Goal: Task Accomplishment & Management: Manage account settings

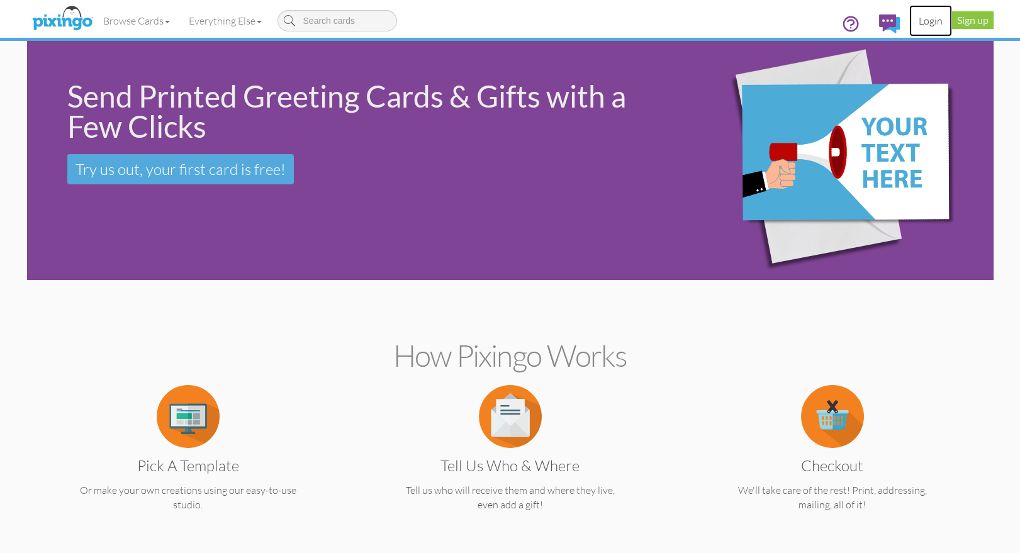
click at [936, 15] on link "Login" at bounding box center [930, 20] width 43 height 31
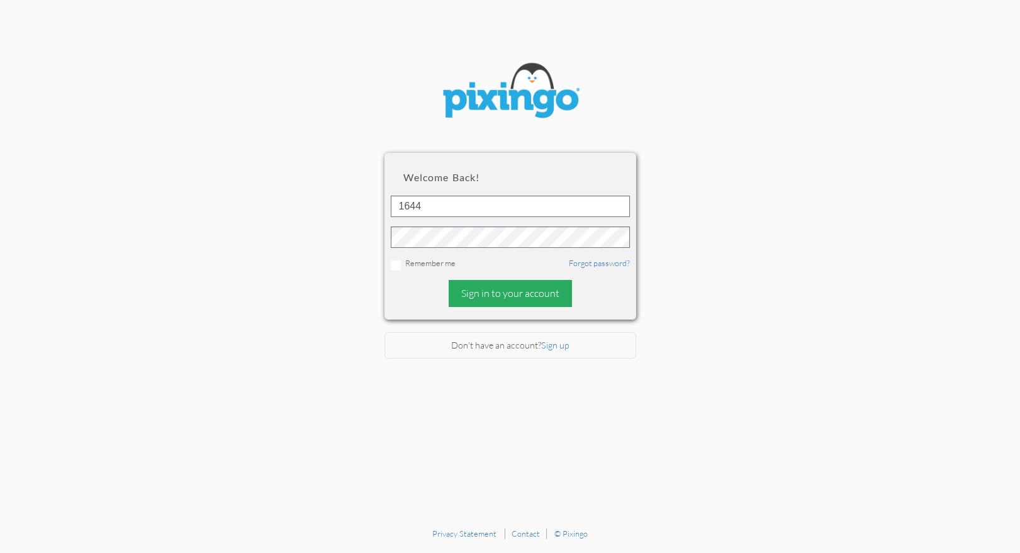
click at [487, 285] on div "Sign in to your account" at bounding box center [510, 293] width 123 height 27
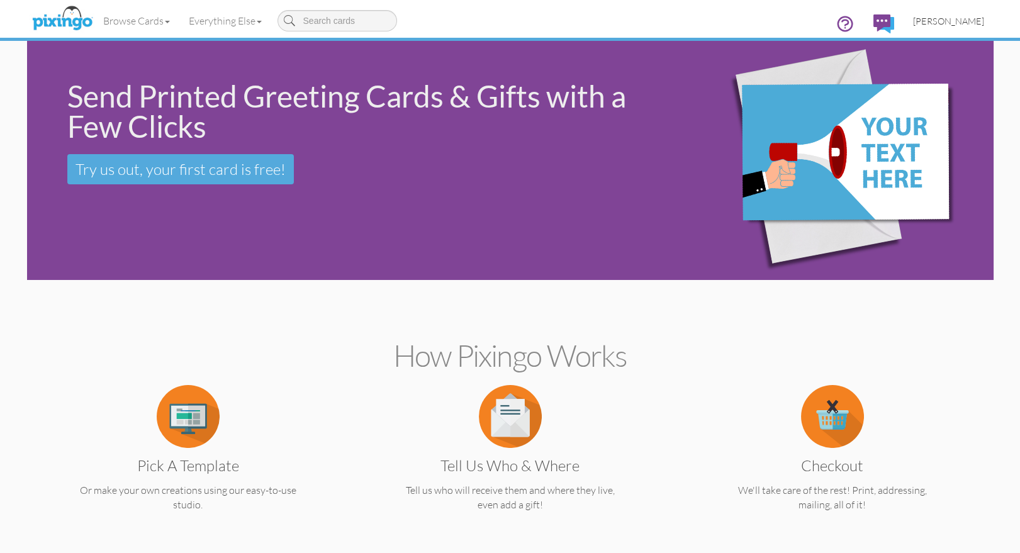
click at [946, 24] on span "[PERSON_NAME]" at bounding box center [948, 21] width 71 height 11
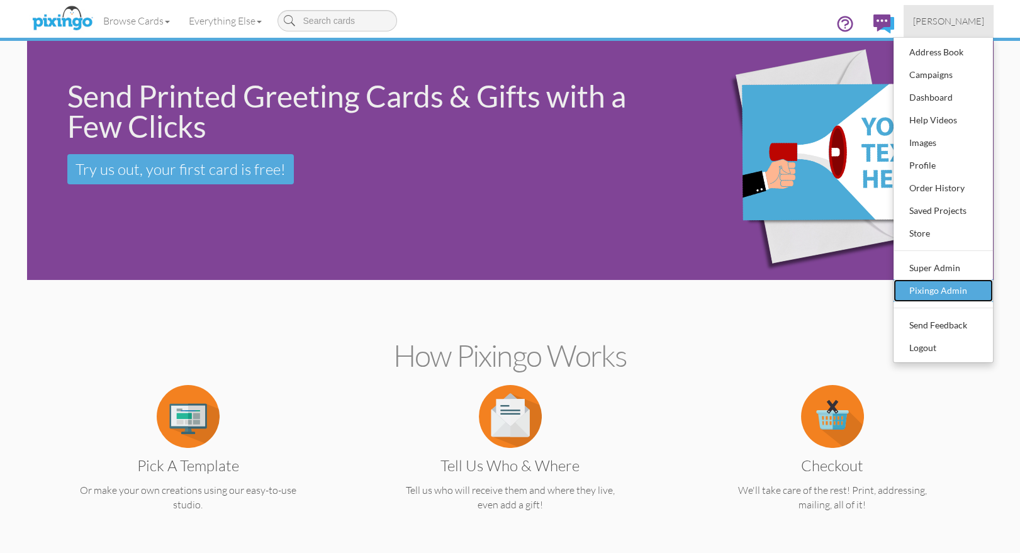
click at [943, 297] on div "Pixingo Admin" at bounding box center [943, 290] width 74 height 19
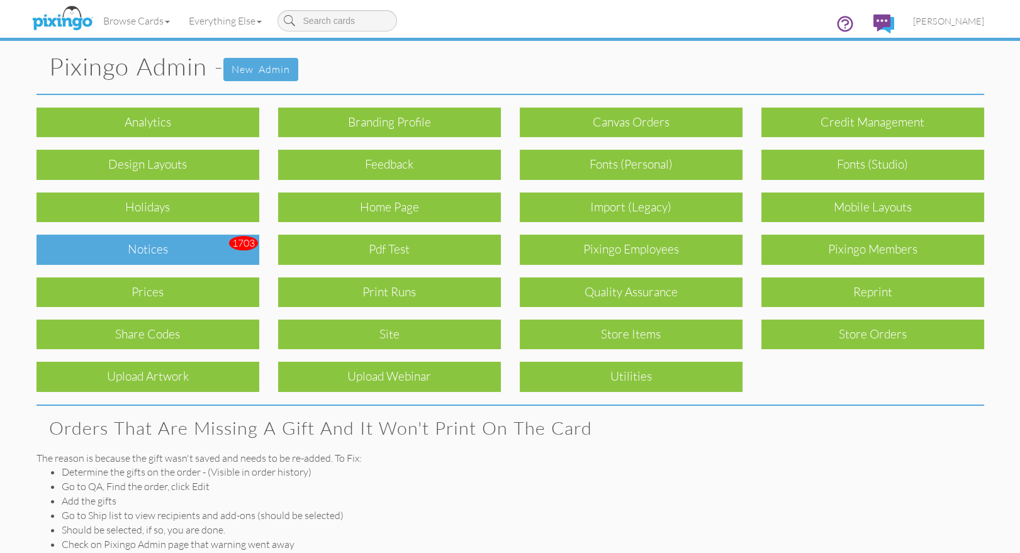
click at [146, 246] on div "Notices" at bounding box center [147, 250] width 223 height 30
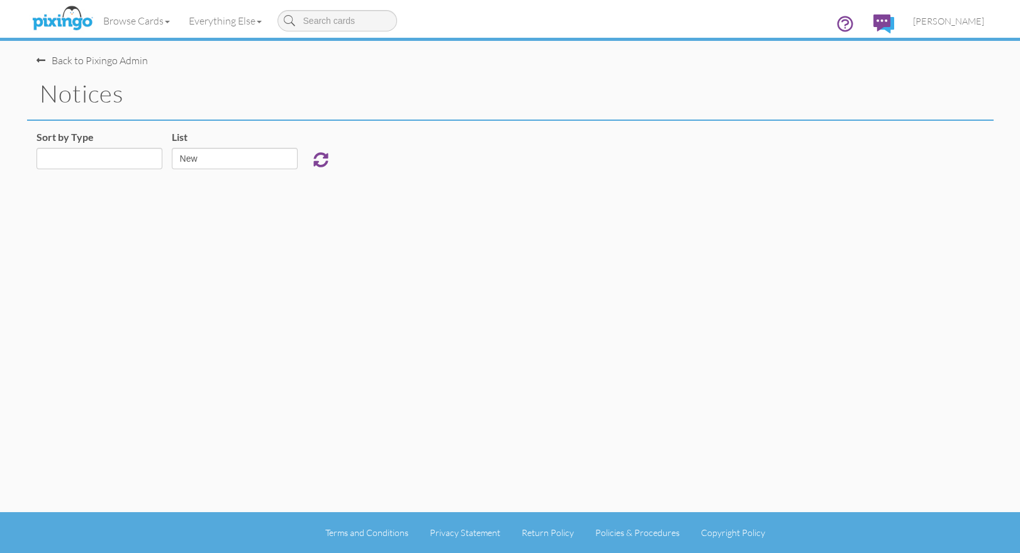
select select "object:925"
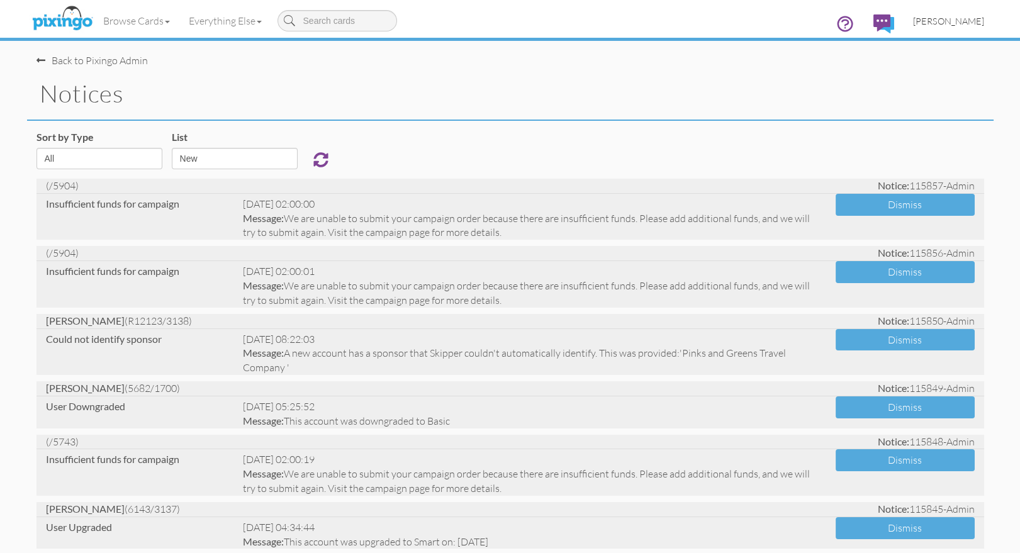
click at [942, 21] on span "[PERSON_NAME]" at bounding box center [948, 21] width 71 height 11
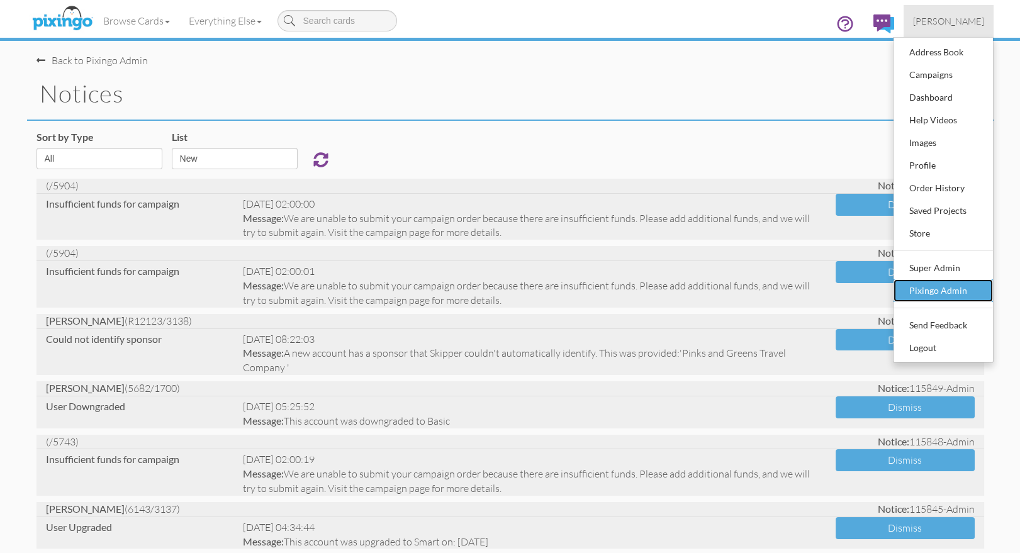
click at [945, 292] on div "Pixingo Admin" at bounding box center [943, 290] width 74 height 19
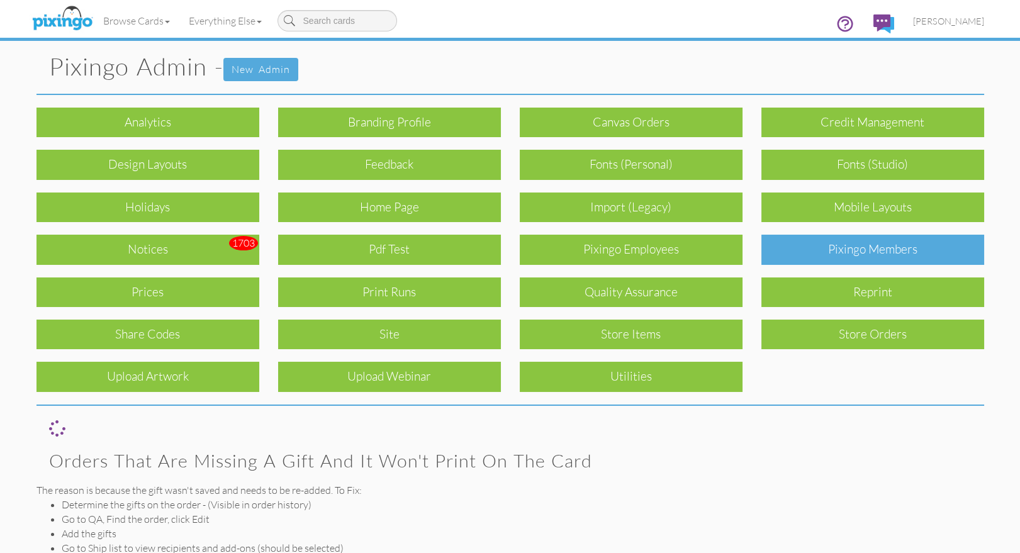
click at [871, 245] on div "Pixingo Members" at bounding box center [872, 250] width 223 height 30
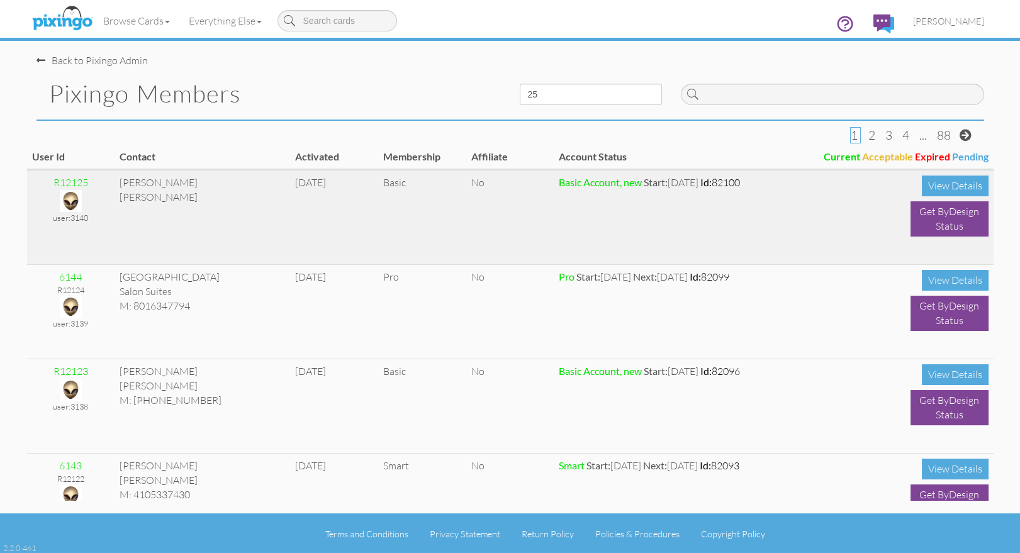
click at [70, 201] on img at bounding box center [71, 201] width 22 height 22
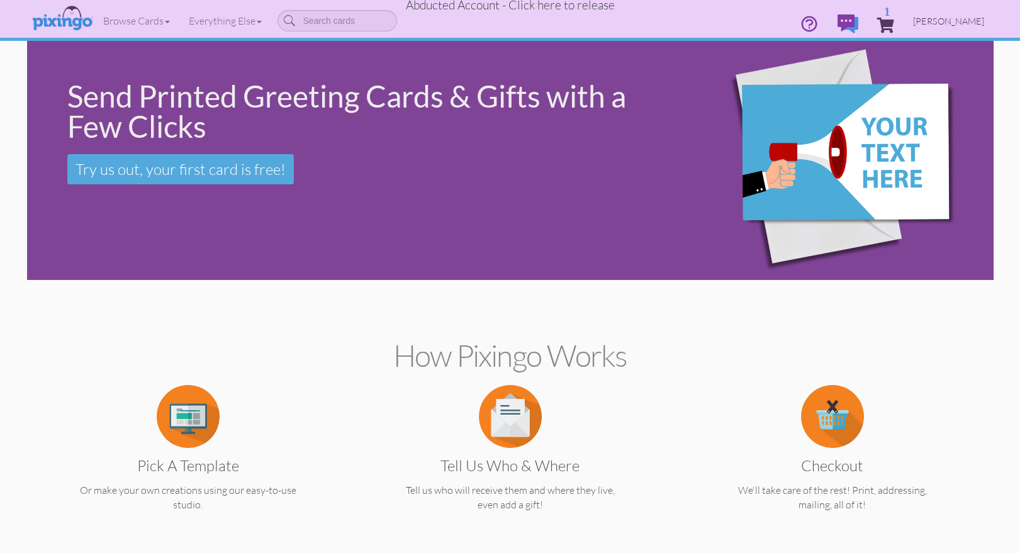
click at [956, 22] on span "[PERSON_NAME]" at bounding box center [948, 21] width 71 height 11
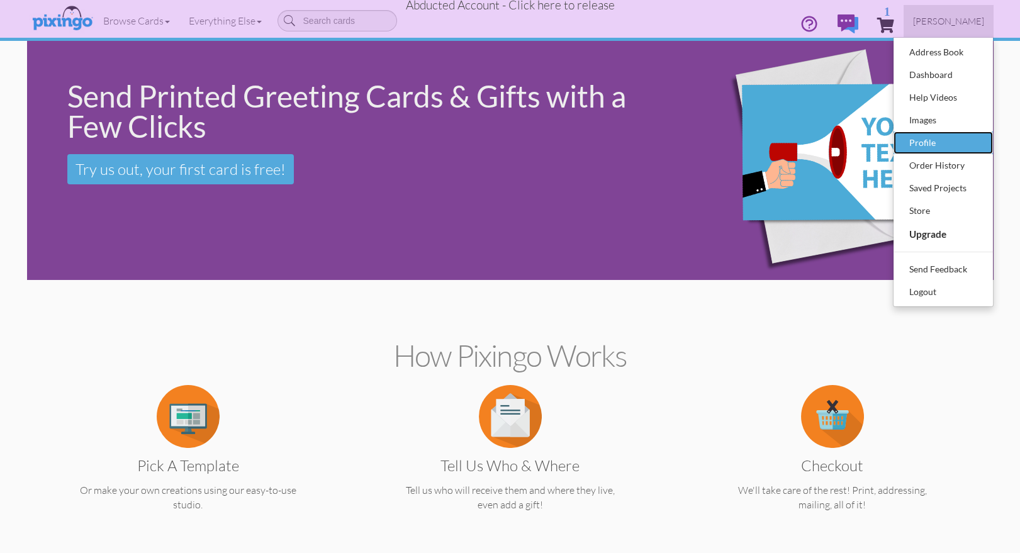
click at [927, 141] on div "Profile" at bounding box center [943, 142] width 74 height 19
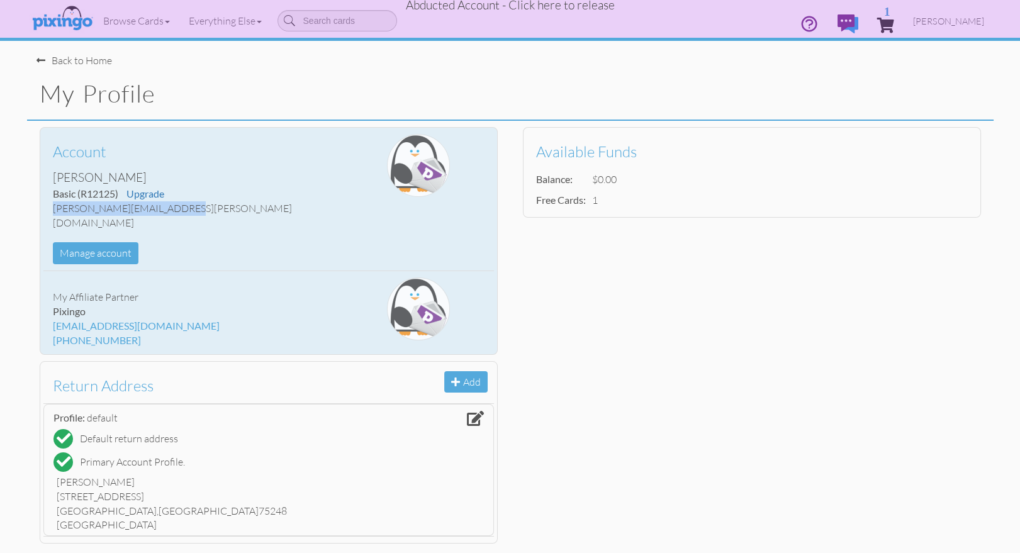
drag, startPoint x: 52, startPoint y: 209, endPoint x: 176, endPoint y: 208, distance: 123.3
click at [193, 207] on div "[PERSON_NAME][EMAIL_ADDRESS][PERSON_NAME][DOMAIN_NAME]" at bounding box center [193, 215] width 281 height 29
copy div "[PERSON_NAME][EMAIL_ADDRESS][PERSON_NAME][DOMAIN_NAME]"
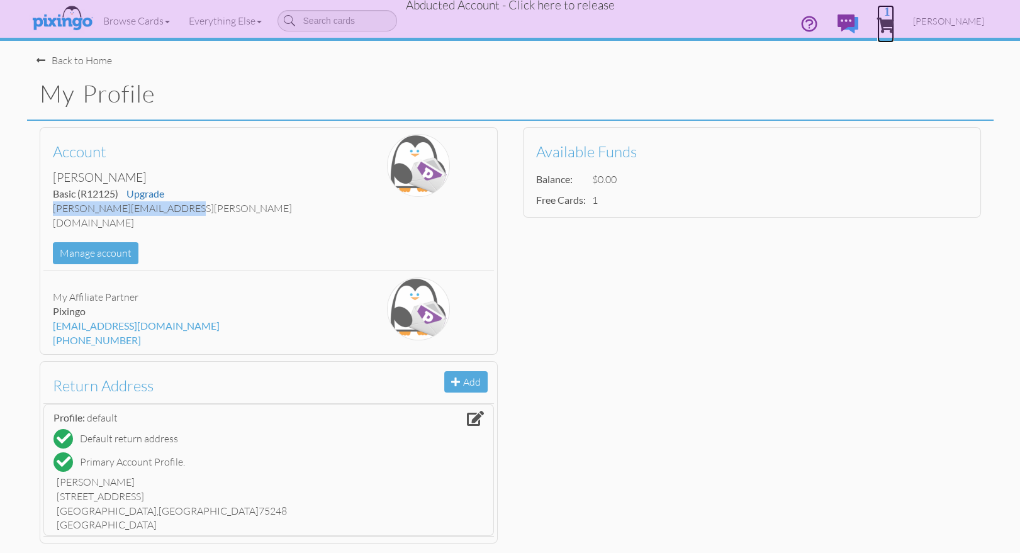
click at [894, 25] on span "1" at bounding box center [885, 25] width 17 height 15
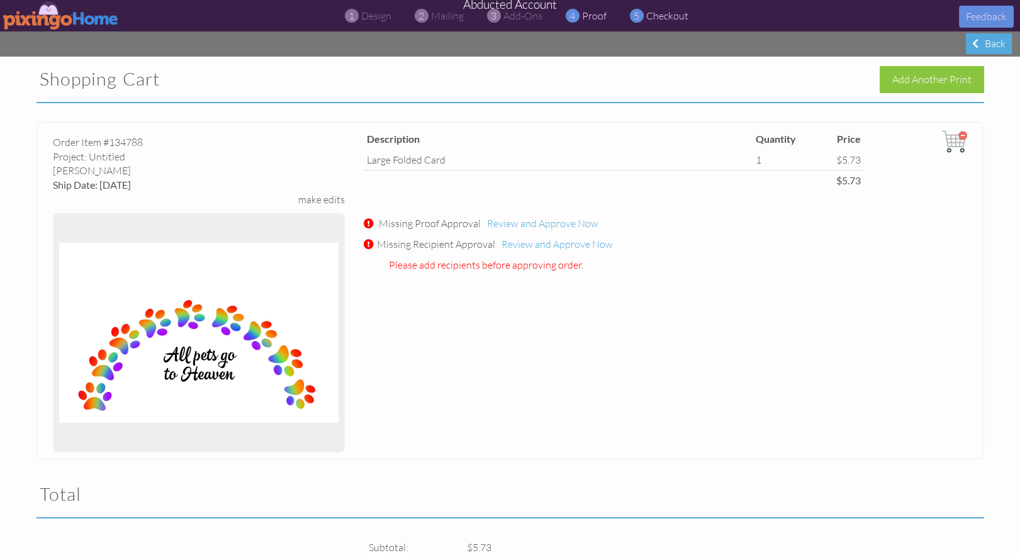
click at [585, 21] on span "proof" at bounding box center [594, 15] width 25 height 13
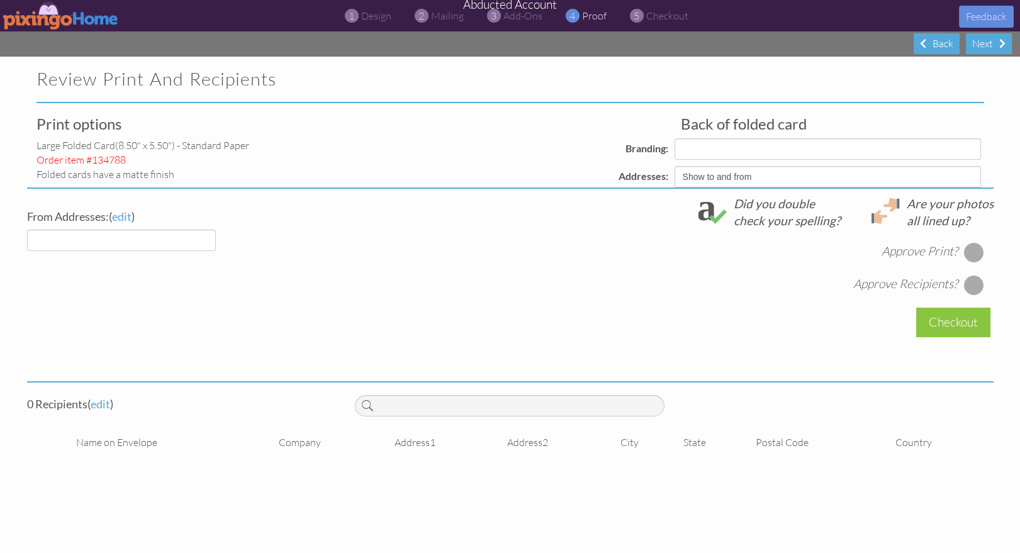
select select "object:10557"
select select "object:10559"
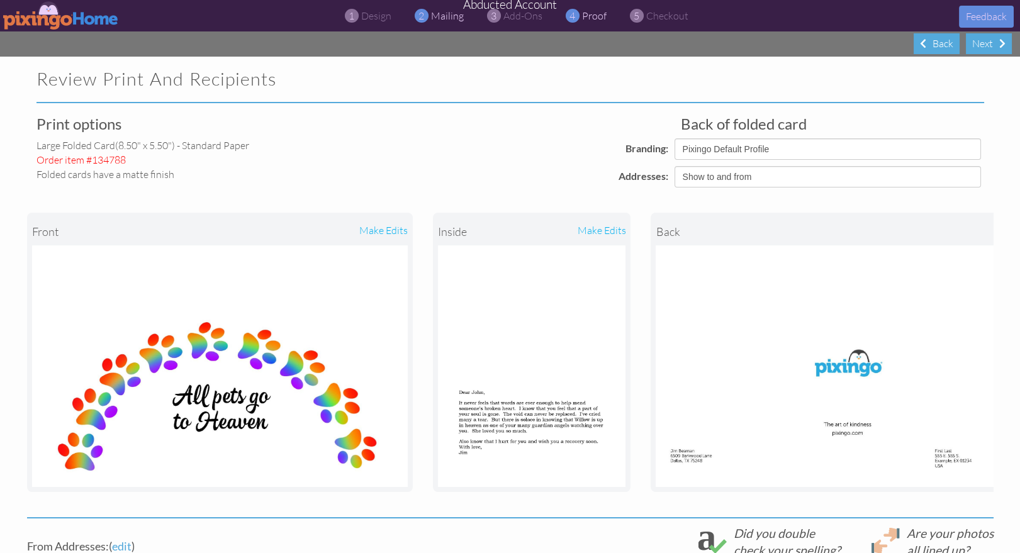
click at [442, 20] on span "mailing" at bounding box center [447, 15] width 33 height 13
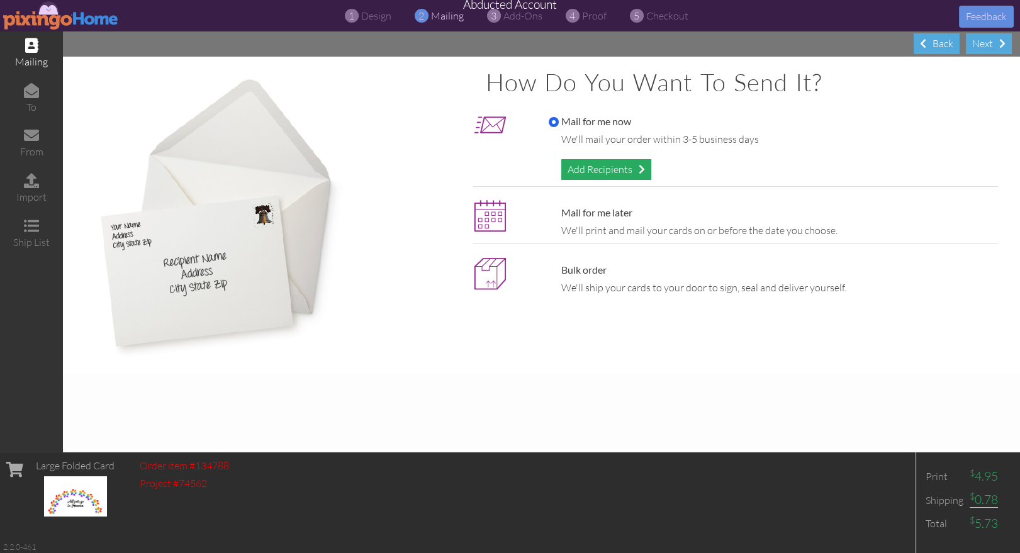
click at [606, 173] on div "Add Recipients" at bounding box center [606, 169] width 90 height 21
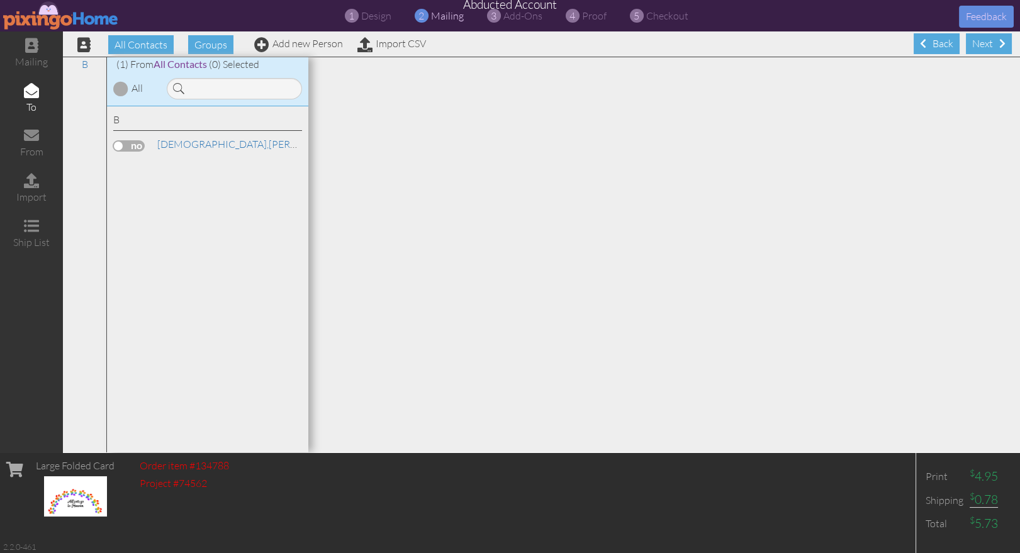
click at [43, 14] on img at bounding box center [61, 15] width 116 height 28
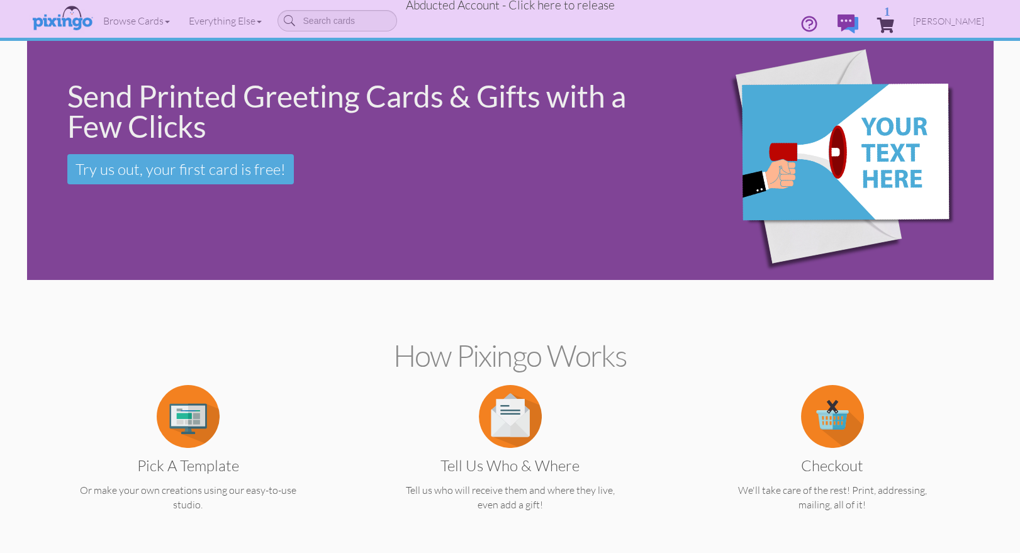
click at [905, 378] on section "How Pixingo works Pick a Template Or make your own creations using our easy-to-…" at bounding box center [510, 422] width 948 height 272
click at [559, 7] on span "Abducted Account - Click here to release" at bounding box center [510, 4] width 209 height 15
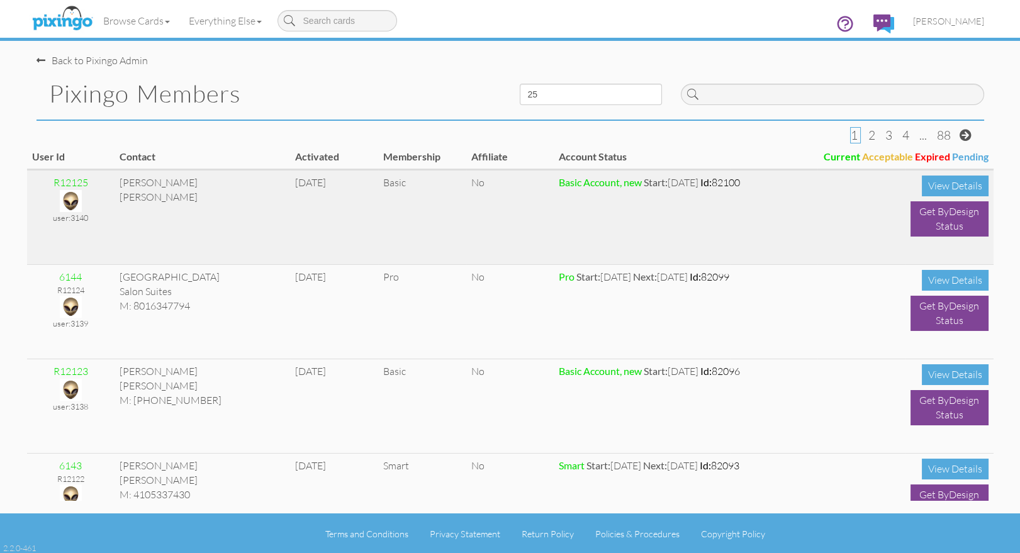
drag, startPoint x: 96, startPoint y: 183, endPoint x: 42, endPoint y: 182, distance: 53.5
click at [46, 184] on div "R12125" at bounding box center [71, 183] width 78 height 14
copy div "R12125"
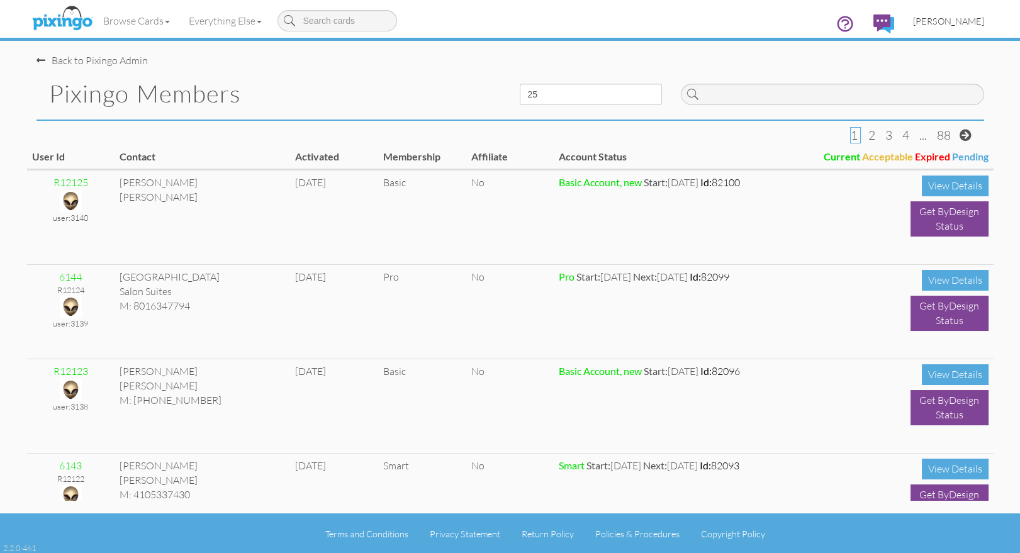
click at [960, 16] on span "[PERSON_NAME]" at bounding box center [948, 21] width 71 height 11
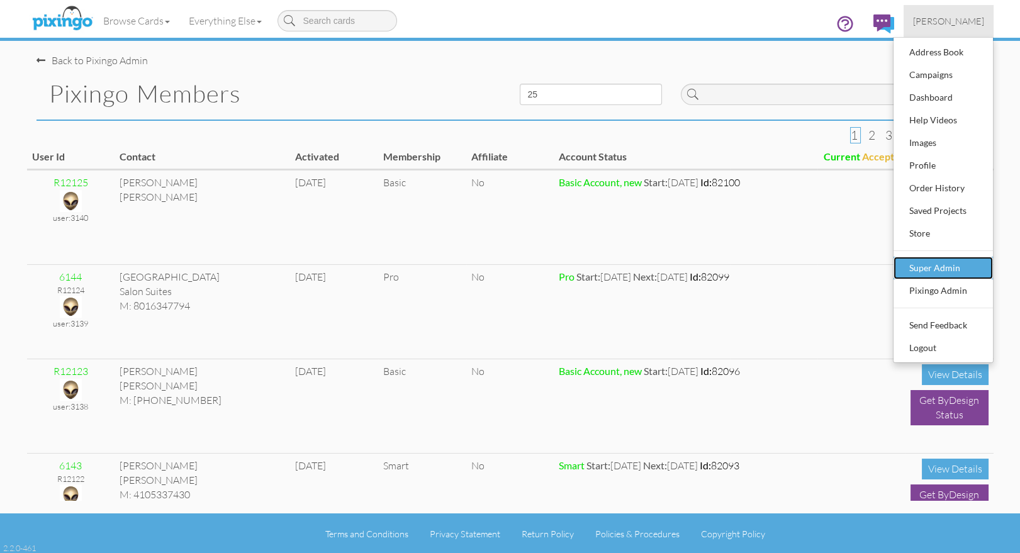
click at [938, 271] on div "Super Admin" at bounding box center [943, 268] width 74 height 19
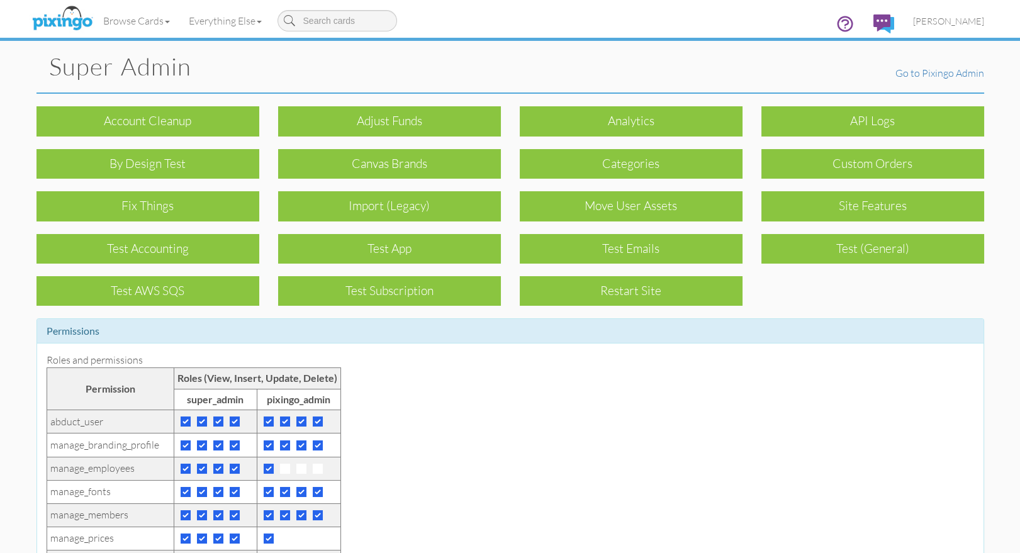
click at [95, 104] on div "Account cleanup" at bounding box center [148, 115] width 242 height 42
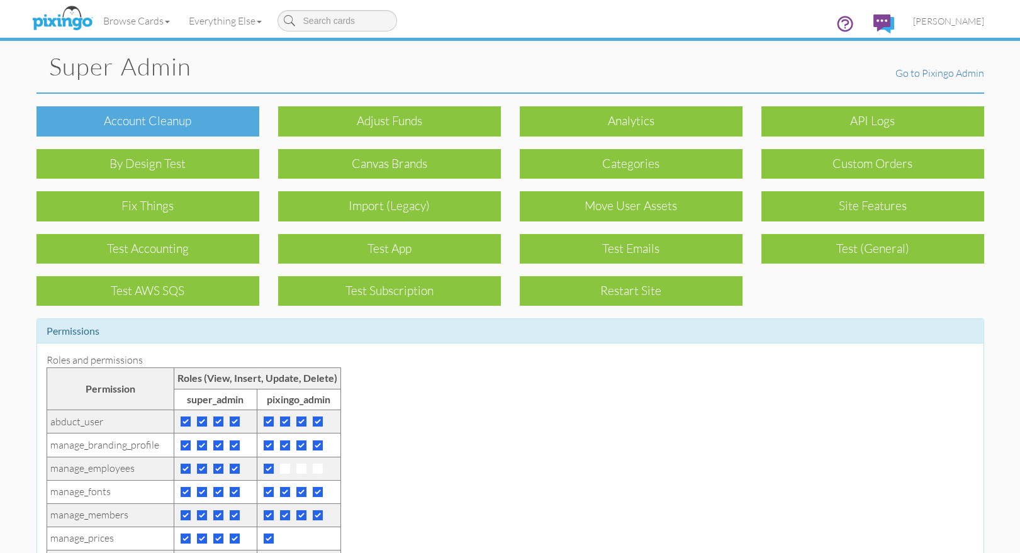
click at [94, 117] on div "Account cleanup" at bounding box center [147, 121] width 223 height 30
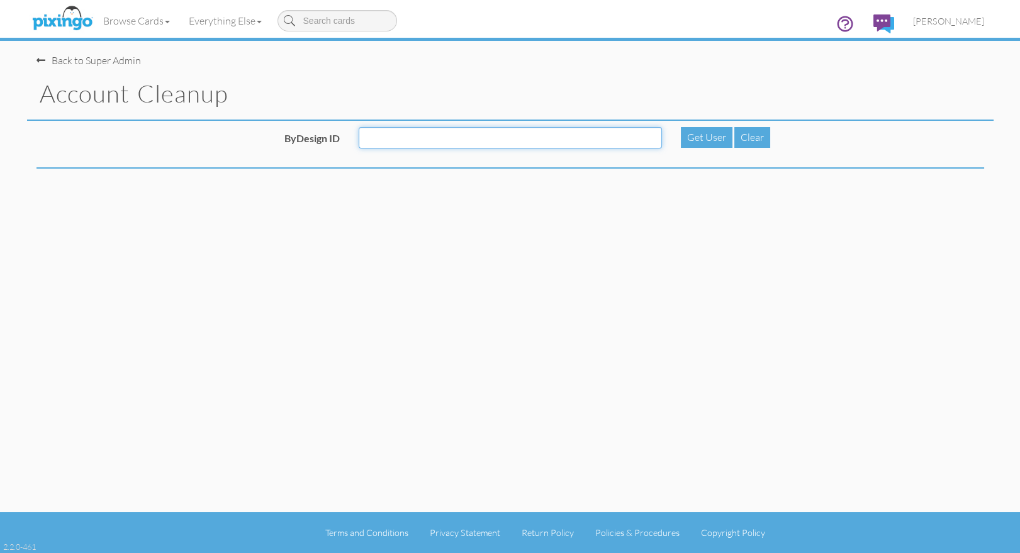
click at [388, 141] on input "ByDesign ID" at bounding box center [510, 137] width 303 height 21
paste input "R12125"
type input "R12125"
click at [708, 137] on div "Get User" at bounding box center [707, 137] width 52 height 21
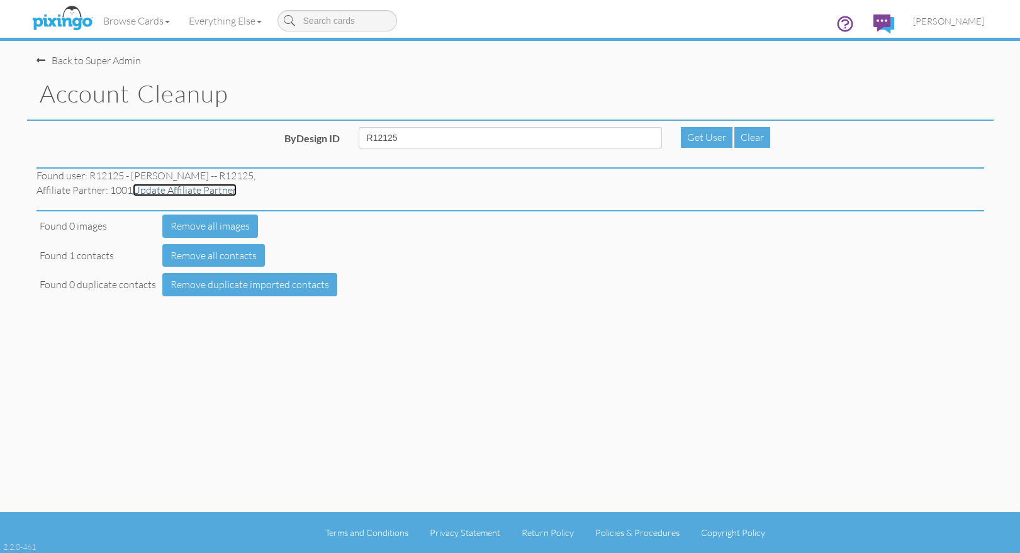
click at [151, 188] on link "Update Affiliate Partner" at bounding box center [185, 190] width 104 height 13
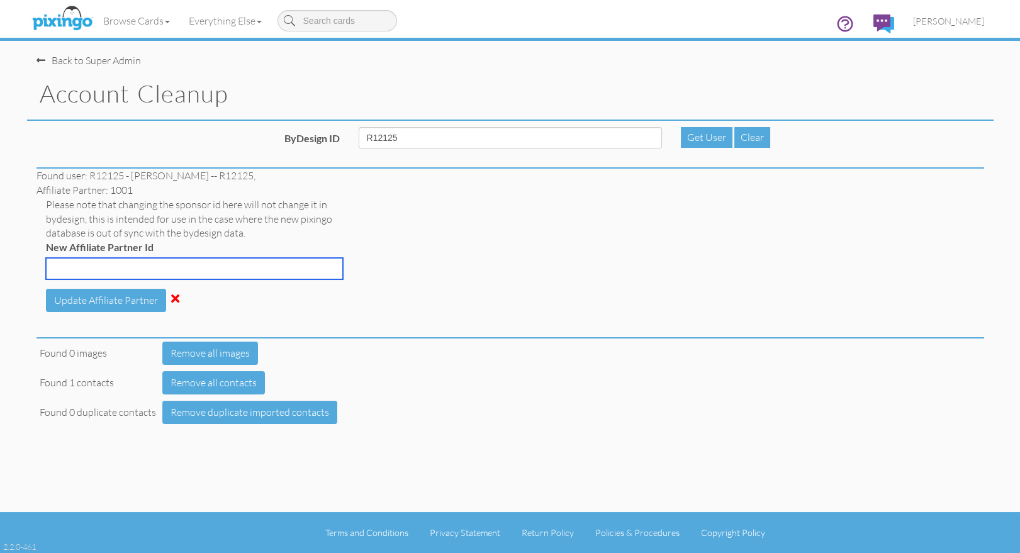
click at [81, 270] on input "New Affiliate Partner Id" at bounding box center [194, 268] width 297 height 21
type input "6078"
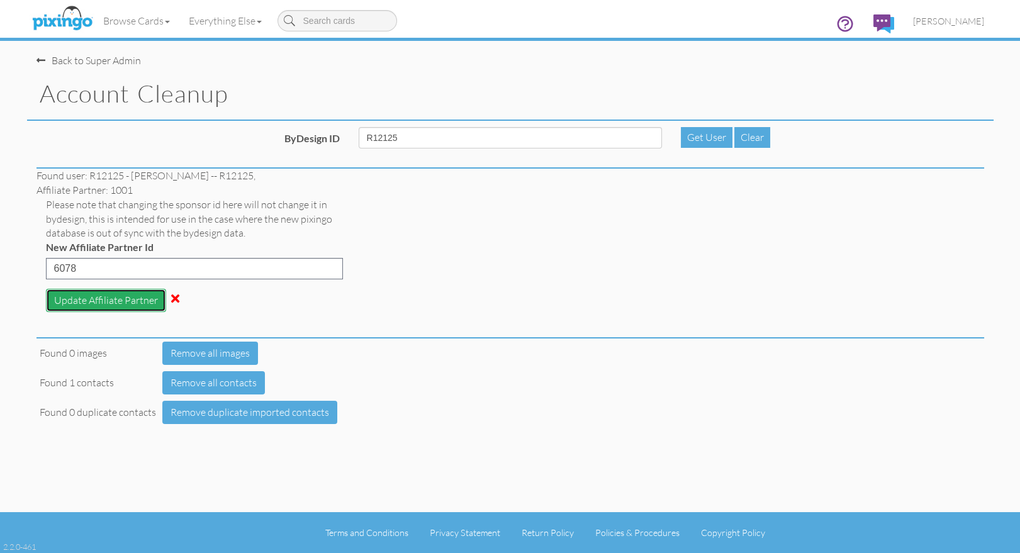
click at [79, 299] on button "Update Affiliate Partner" at bounding box center [106, 300] width 120 height 23
click at [561, 354] on div "Found 0 images Remove all images Found 1 contacts Remove all contacts Found 0 d…" at bounding box center [510, 383] width 967 height 89
click at [68, 16] on img at bounding box center [62, 18] width 67 height 31
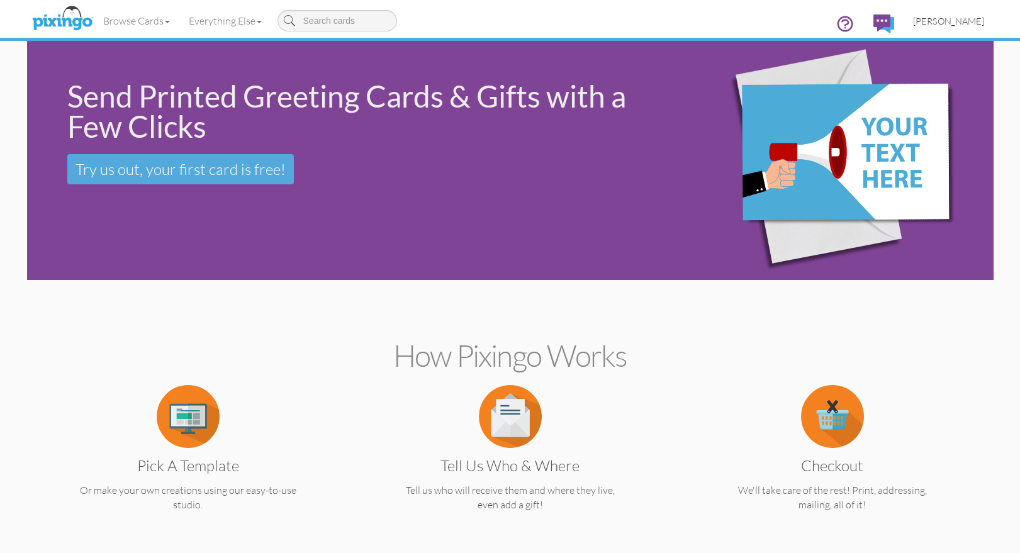
click at [955, 20] on span "[PERSON_NAME]" at bounding box center [948, 21] width 71 height 11
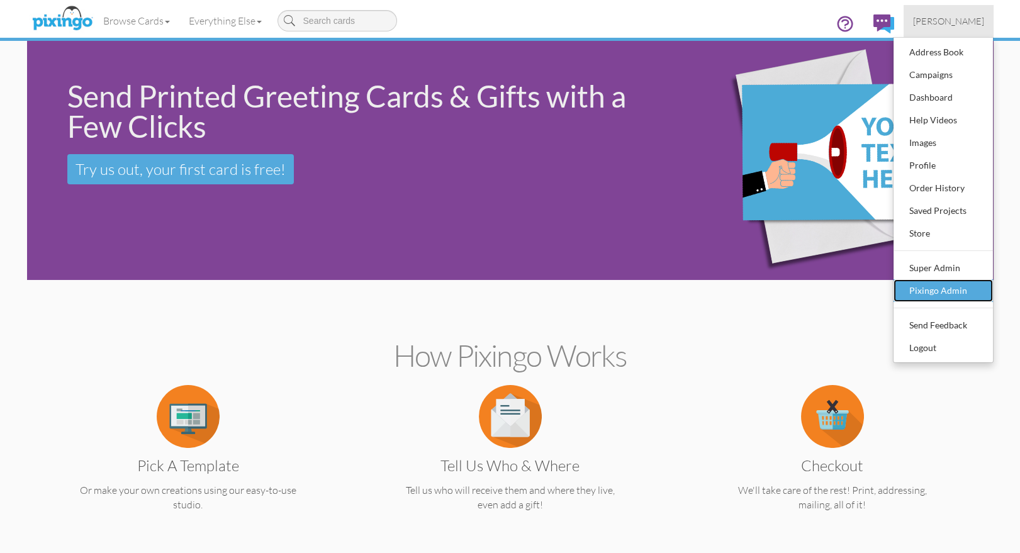
click at [943, 294] on div "Pixingo Admin" at bounding box center [943, 290] width 74 height 19
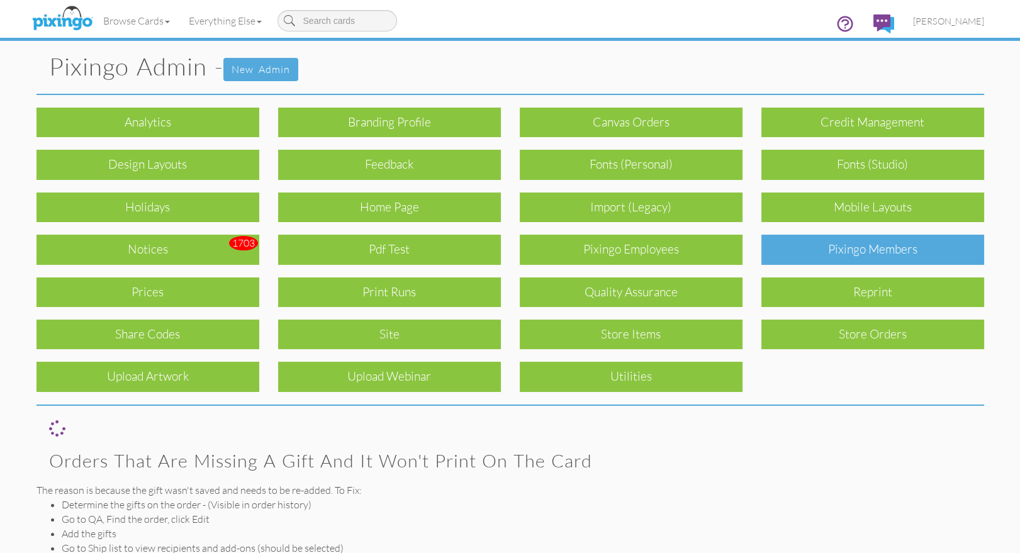
click at [887, 254] on div "Pixingo Members" at bounding box center [872, 250] width 223 height 30
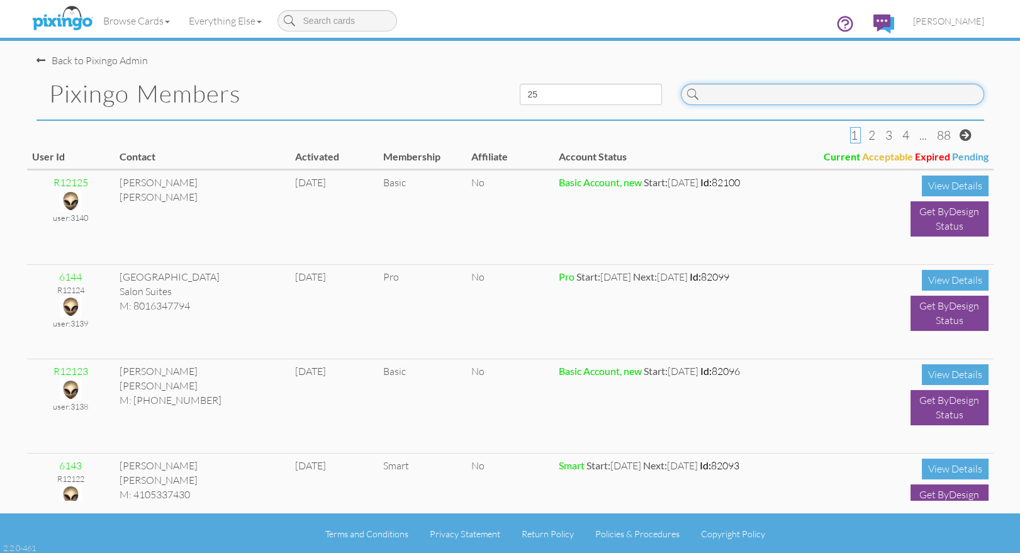
click at [727, 92] on input at bounding box center [832, 94] width 303 height 21
type input "5017"
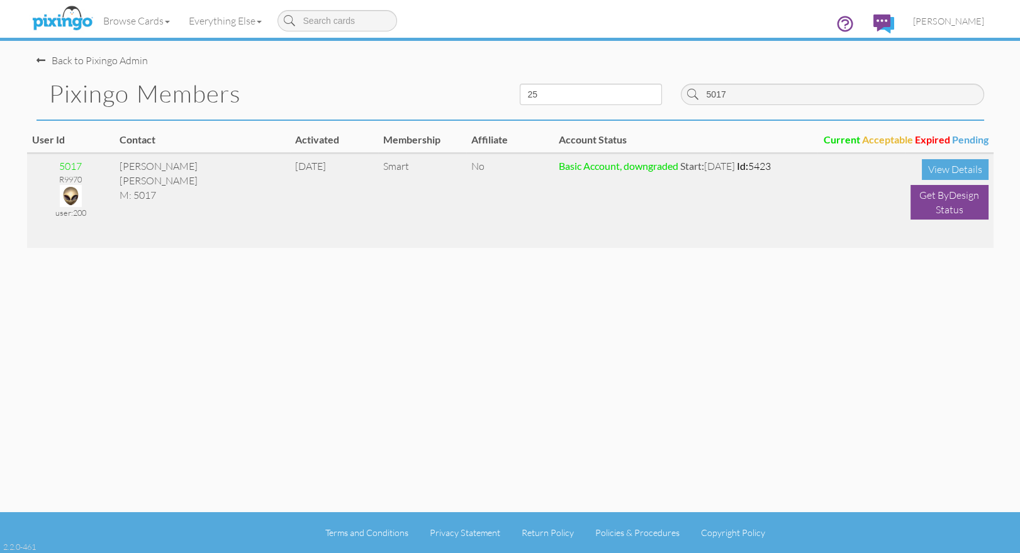
click at [67, 197] on img at bounding box center [71, 196] width 22 height 22
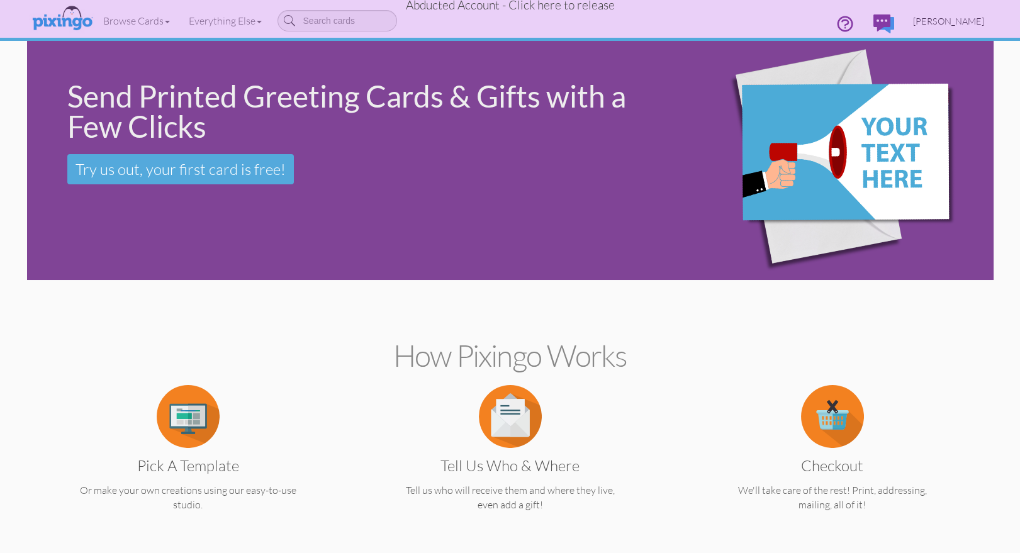
click at [951, 14] on link "[PERSON_NAME]" at bounding box center [949, 21] width 90 height 32
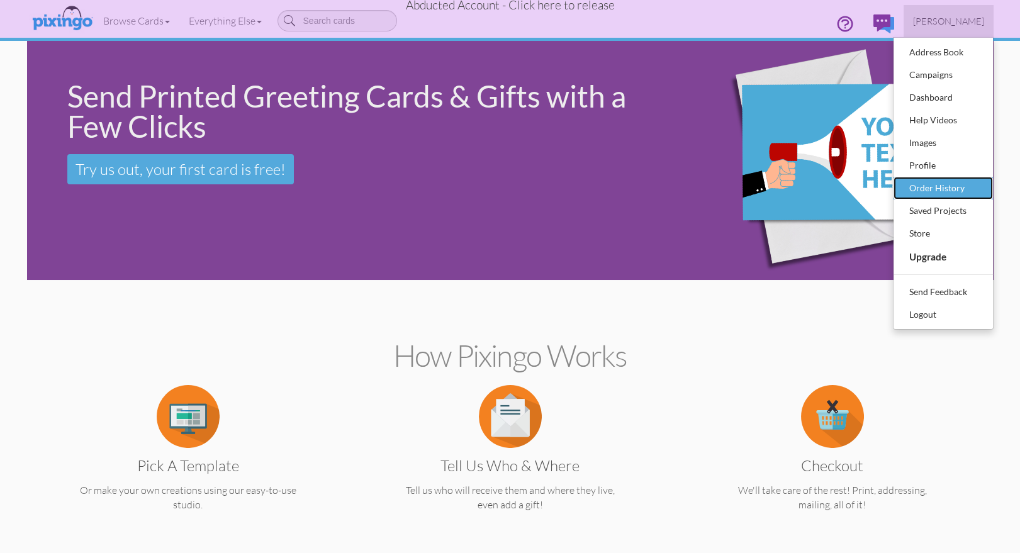
click at [952, 186] on div "Order History" at bounding box center [943, 188] width 74 height 19
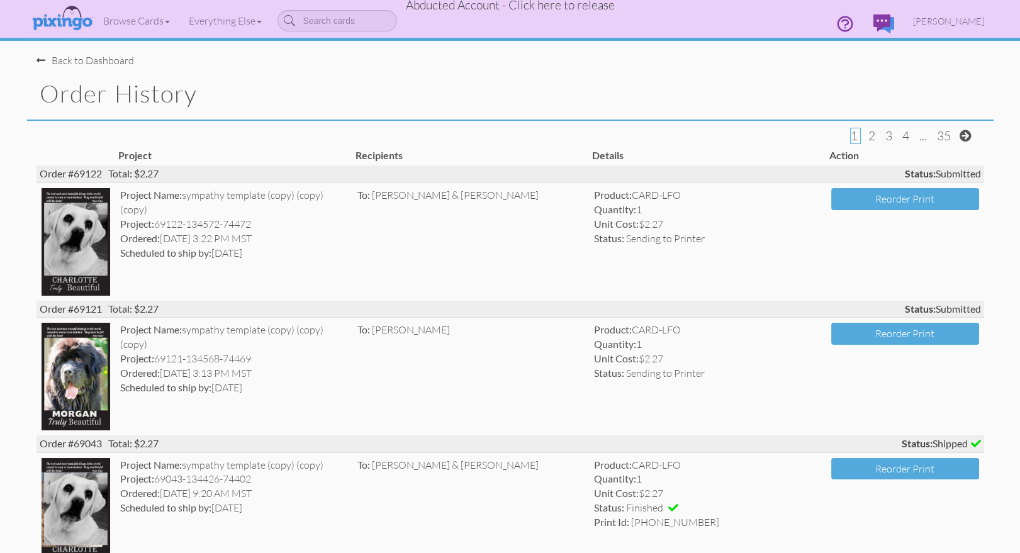
click at [589, 85] on h1 "Order History" at bounding box center [517, 94] width 954 height 26
click at [636, 85] on h1 "Order History" at bounding box center [517, 94] width 954 height 26
click at [513, 61] on div "Back to Dashboard" at bounding box center [514, 54] width 957 height 27
click at [521, 61] on div "Back to Dashboard" at bounding box center [514, 54] width 957 height 27
click at [962, 23] on span "[PERSON_NAME]" at bounding box center [948, 21] width 71 height 11
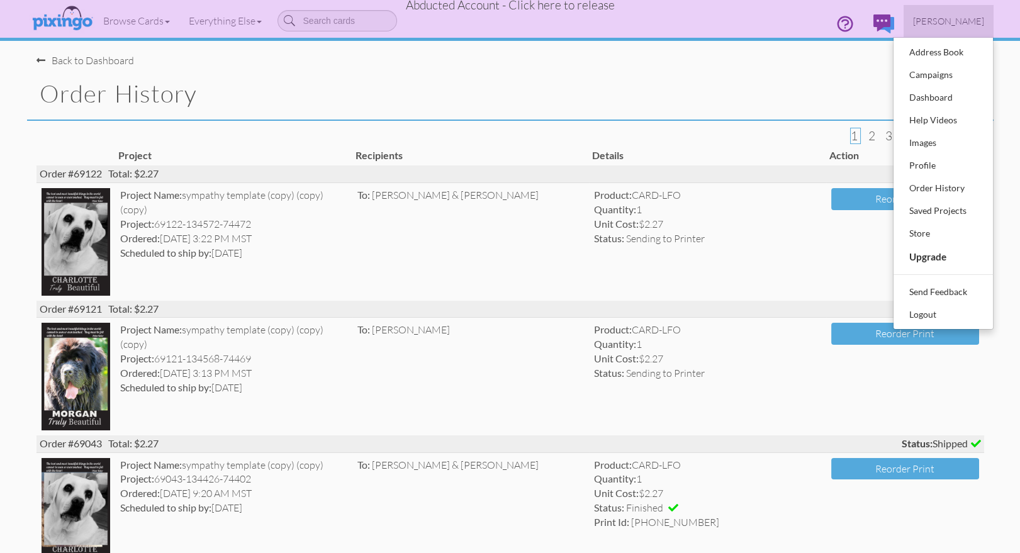
click at [500, 113] on div "Order History" at bounding box center [510, 94] width 967 height 53
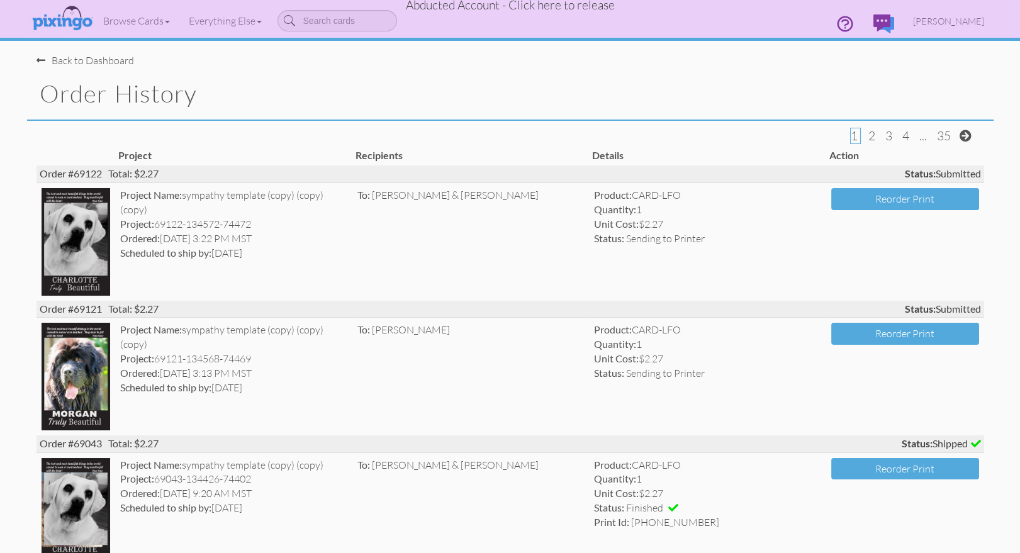
click at [654, 70] on div "Order History" at bounding box center [510, 94] width 967 height 53
click at [670, 80] on div "Order History" at bounding box center [510, 94] width 967 height 53
click at [549, 3] on span "Abducted Account - Click here to release" at bounding box center [510, 4] width 209 height 15
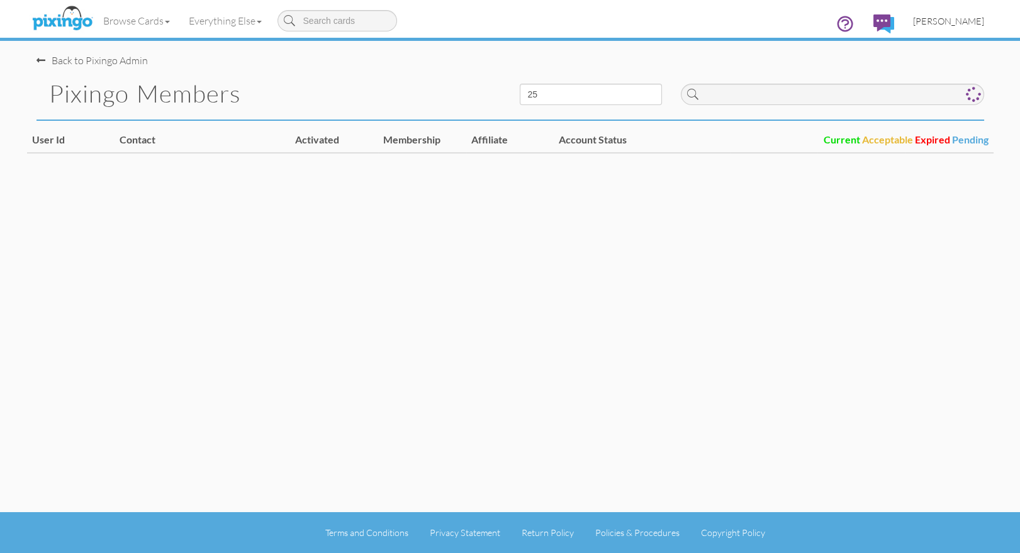
click at [955, 18] on span "[PERSON_NAME]" at bounding box center [948, 21] width 71 height 11
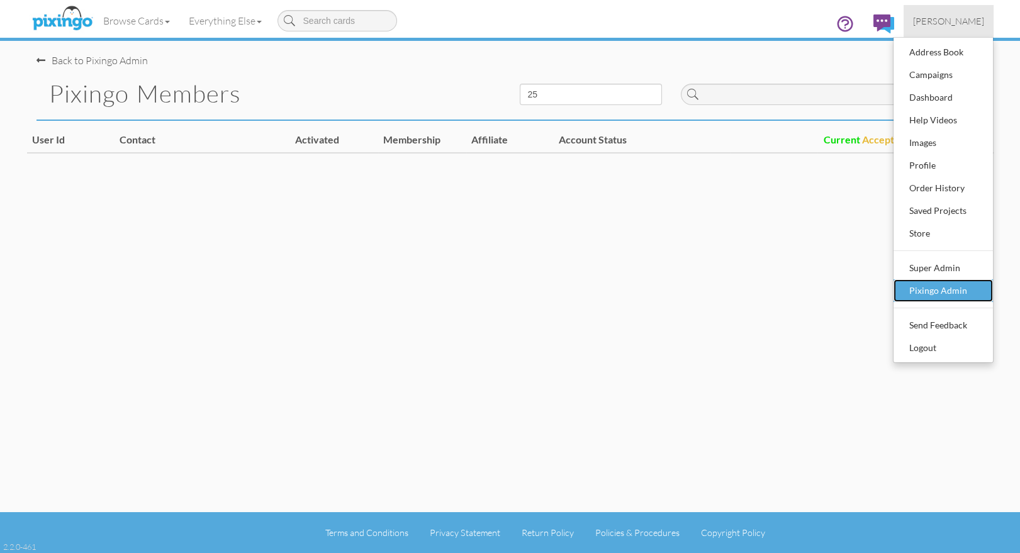
click at [941, 297] on div "Pixingo Admin" at bounding box center [943, 290] width 74 height 19
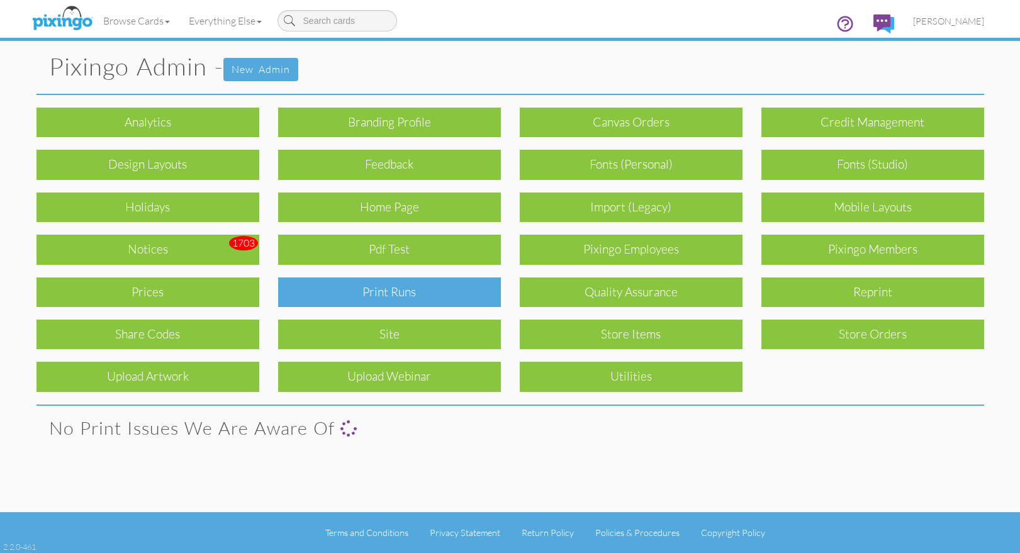
click at [441, 281] on div "Print Runs" at bounding box center [389, 292] width 223 height 30
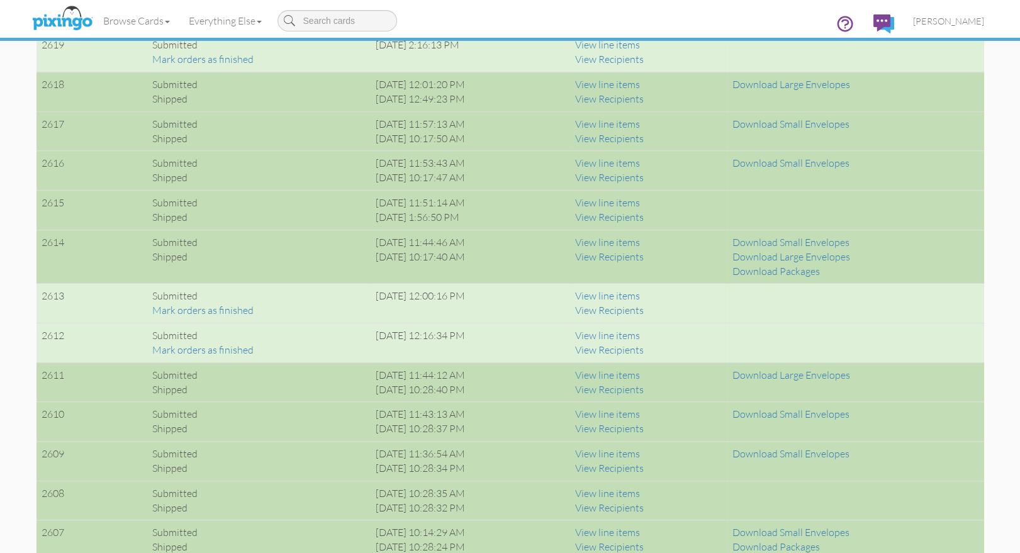
scroll to position [952, 0]
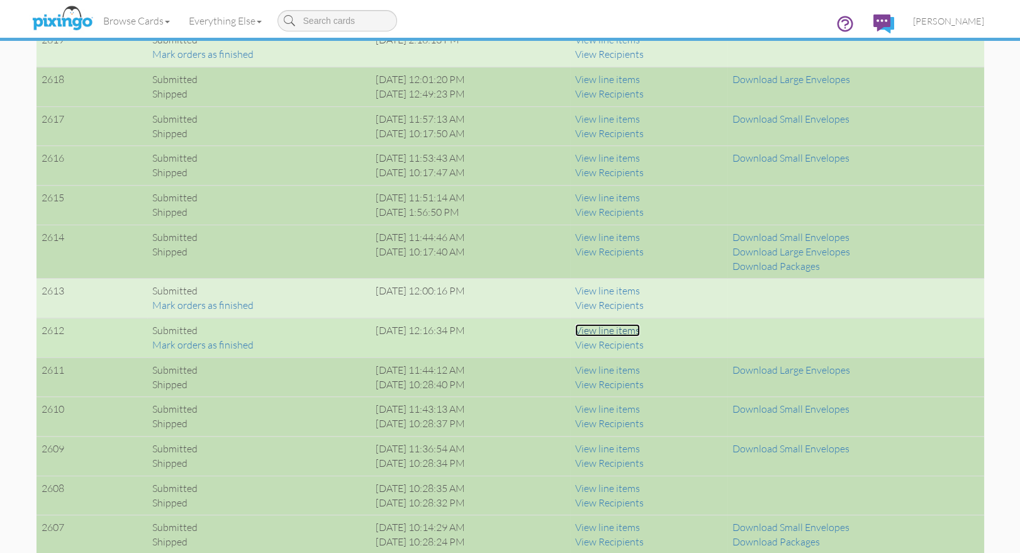
click at [640, 330] on link "View line items" at bounding box center [607, 330] width 65 height 13
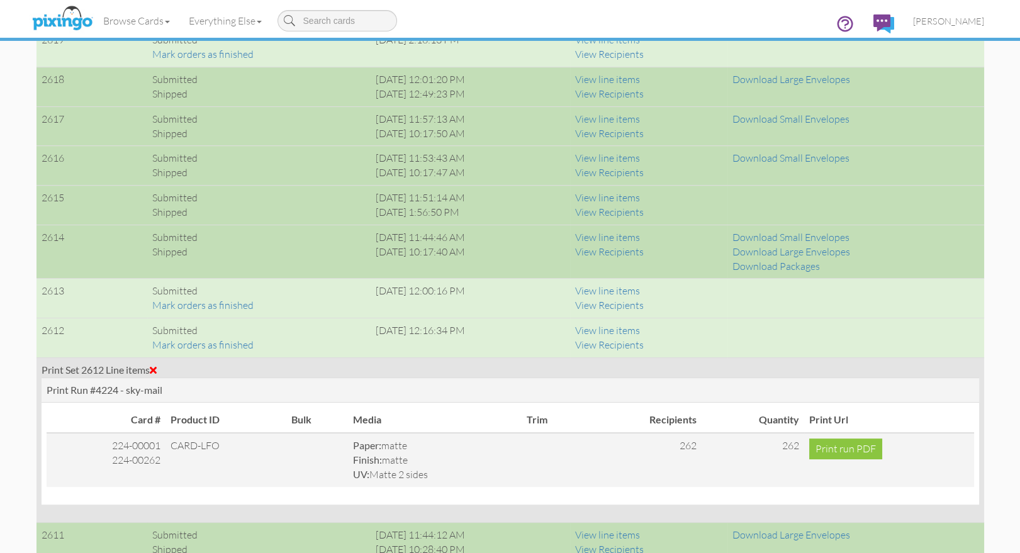
click at [154, 366] on span at bounding box center [153, 370] width 7 height 10
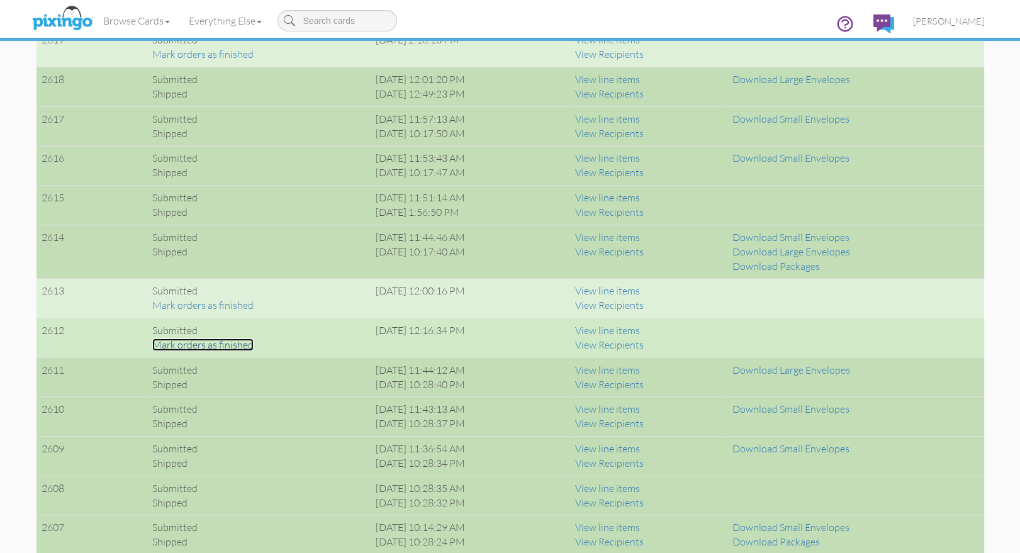
click at [175, 345] on link "Mark orders as finished" at bounding box center [202, 345] width 101 height 13
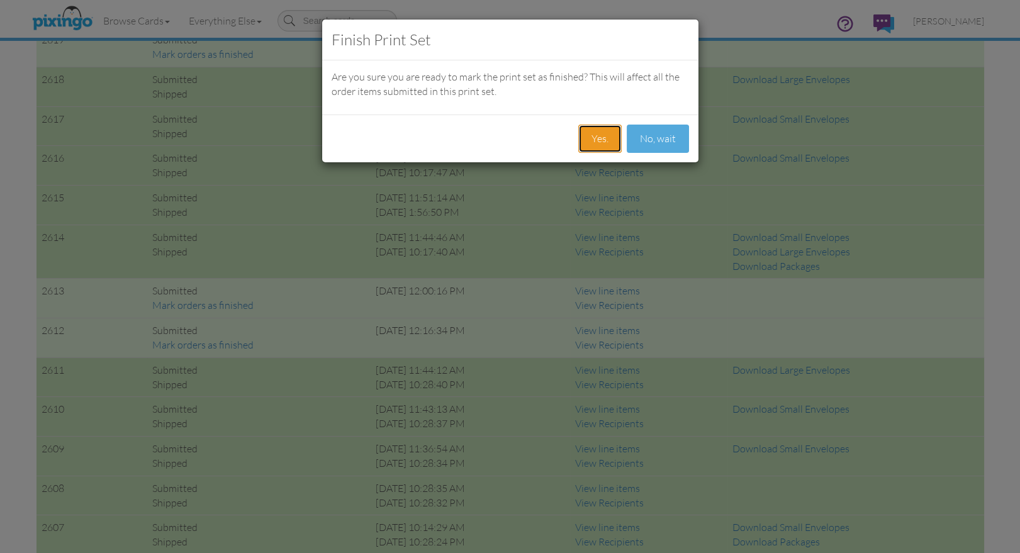
click at [600, 129] on button "Yes." at bounding box center [599, 139] width 43 height 28
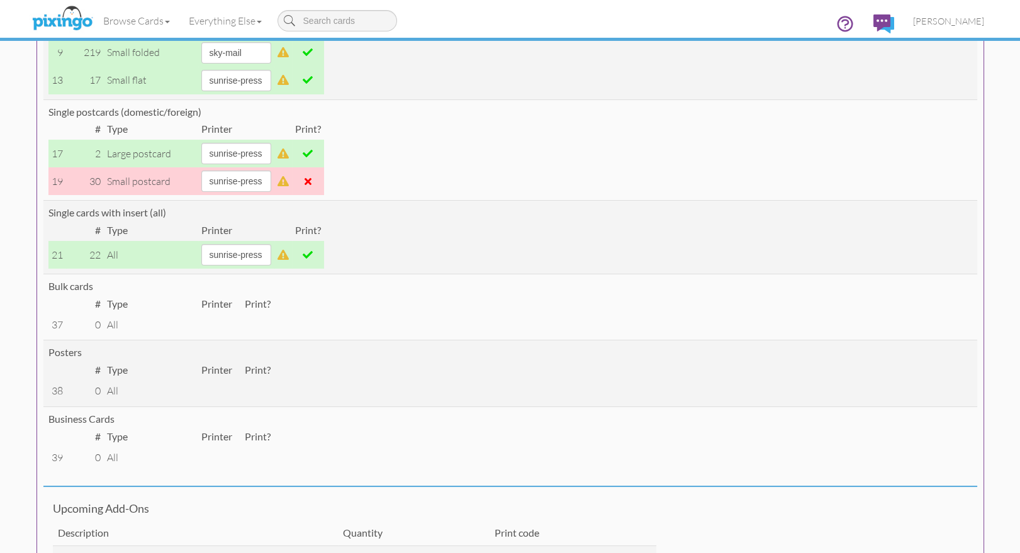
scroll to position [0, 0]
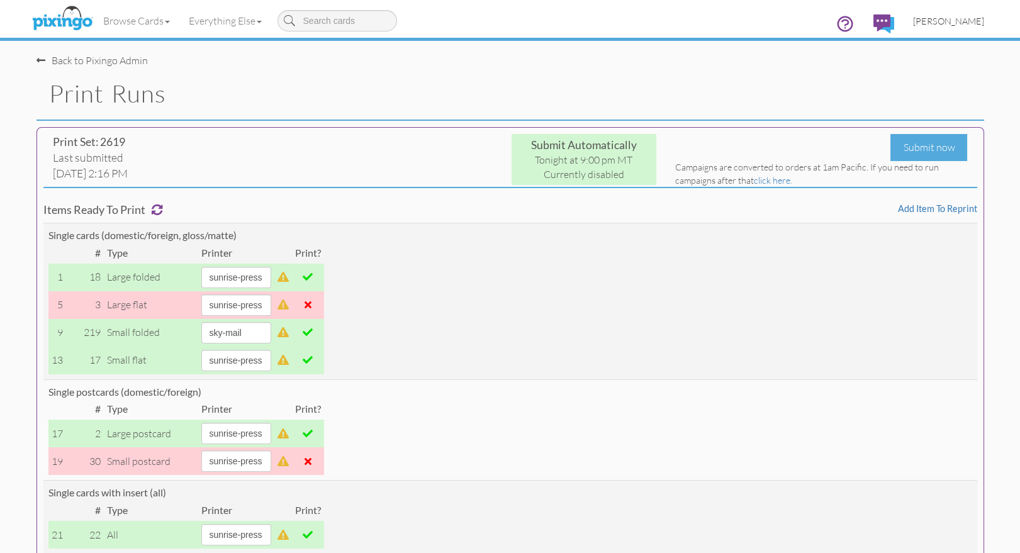
click at [948, 21] on span "[PERSON_NAME]" at bounding box center [948, 21] width 71 height 11
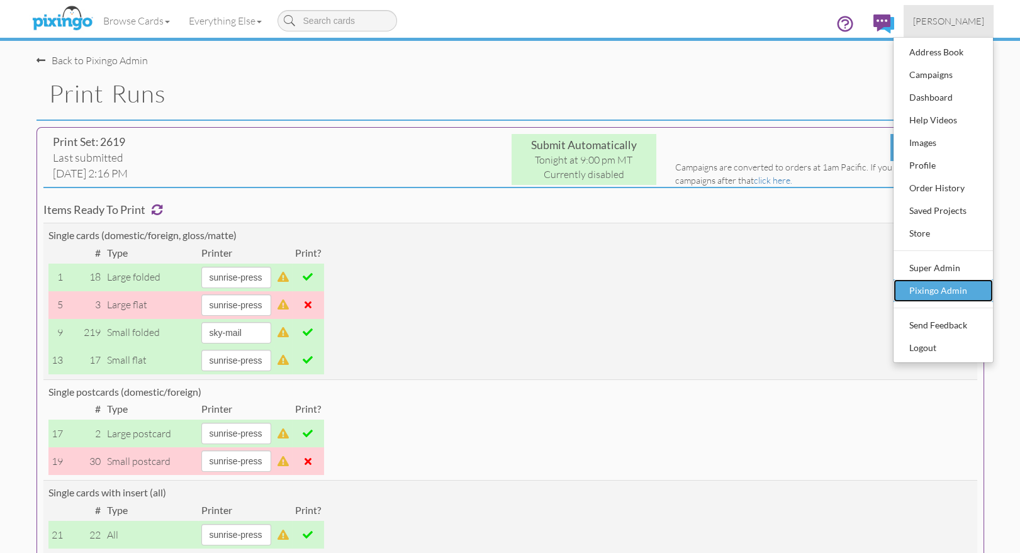
click at [944, 295] on div "Pixingo Admin" at bounding box center [943, 290] width 74 height 19
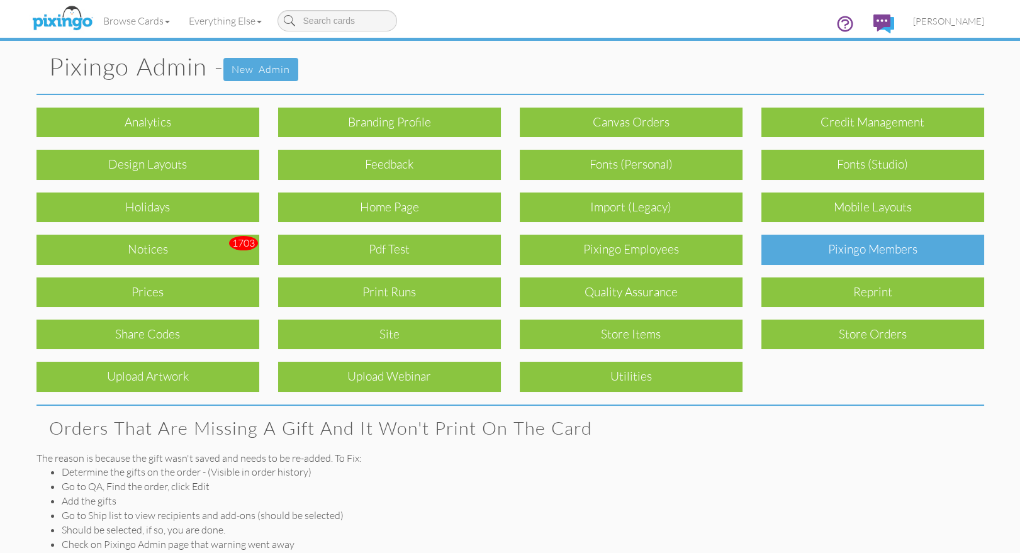
click at [877, 257] on div "Pixingo Members" at bounding box center [872, 250] width 223 height 30
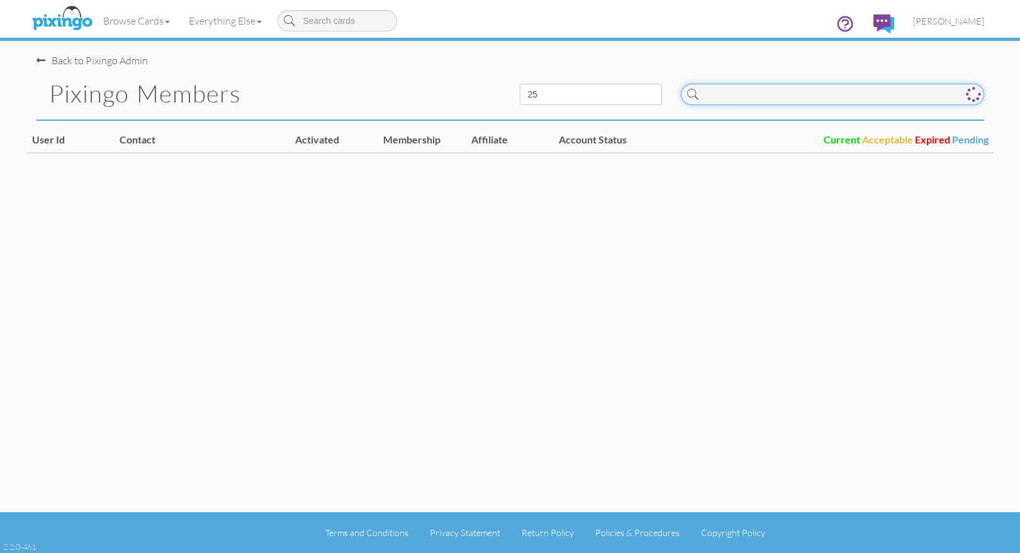
click at [749, 98] on input at bounding box center [832, 94] width 303 height 21
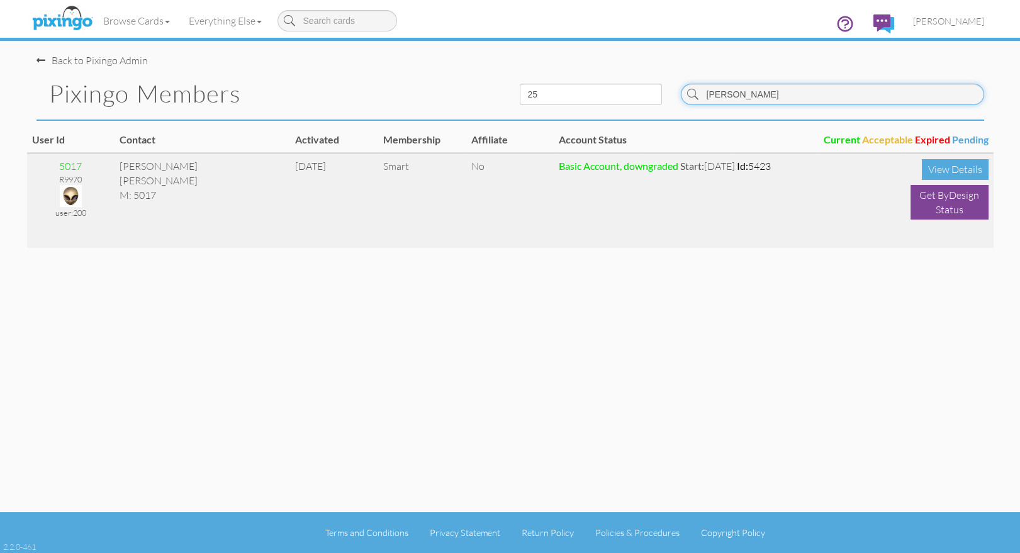
type input "[PERSON_NAME]"
click at [72, 193] on img at bounding box center [71, 196] width 22 height 22
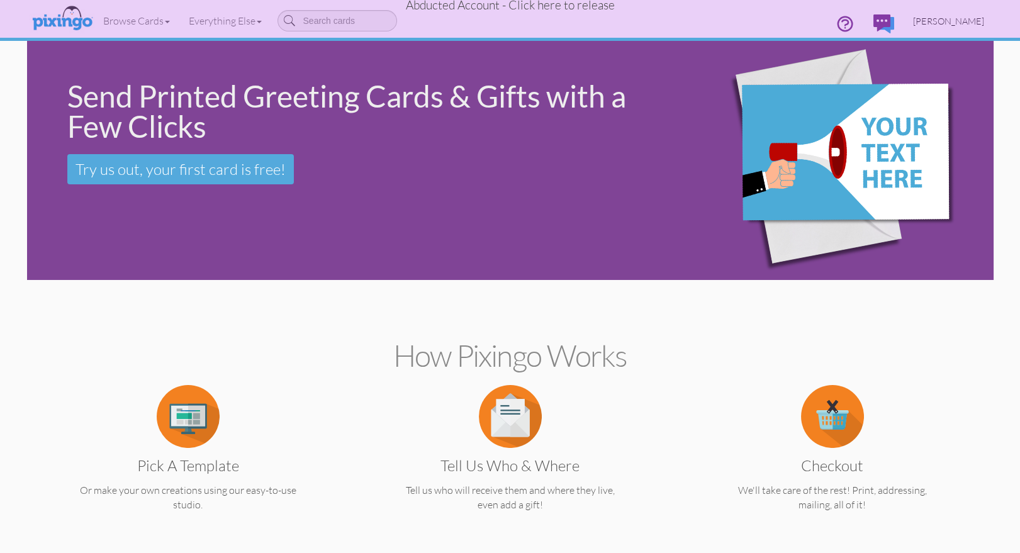
click at [969, 13] on link "[PERSON_NAME]" at bounding box center [949, 21] width 90 height 32
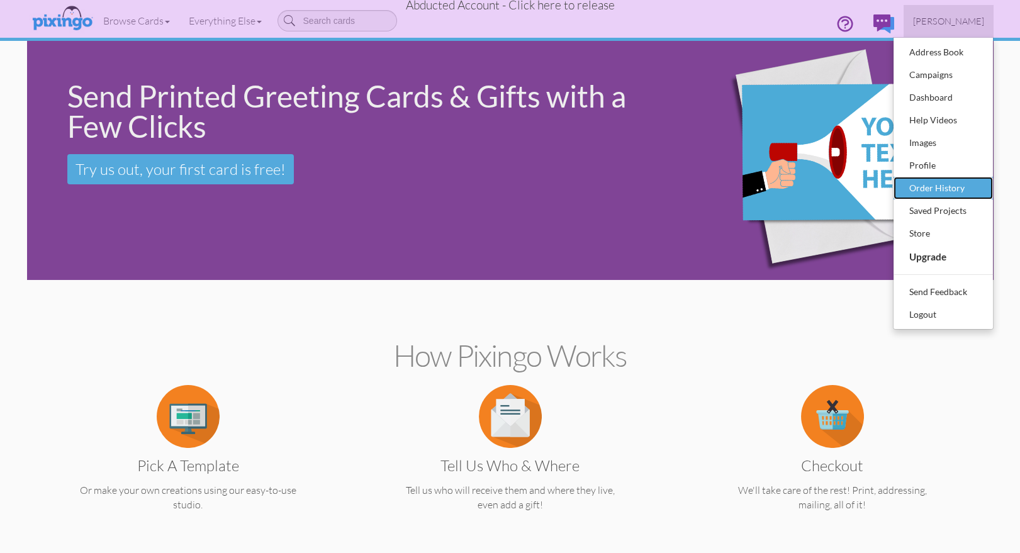
click at [936, 186] on div "Order History" at bounding box center [943, 188] width 74 height 19
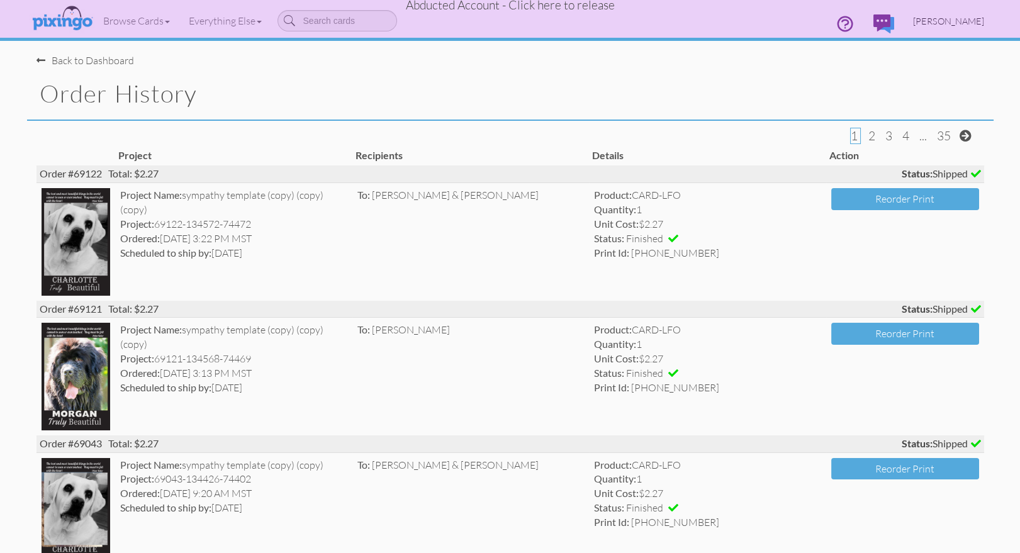
click at [972, 21] on span "[PERSON_NAME]" at bounding box center [948, 21] width 71 height 11
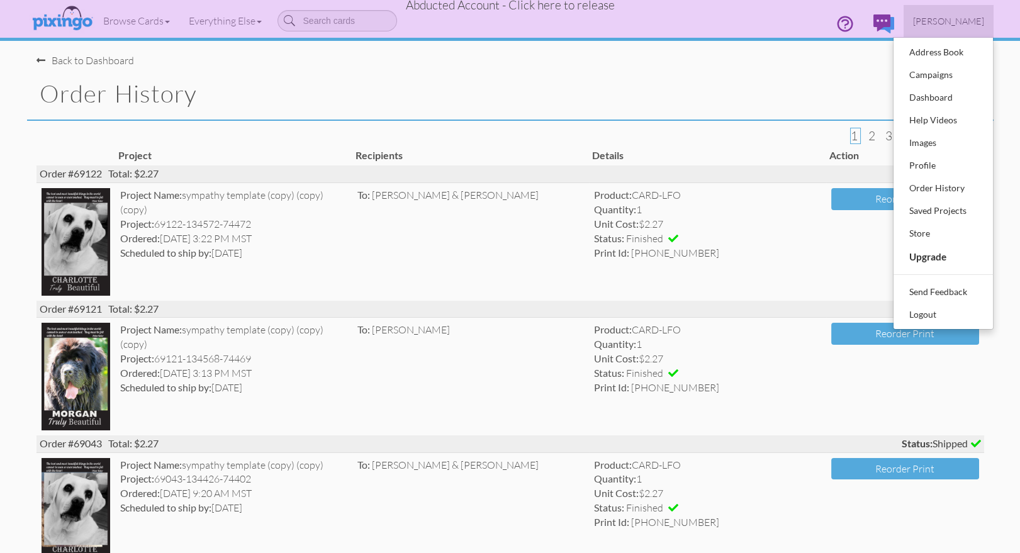
click at [481, 3] on span "Abducted Account - Click here to release" at bounding box center [510, 4] width 209 height 15
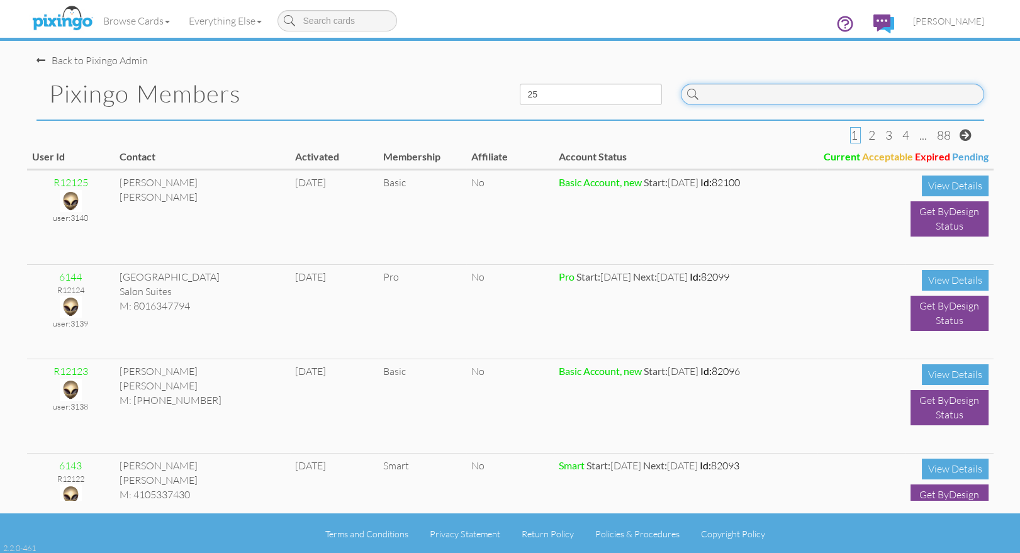
click at [764, 101] on input at bounding box center [832, 94] width 303 height 21
click at [928, 15] on link "[PERSON_NAME]" at bounding box center [949, 21] width 90 height 32
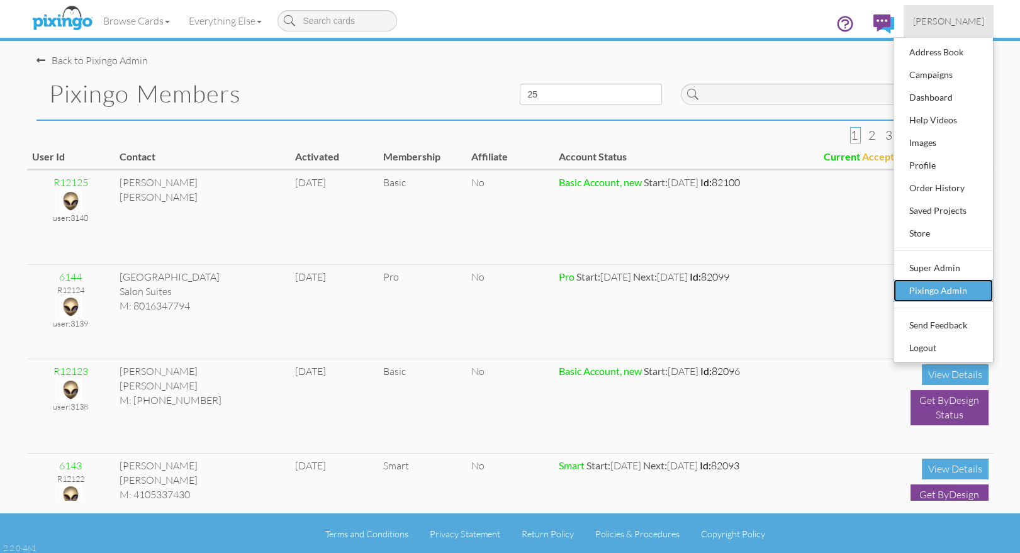
click at [922, 295] on div "Pixingo Admin" at bounding box center [943, 290] width 74 height 19
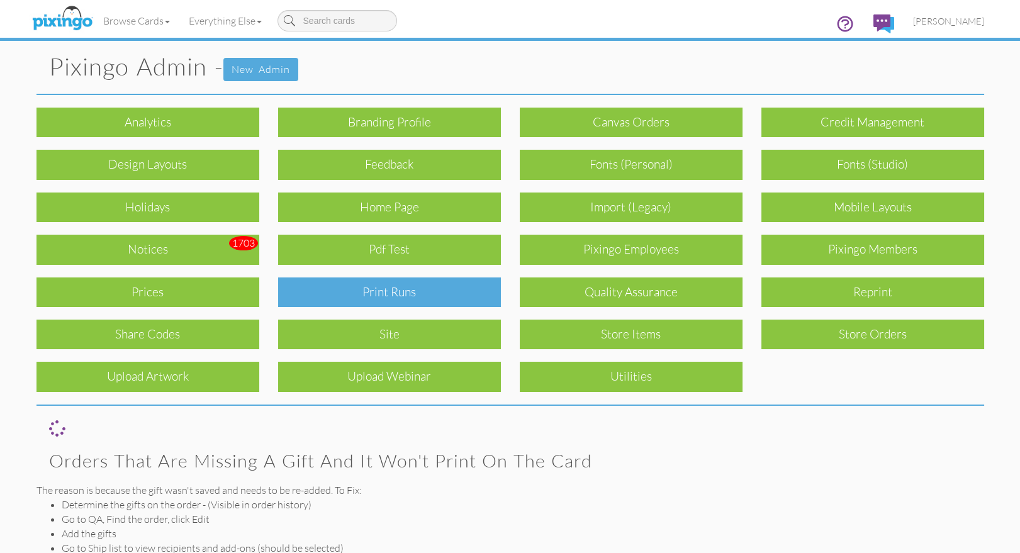
click at [410, 283] on div "Print Runs" at bounding box center [389, 292] width 223 height 30
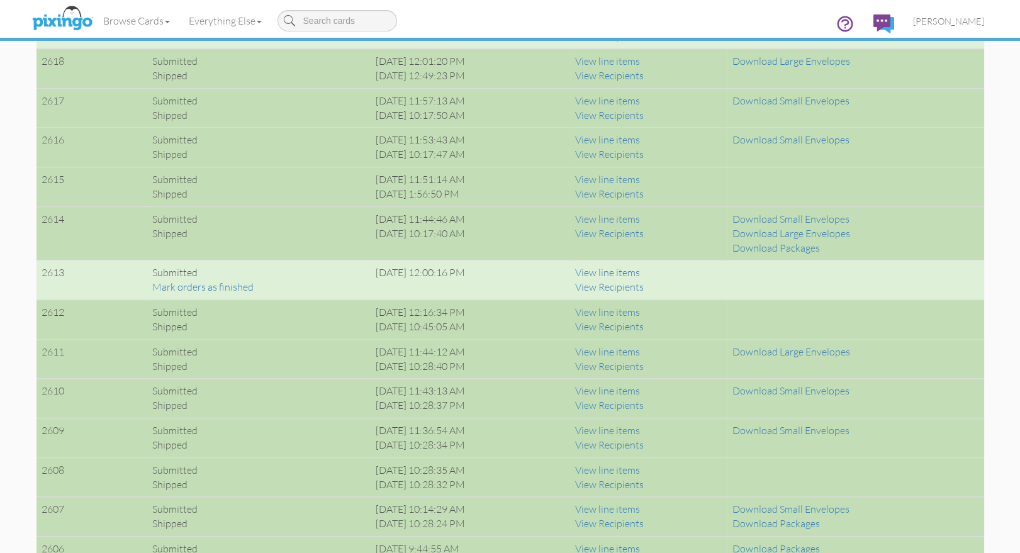
scroll to position [971, 0]
click at [640, 310] on link "View line items" at bounding box center [607, 311] width 65 height 13
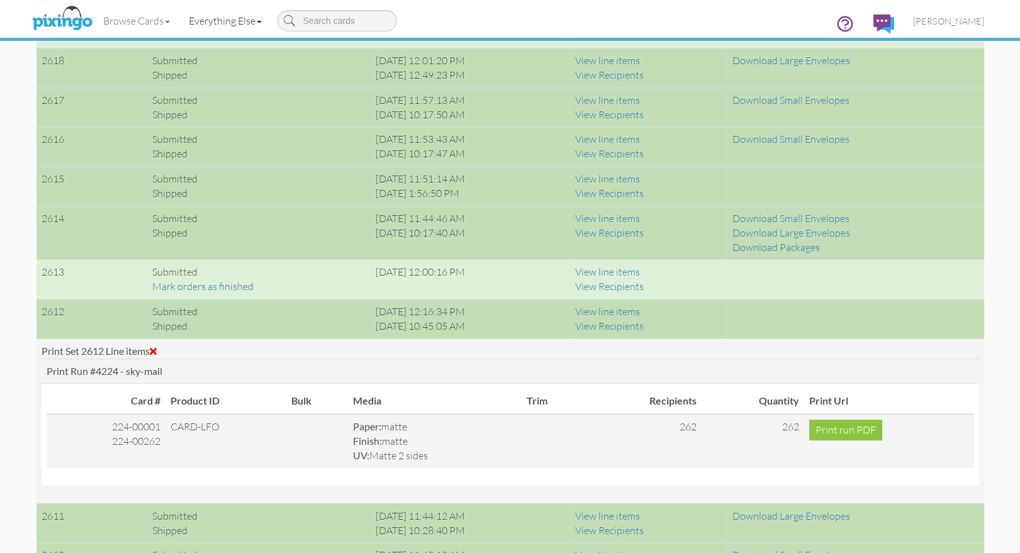
click at [238, 23] on link "Everything Else" at bounding box center [225, 20] width 92 height 31
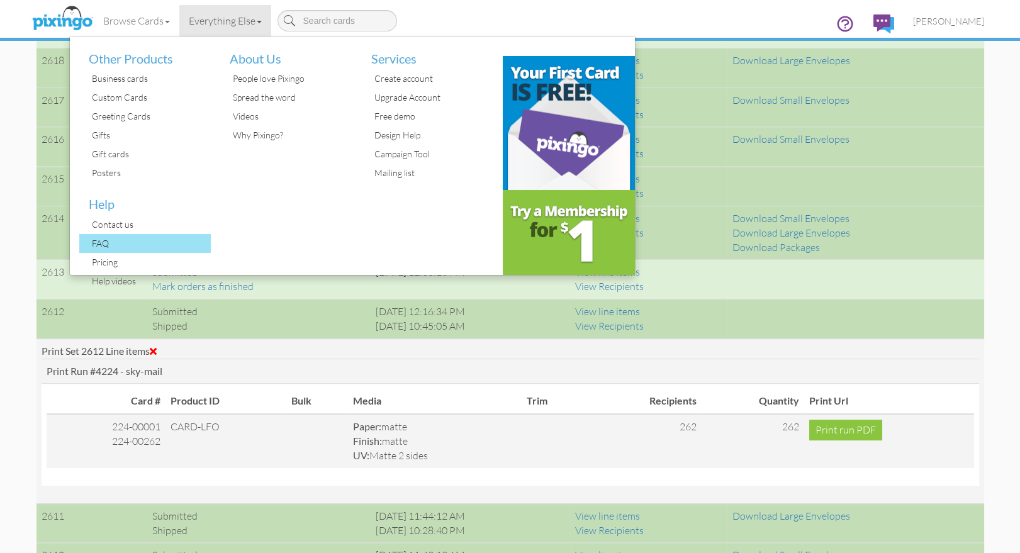
click at [115, 238] on div "FAQ" at bounding box center [150, 243] width 123 height 19
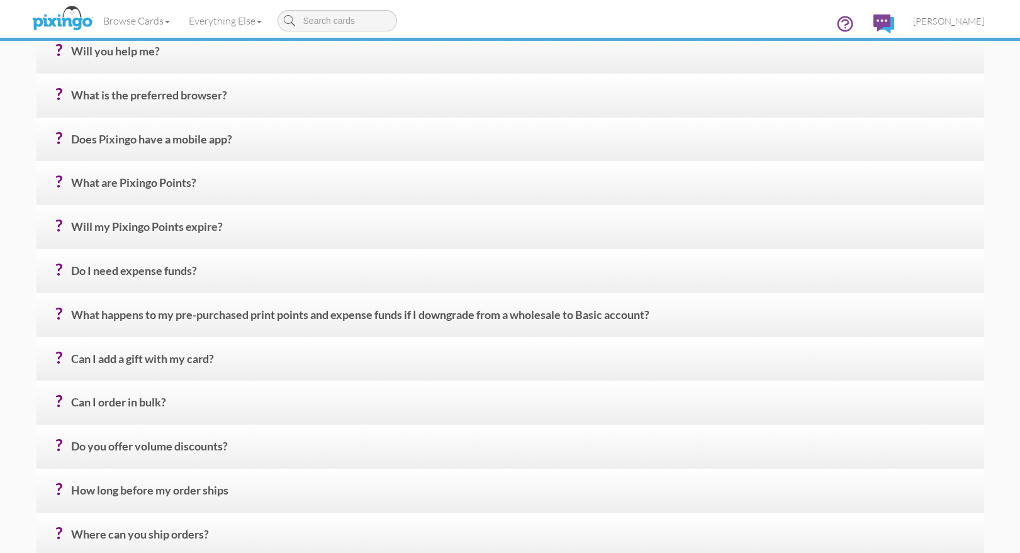
scroll to position [500, 0]
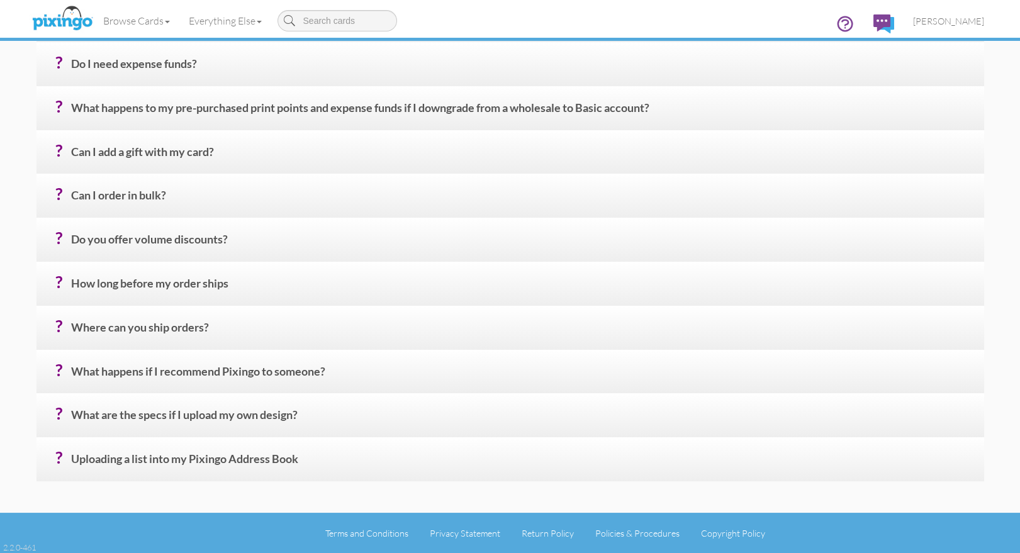
click at [168, 288] on h4 "? How long before my order ships" at bounding box center [523, 288] width 904 height 22
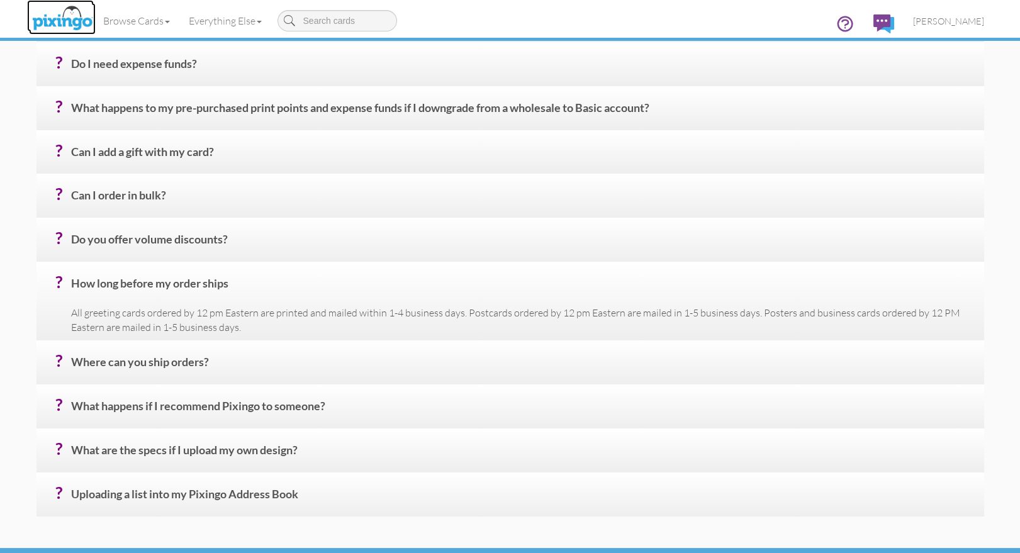
click at [69, 21] on img at bounding box center [62, 18] width 67 height 31
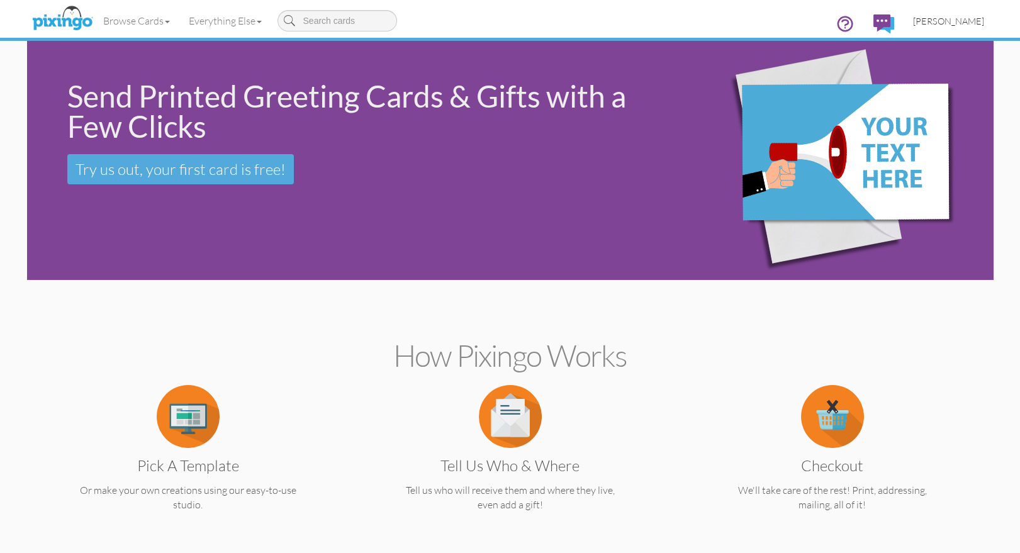
click at [946, 21] on span "[PERSON_NAME]" at bounding box center [948, 21] width 71 height 11
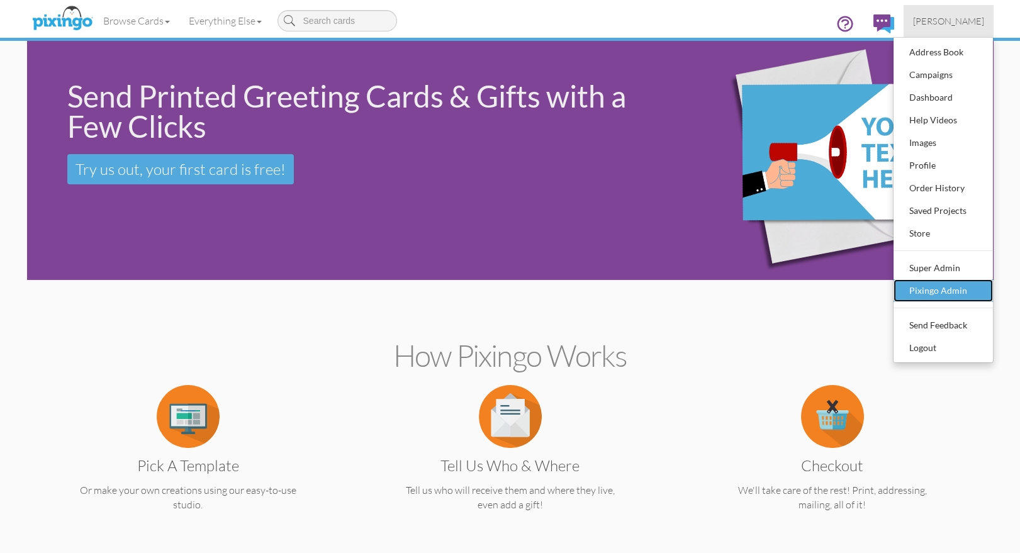
click at [920, 286] on div "Pixingo Admin" at bounding box center [943, 290] width 74 height 19
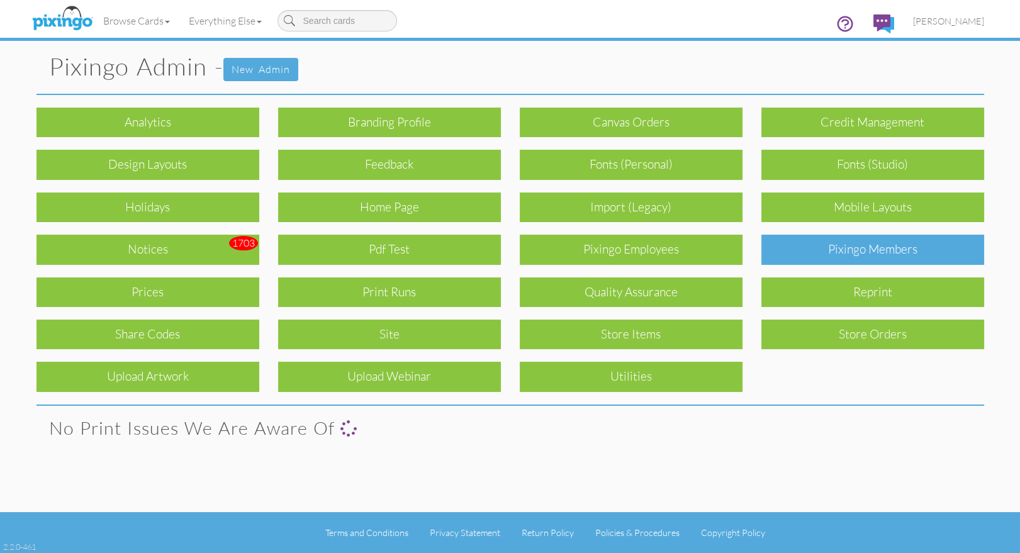
click at [870, 240] on div "Pixingo Members" at bounding box center [872, 250] width 223 height 30
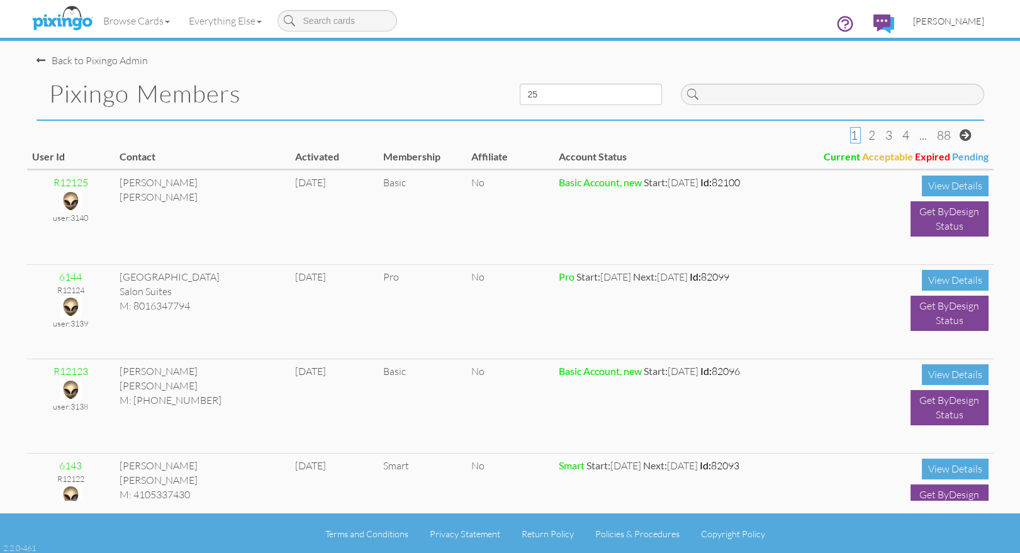
click at [961, 22] on span "[PERSON_NAME]" at bounding box center [948, 21] width 71 height 11
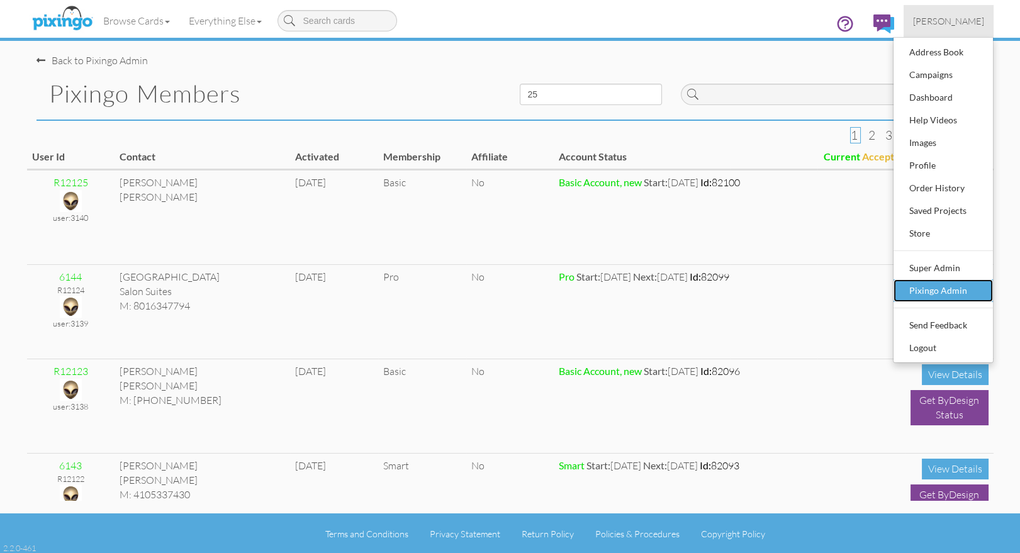
click at [956, 285] on div "Pixingo Admin" at bounding box center [943, 290] width 74 height 19
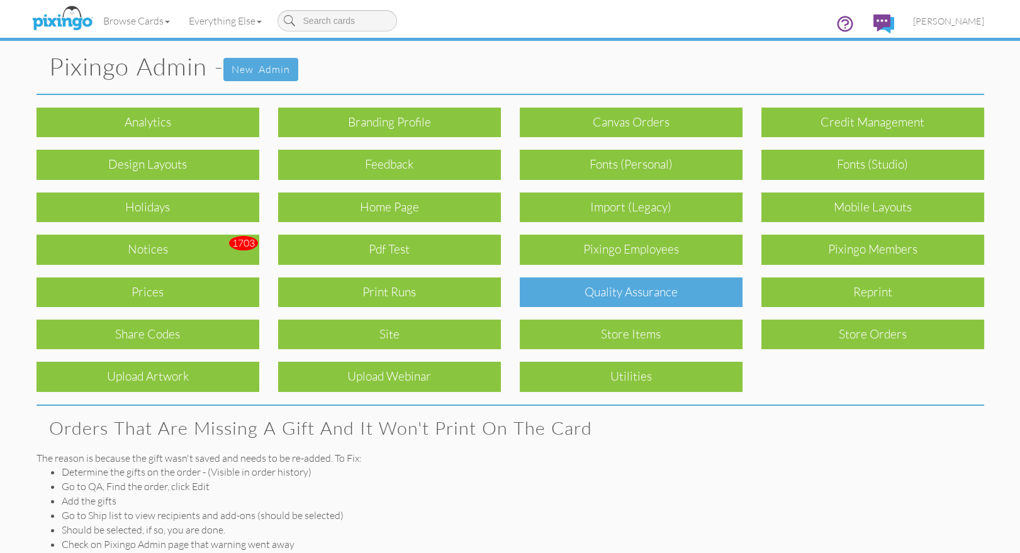
click at [581, 296] on div "Quality Assurance" at bounding box center [631, 292] width 223 height 30
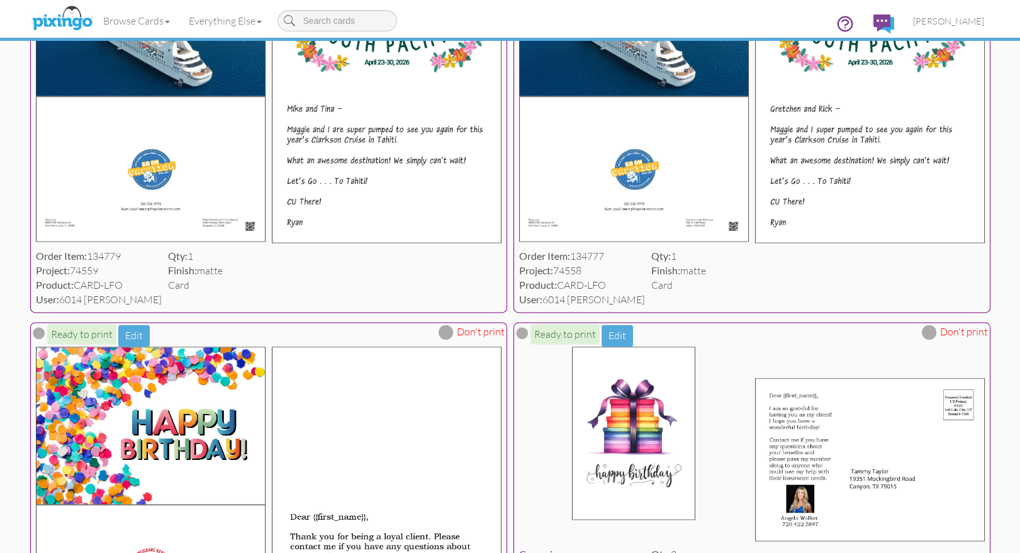
scroll to position [4446, 0]
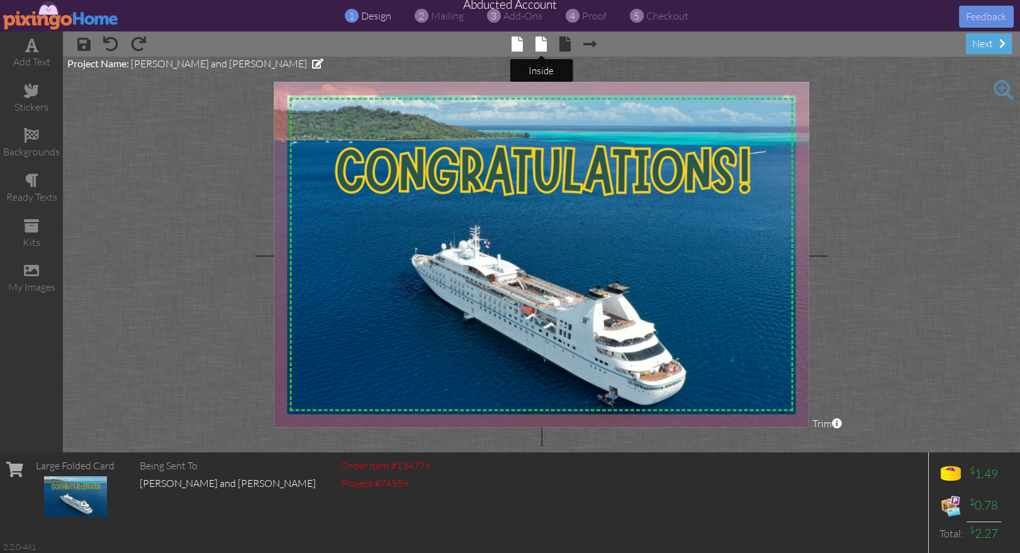
click at [542, 46] on span at bounding box center [540, 43] width 11 height 15
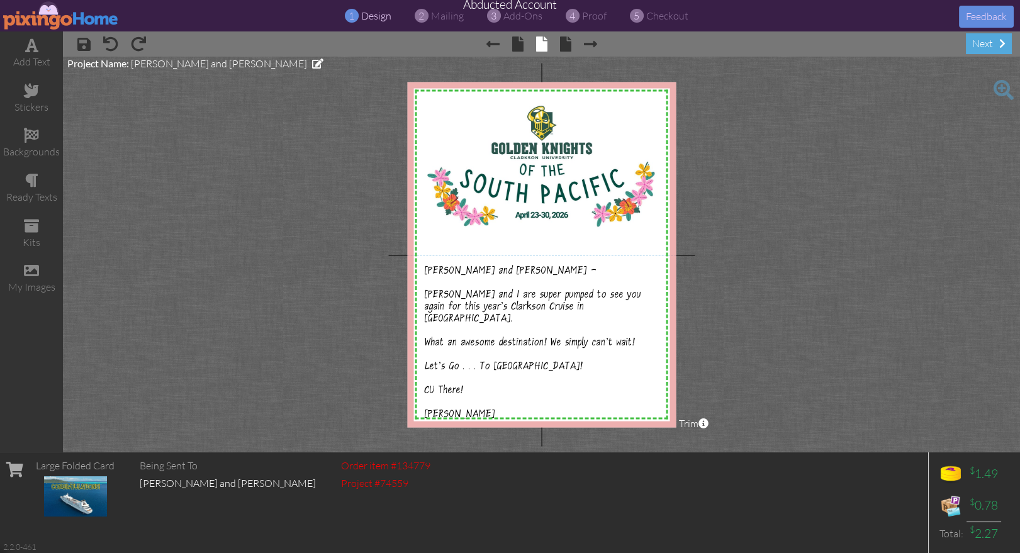
click at [805, 331] on project-studio-wrapper "X X X X X X X X X X X X X X X X X X X X X X X X X X X X X X X X X X X X X X X X…" at bounding box center [541, 255] width 957 height 396
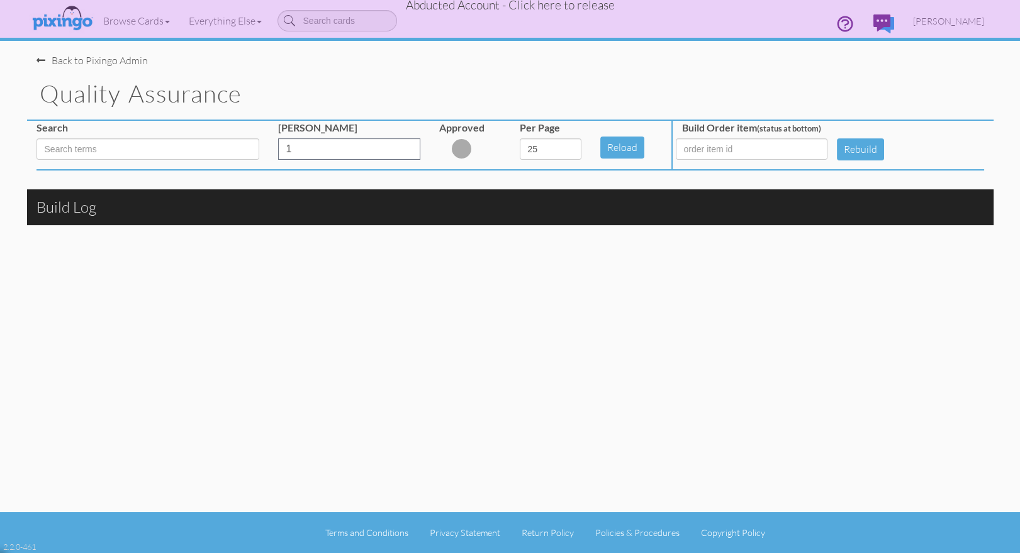
click at [525, 6] on span "Abducted Account - Click here to release" at bounding box center [510, 4] width 209 height 15
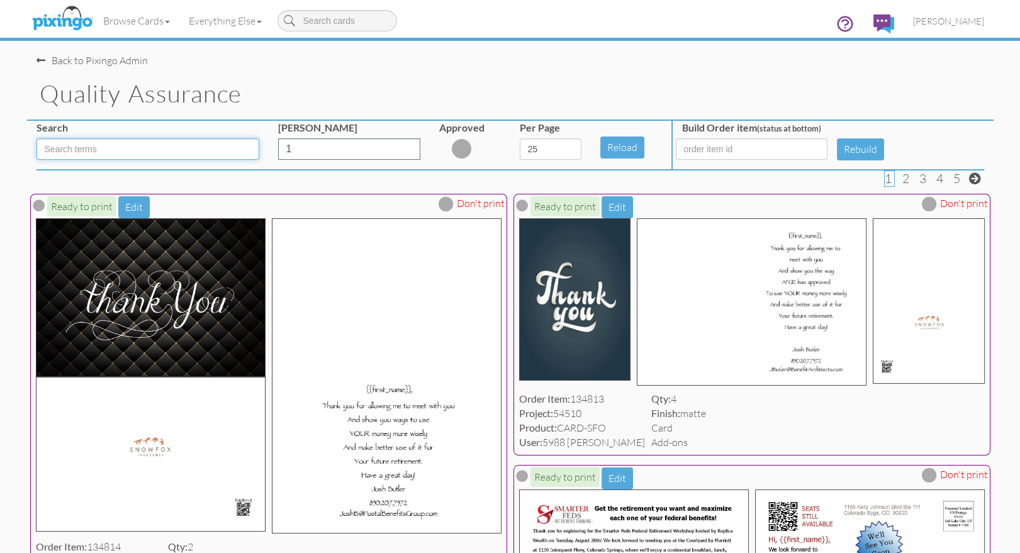
click at [140, 147] on input at bounding box center [147, 148] width 223 height 21
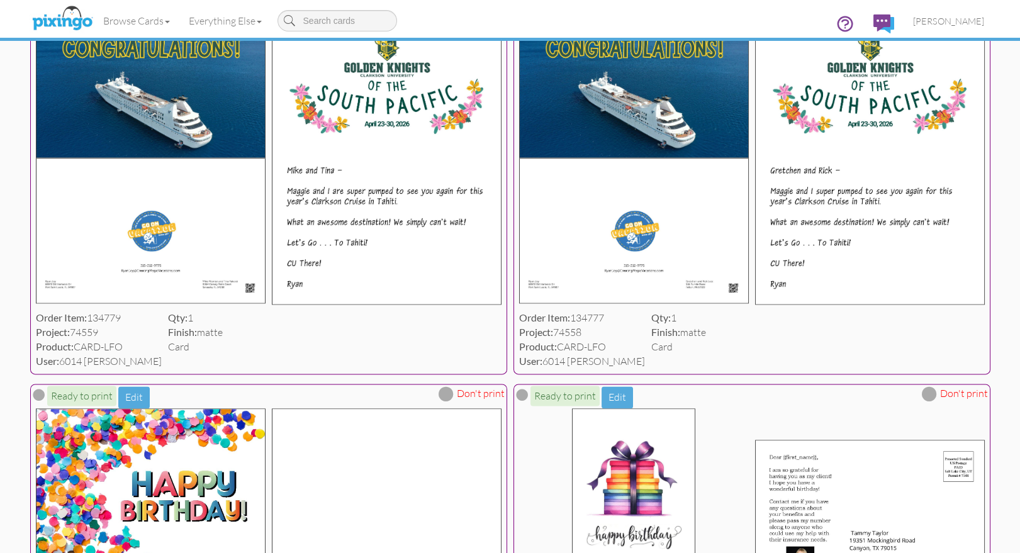
scroll to position [4390, 0]
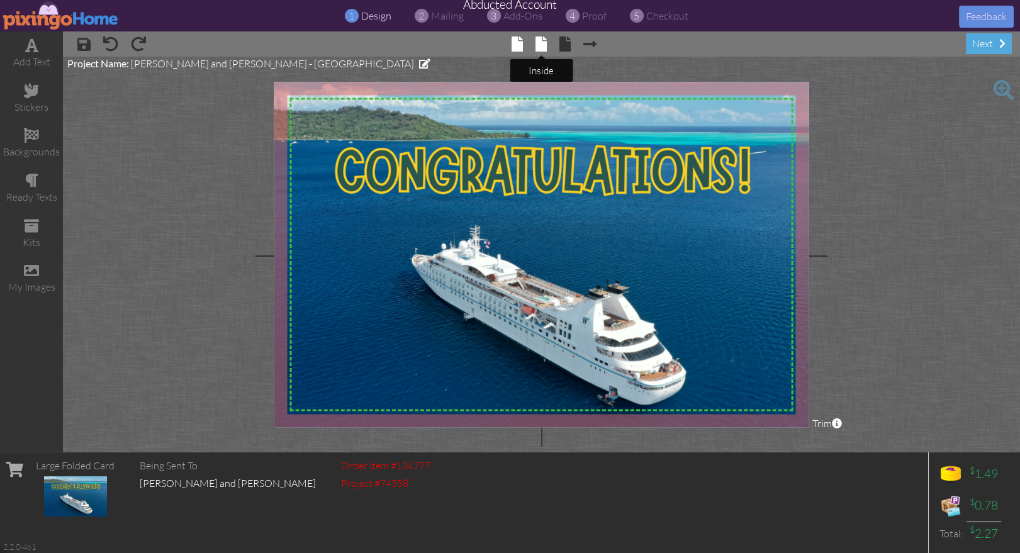
click at [544, 44] on span at bounding box center [540, 43] width 11 height 15
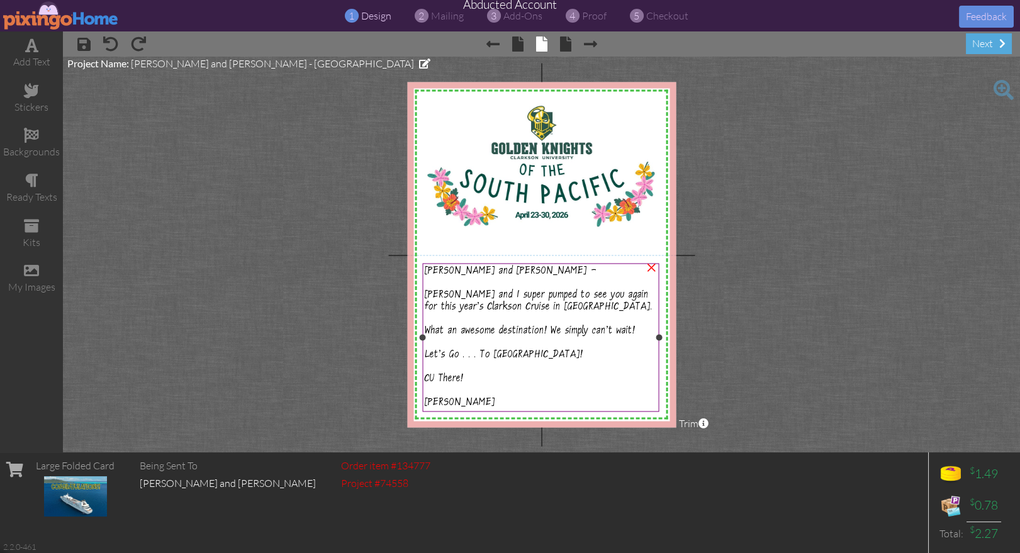
click at [507, 308] on span "[PERSON_NAME] and I super pumped to see you again for this year's Clarkson Crui…" at bounding box center [539, 301] width 228 height 24
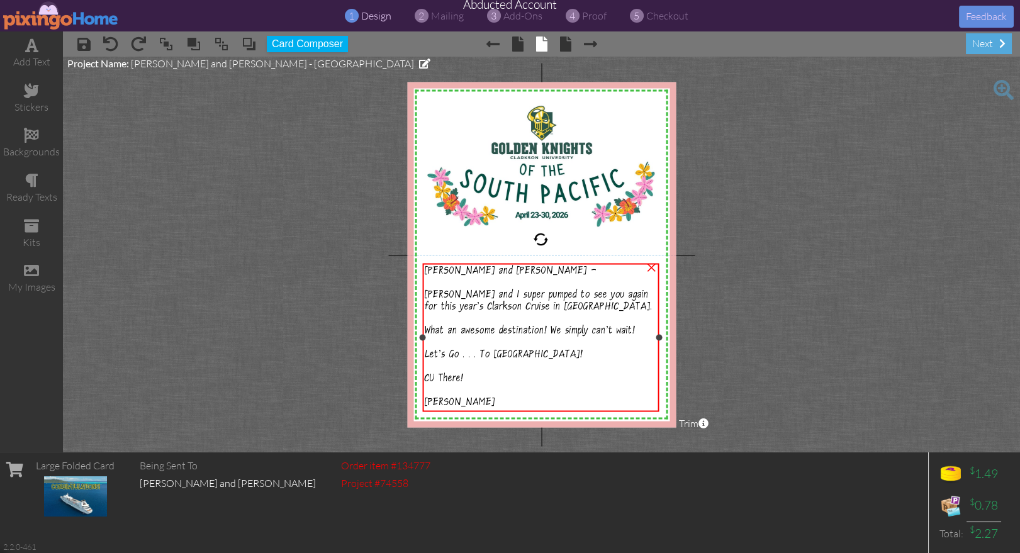
click at [507, 308] on span "[PERSON_NAME] and I super pumped to see you again for this year's Clarkson Crui…" at bounding box center [539, 301] width 228 height 24
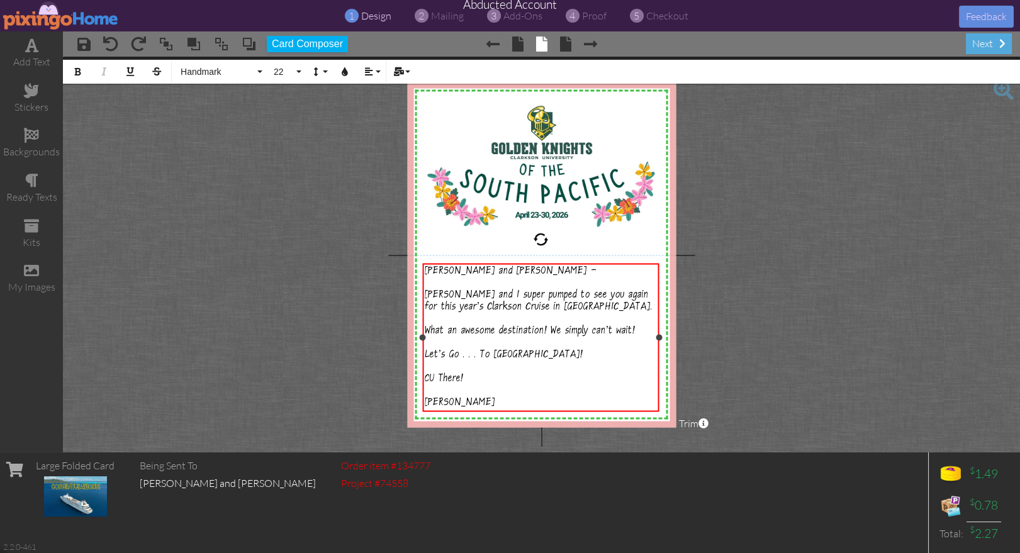
drag, startPoint x: 478, startPoint y: 293, endPoint x: 496, endPoint y: 305, distance: 22.3
click at [478, 293] on span "[PERSON_NAME] and I super pumped to see you again for this year's Clarkson Crui…" at bounding box center [539, 301] width 228 height 24
click at [479, 292] on span "[PERSON_NAME] and I super pumped to see you again for this year's Clarkson Crui…" at bounding box center [539, 301] width 228 height 24
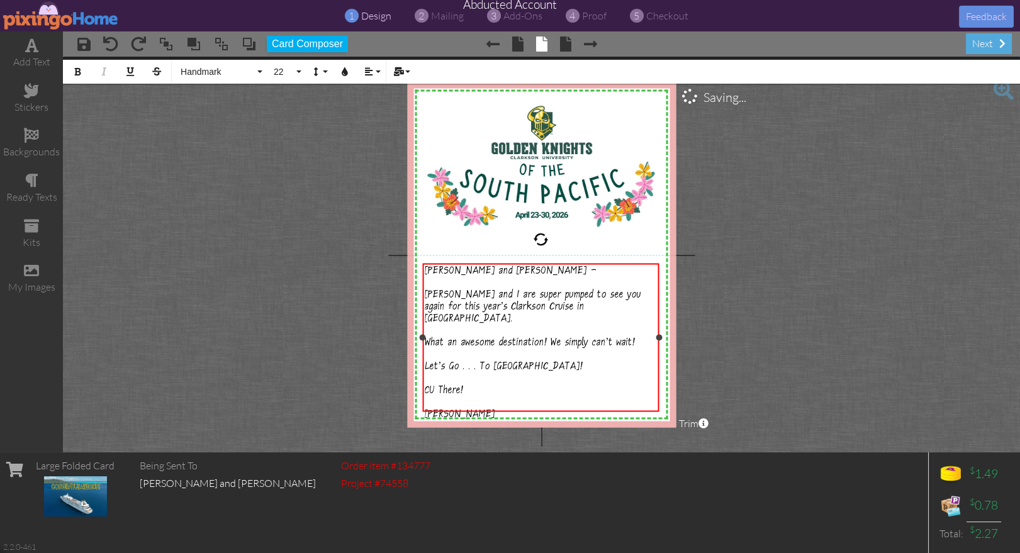
click at [642, 385] on div "CU There!" at bounding box center [541, 391] width 232 height 12
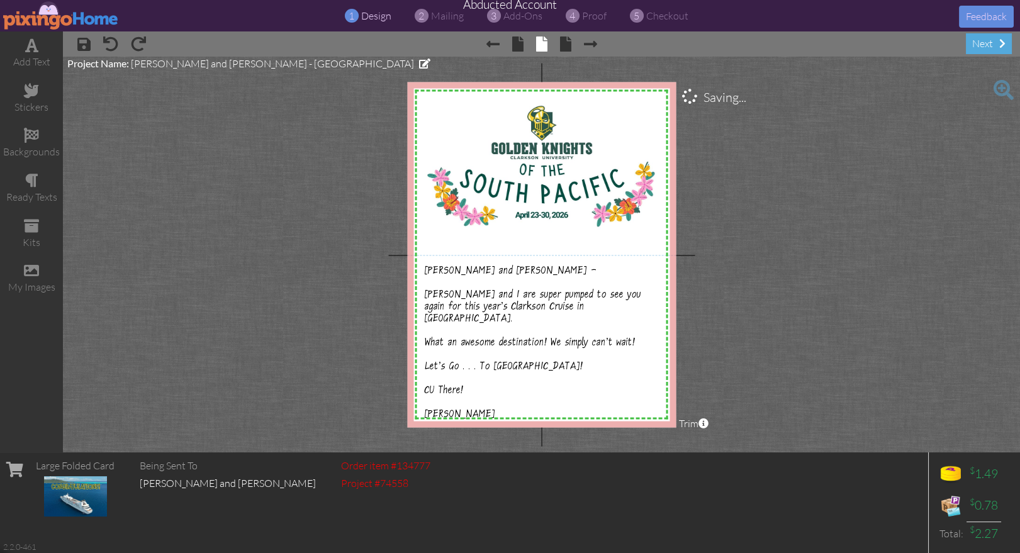
click at [800, 374] on project-studio-wrapper "X X X X X X X X X X X X X X X X X X X X X X X X X X X X X X X X X X X X X X X X…" at bounding box center [541, 255] width 957 height 396
click at [600, 18] on span "proof" at bounding box center [594, 15] width 25 height 13
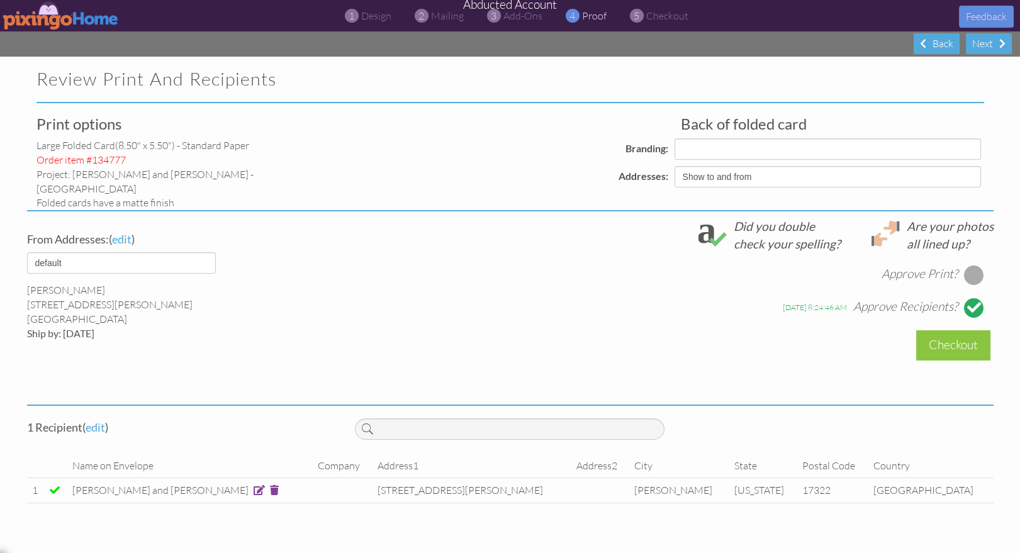
select select "object:39311"
select select "object:39312"
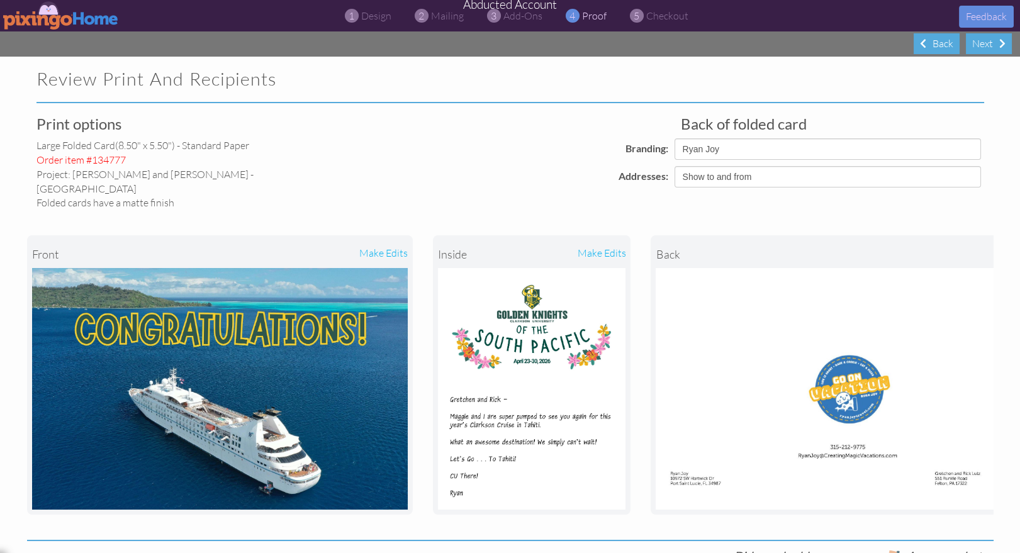
click at [52, 20] on img at bounding box center [61, 15] width 116 height 28
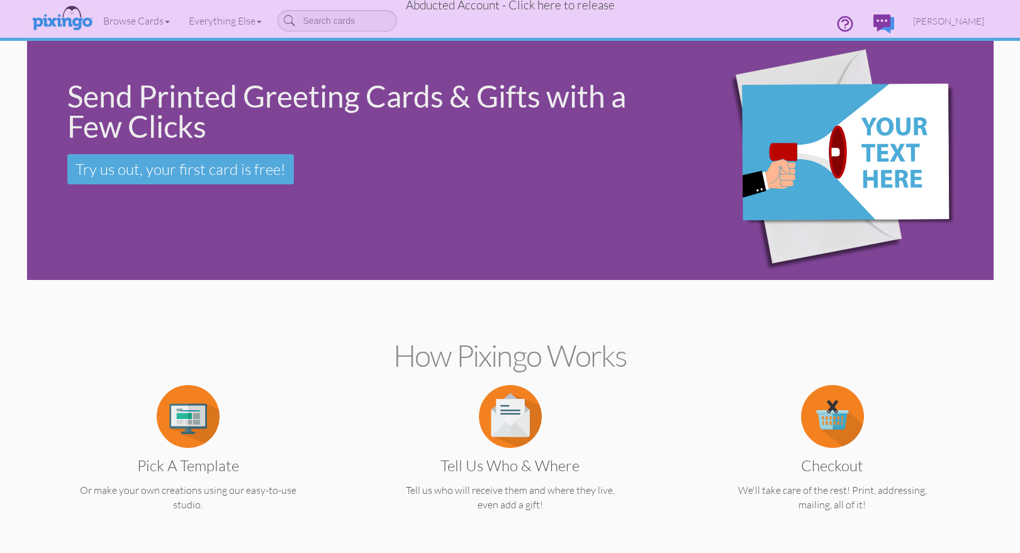
click at [565, 8] on span "Abducted Account - Click here to release" at bounding box center [510, 4] width 209 height 15
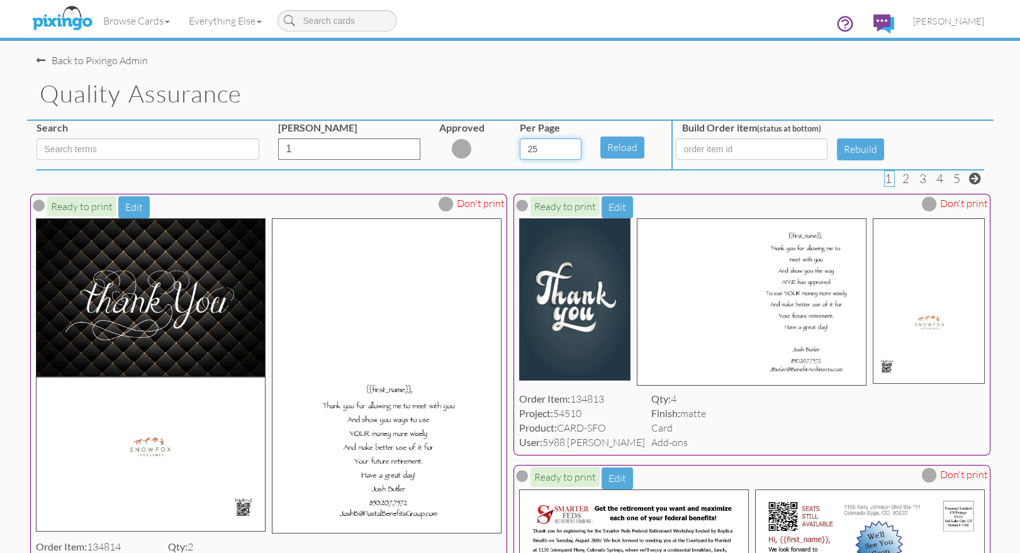
click at [573, 148] on select "5 10 25 50 100" at bounding box center [551, 148] width 62 height 21
select select "number:100"
click at [520, 138] on select "5 10 25 50 100" at bounding box center [551, 148] width 62 height 21
click at [200, 152] on input at bounding box center [147, 148] width 223 height 21
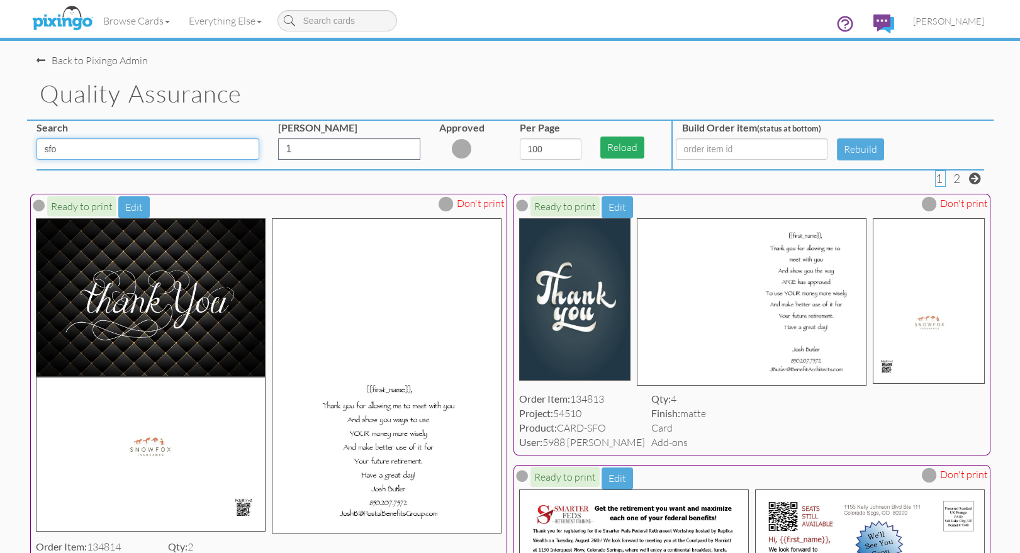
type input "sfo"
click at [625, 151] on button "Reload" at bounding box center [622, 148] width 44 height 22
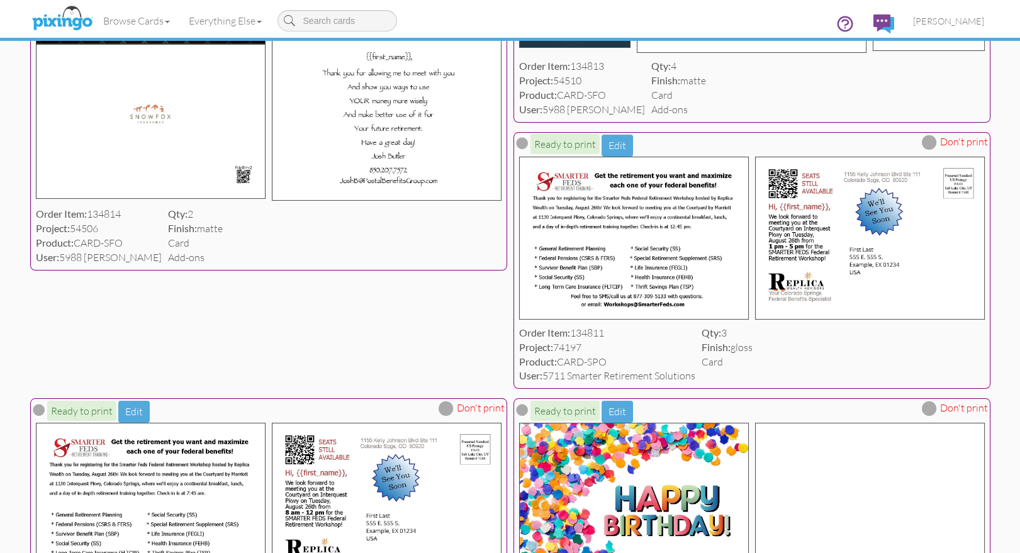
scroll to position [371, 0]
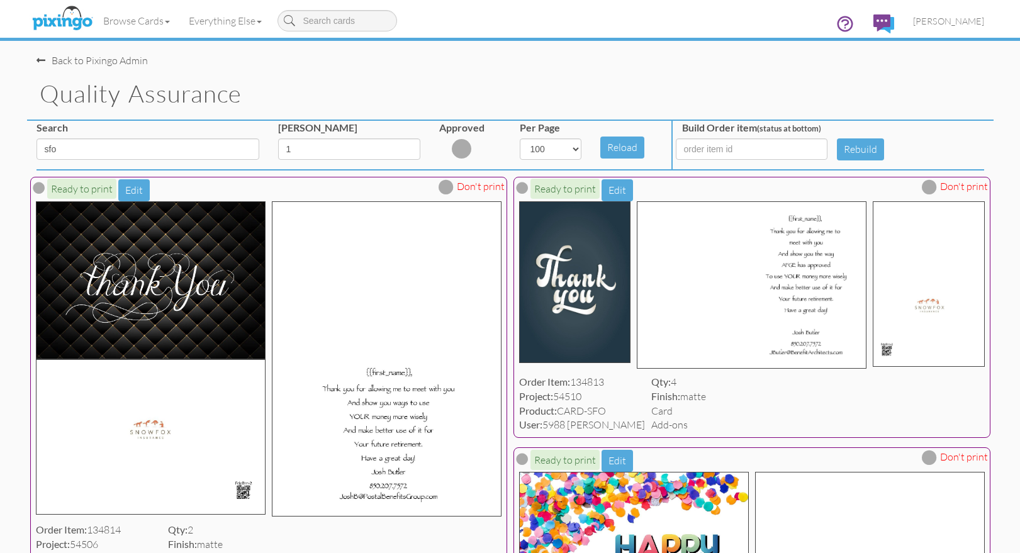
select select "number:100"
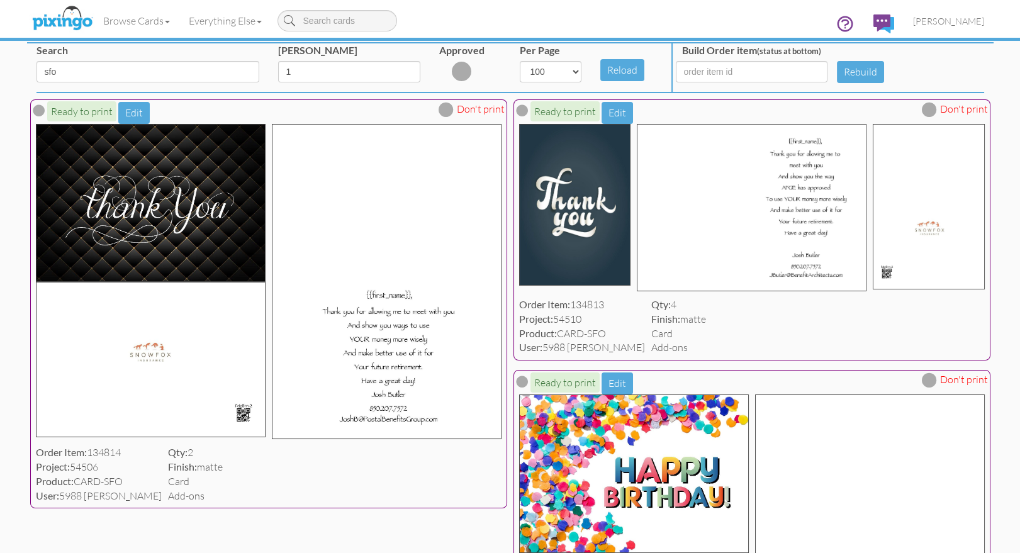
scroll to position [108, 0]
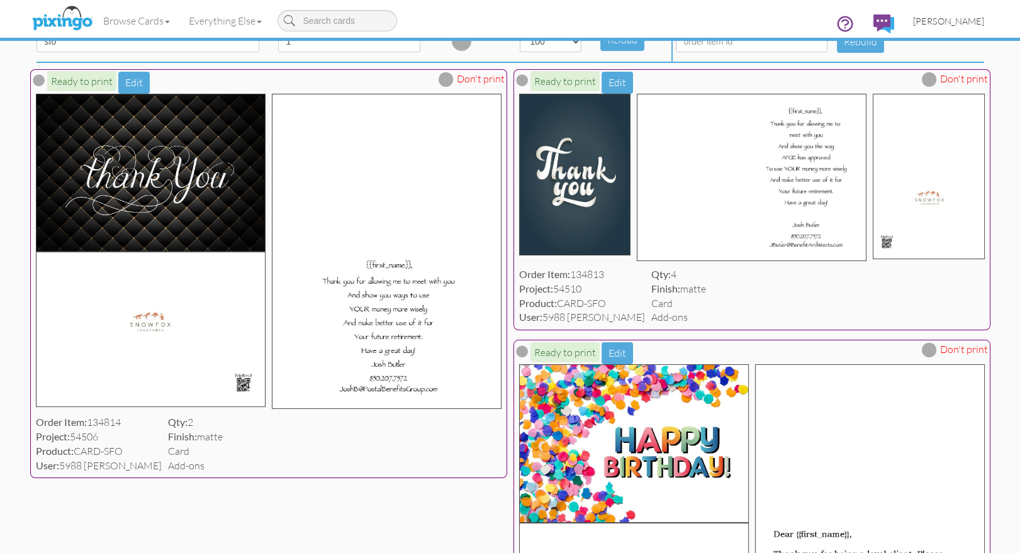
click at [955, 14] on link "[PERSON_NAME]" at bounding box center [949, 21] width 90 height 32
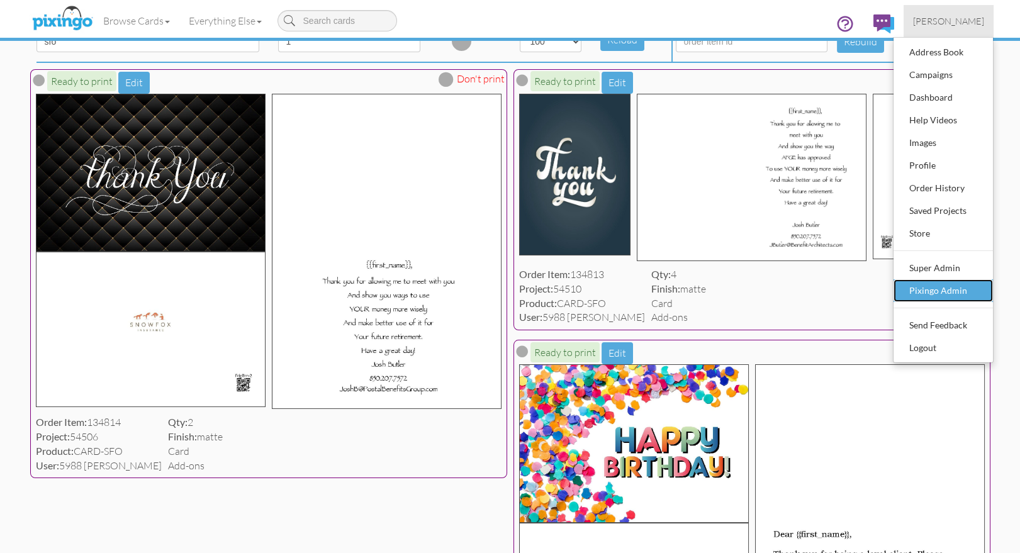
click at [933, 286] on div "Pixingo Admin" at bounding box center [943, 290] width 74 height 19
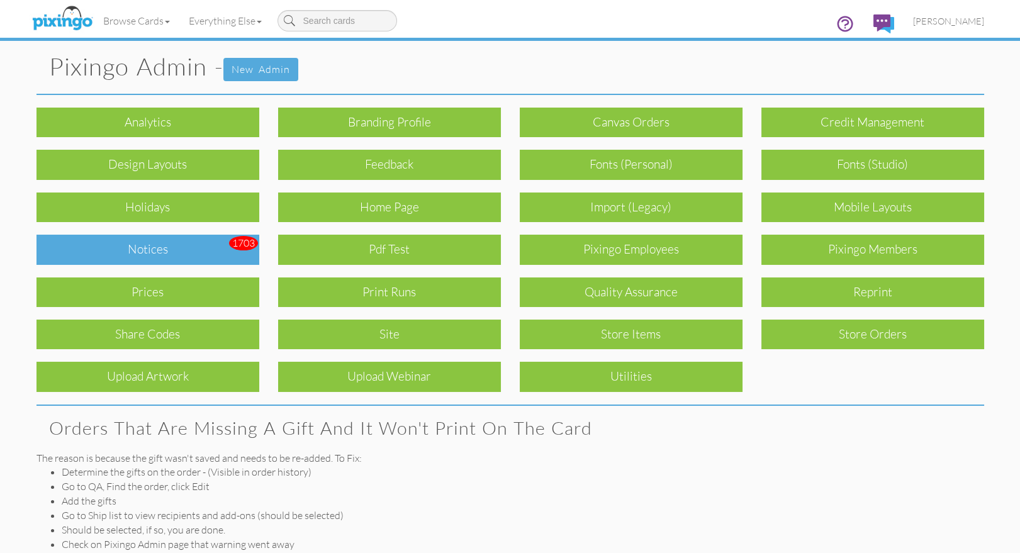
click at [170, 249] on div "Notices" at bounding box center [147, 250] width 223 height 30
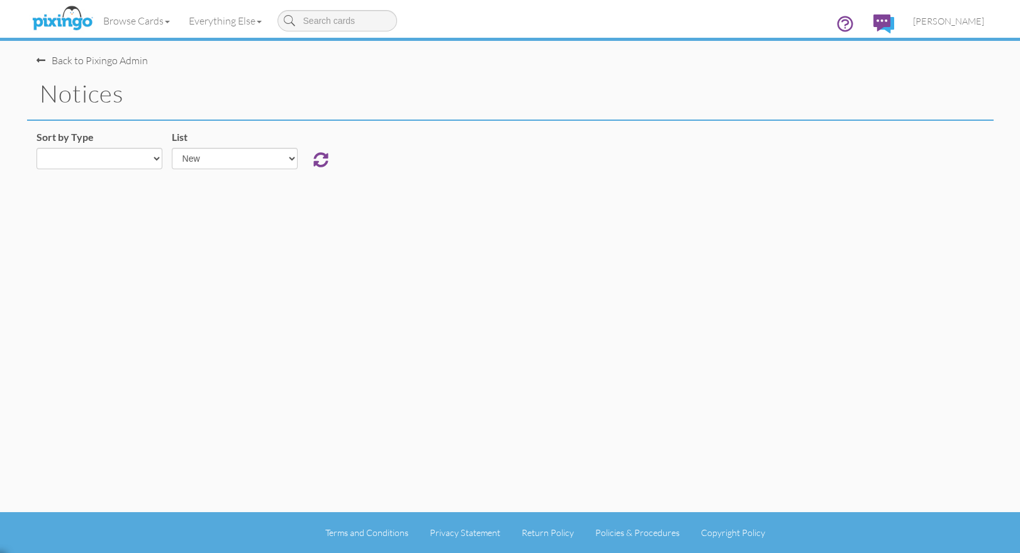
select select "object:88691"
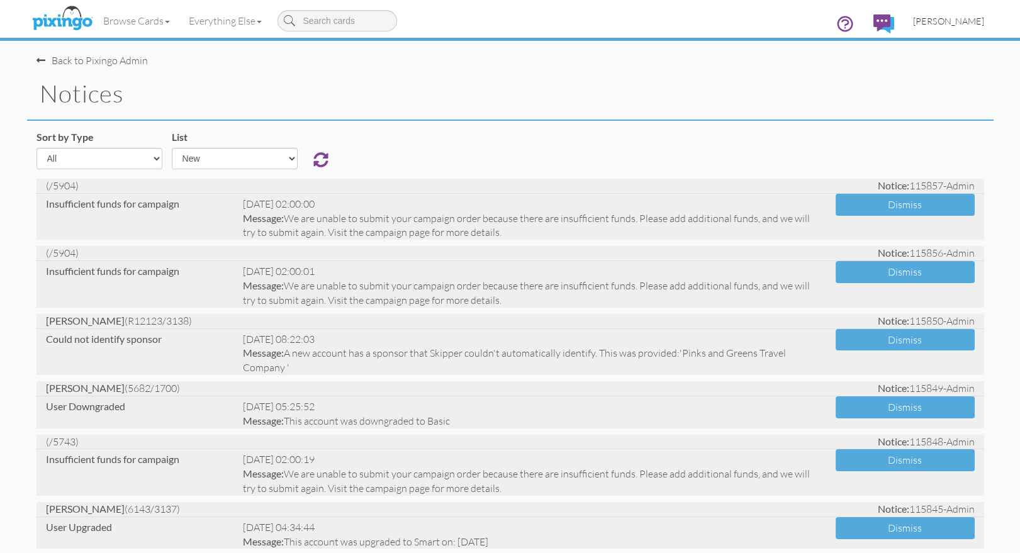
click at [963, 16] on span "[PERSON_NAME]" at bounding box center [948, 21] width 71 height 11
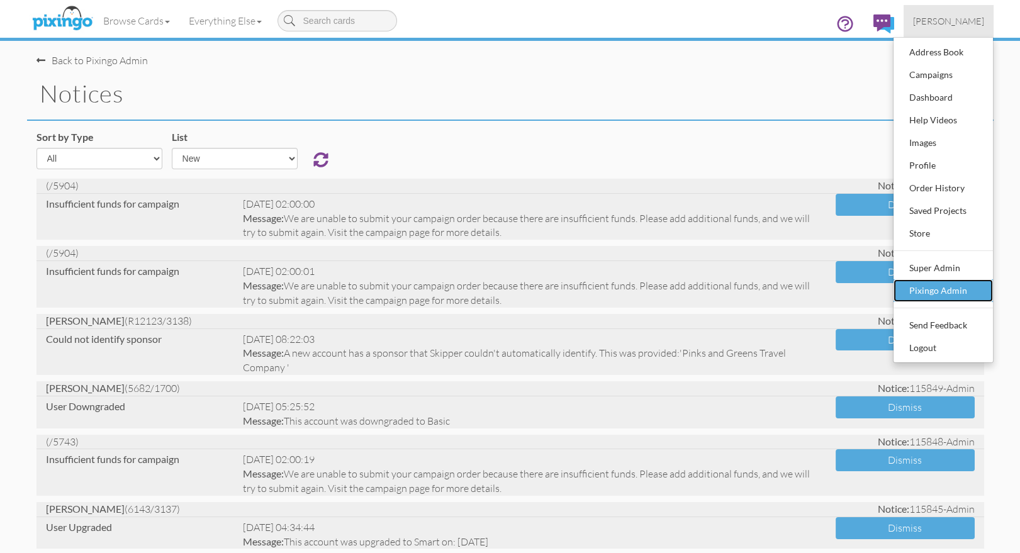
click at [945, 298] on div "Pixingo Admin" at bounding box center [943, 290] width 74 height 19
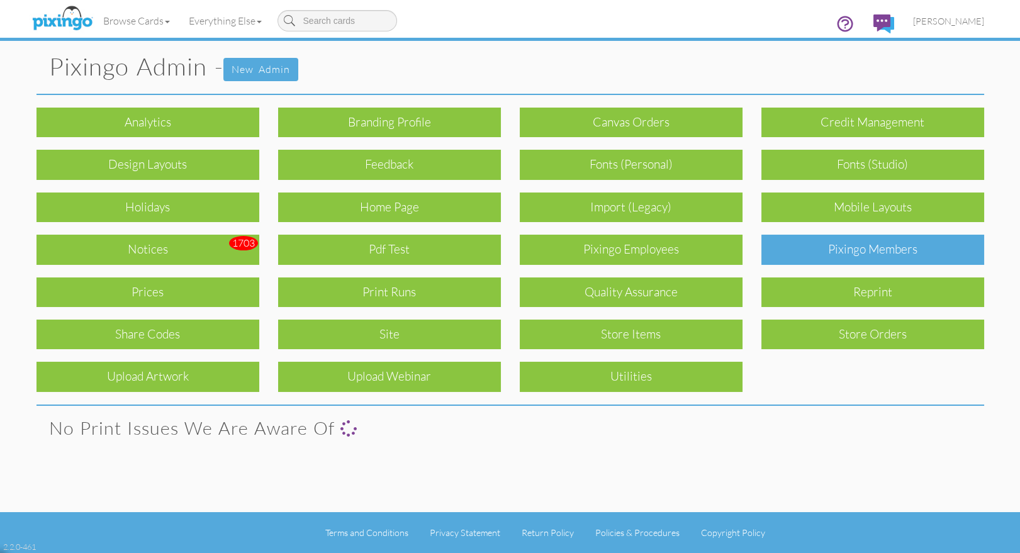
click at [883, 249] on div "Pixingo Members" at bounding box center [872, 250] width 223 height 30
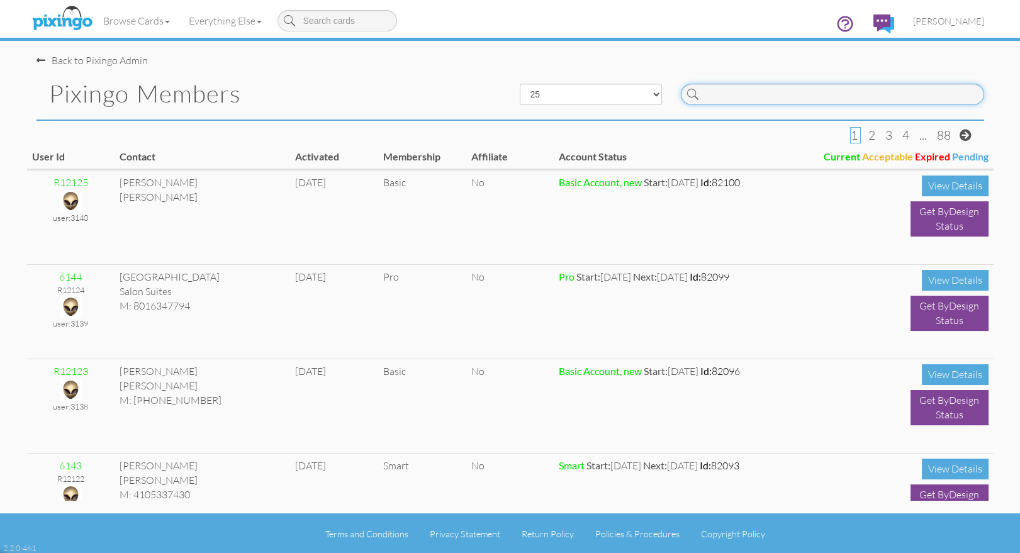
click at [776, 99] on input at bounding box center [832, 94] width 303 height 21
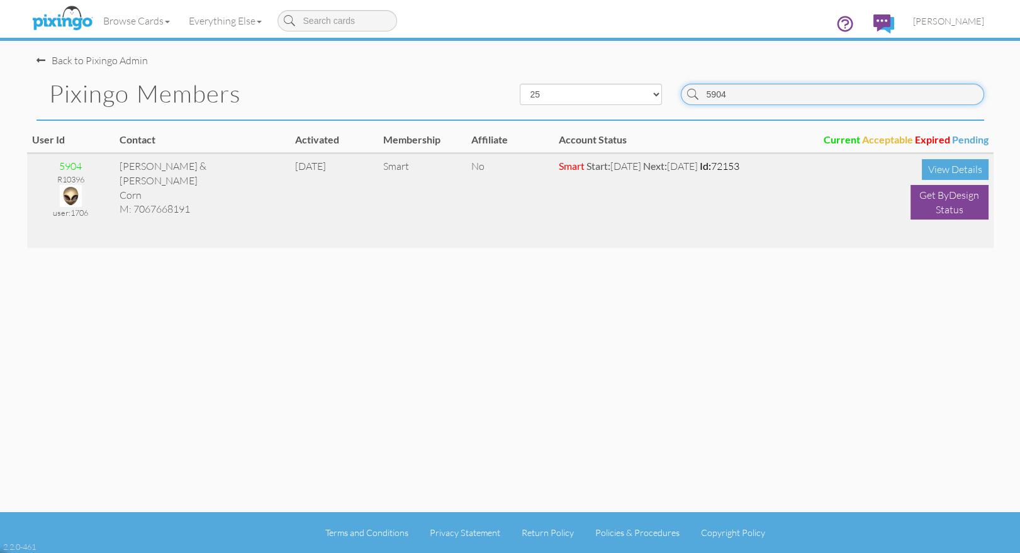
type input "5904"
click at [76, 193] on img at bounding box center [71, 196] width 22 height 22
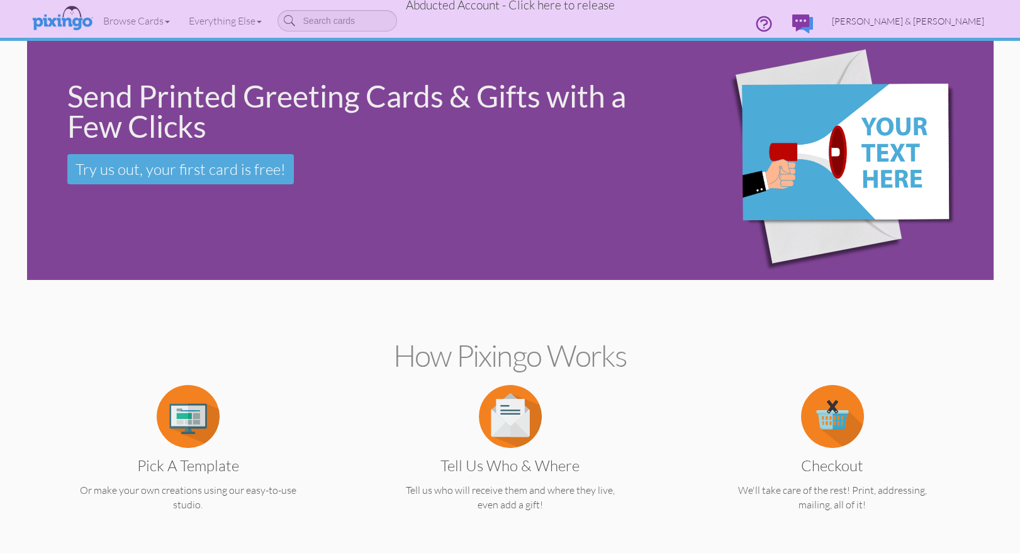
click at [930, 14] on link "Wendi & Robby Corn" at bounding box center [907, 21] width 171 height 32
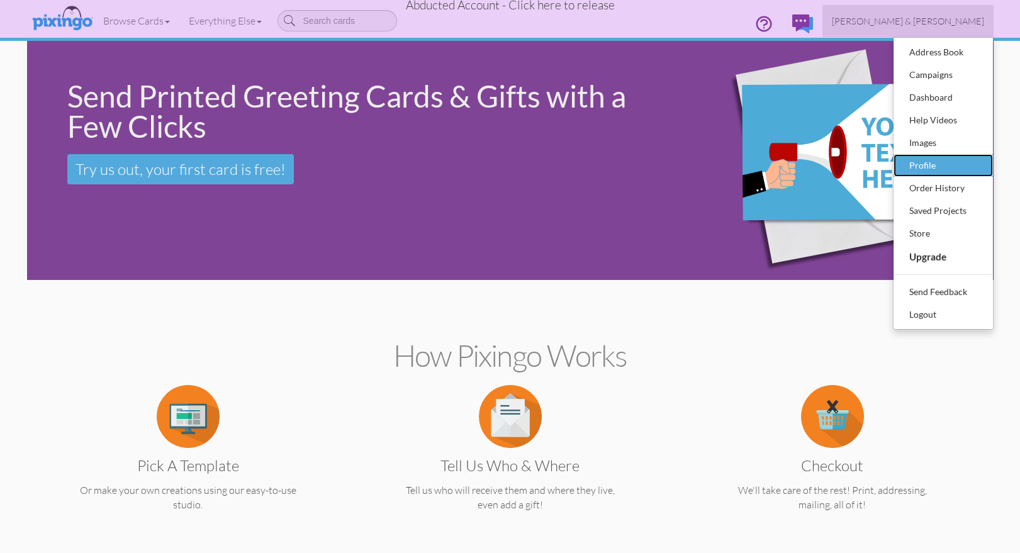
click at [938, 161] on div "Profile" at bounding box center [943, 165] width 74 height 19
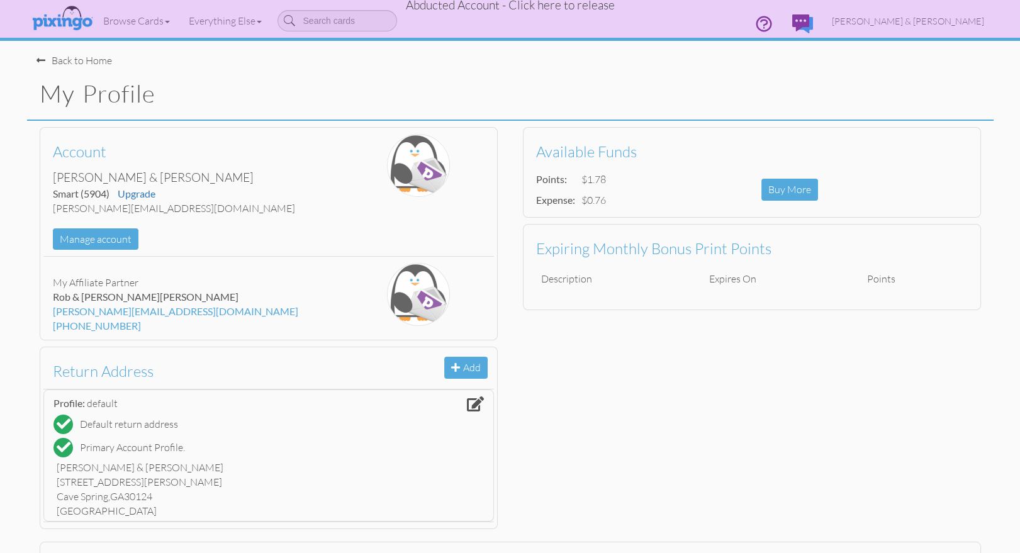
click at [569, 11] on span "Abducted Account - Click here to release" at bounding box center [510, 4] width 209 height 15
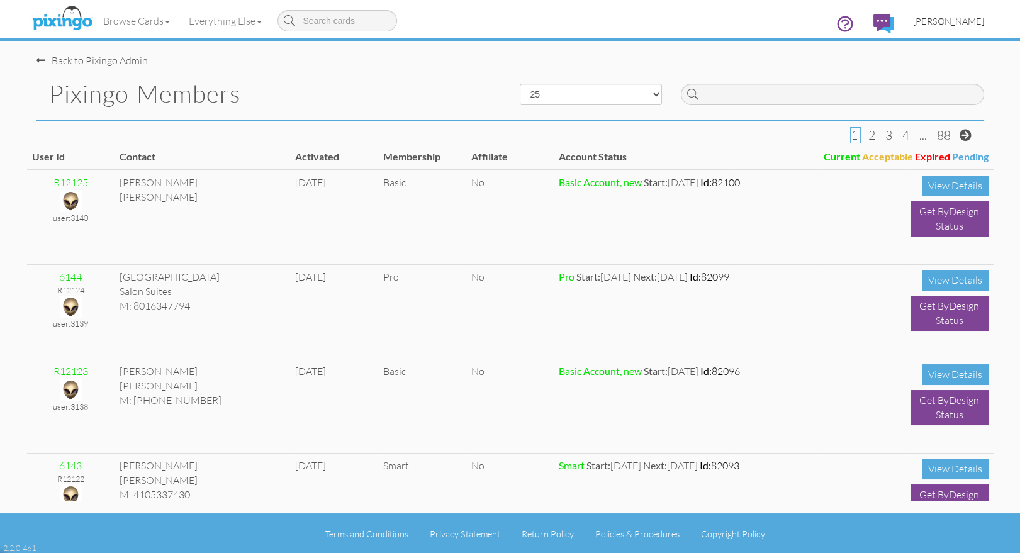
click at [952, 22] on span "[PERSON_NAME]" at bounding box center [948, 21] width 71 height 11
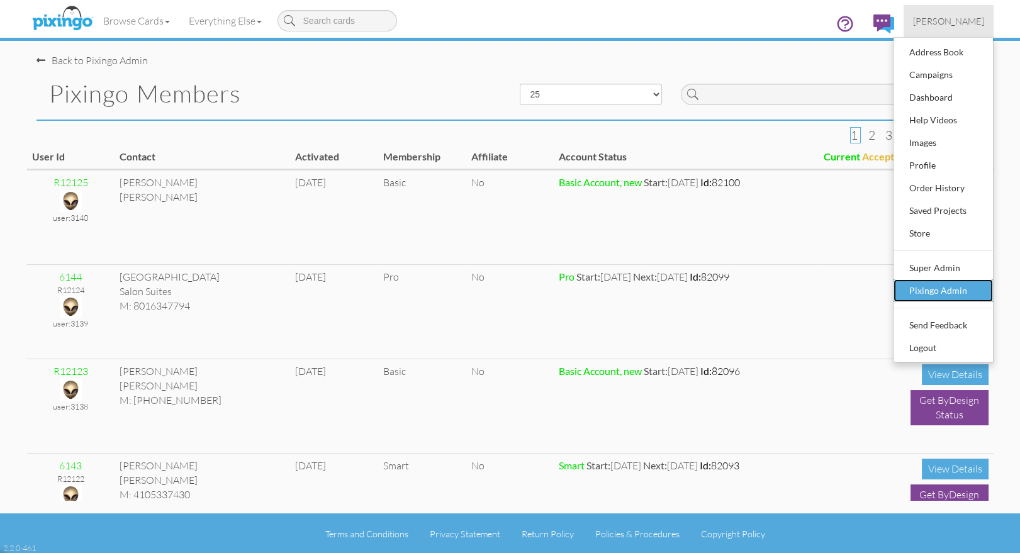
click at [935, 283] on div "Pixingo Admin" at bounding box center [943, 290] width 74 height 19
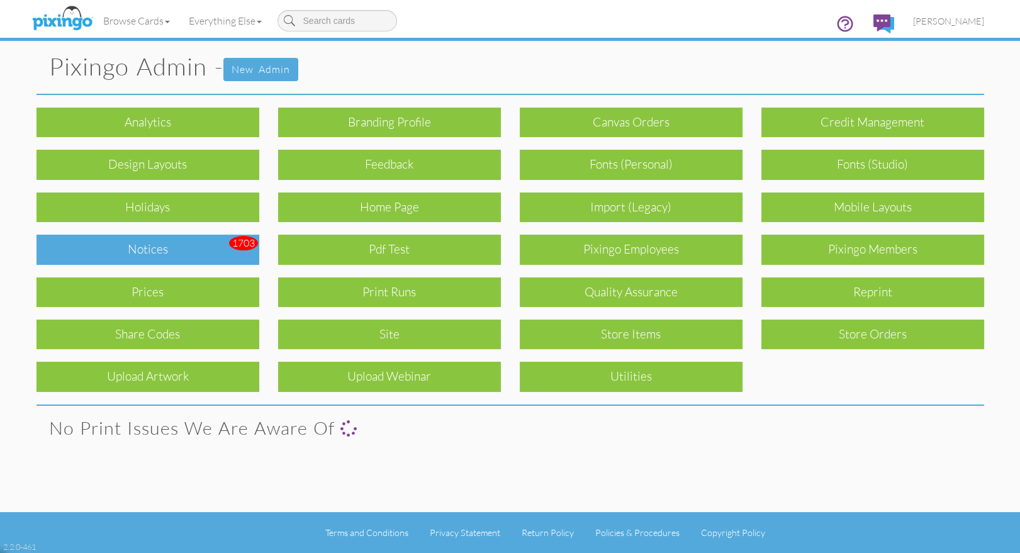
click at [134, 259] on div "Notices" at bounding box center [147, 250] width 223 height 30
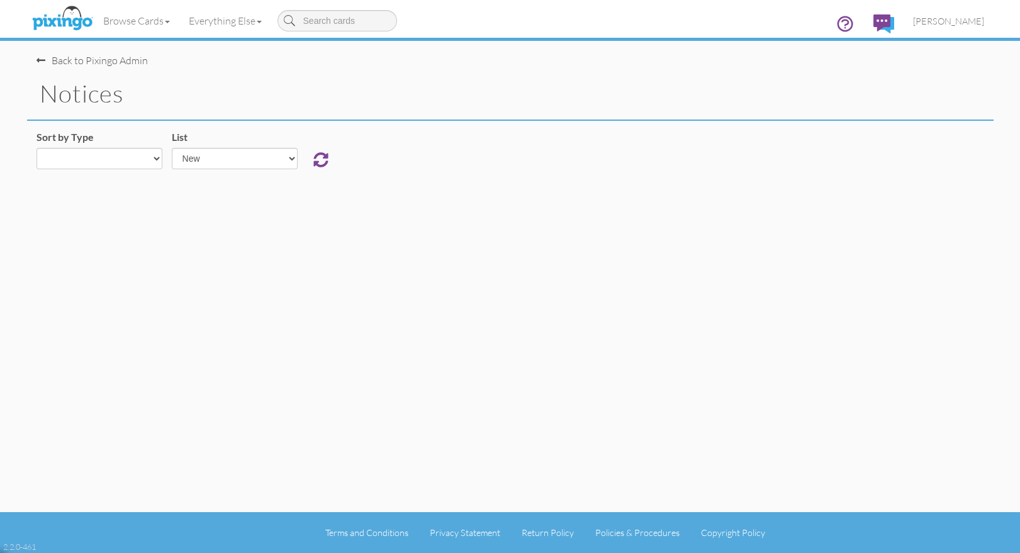
select select "object:99064"
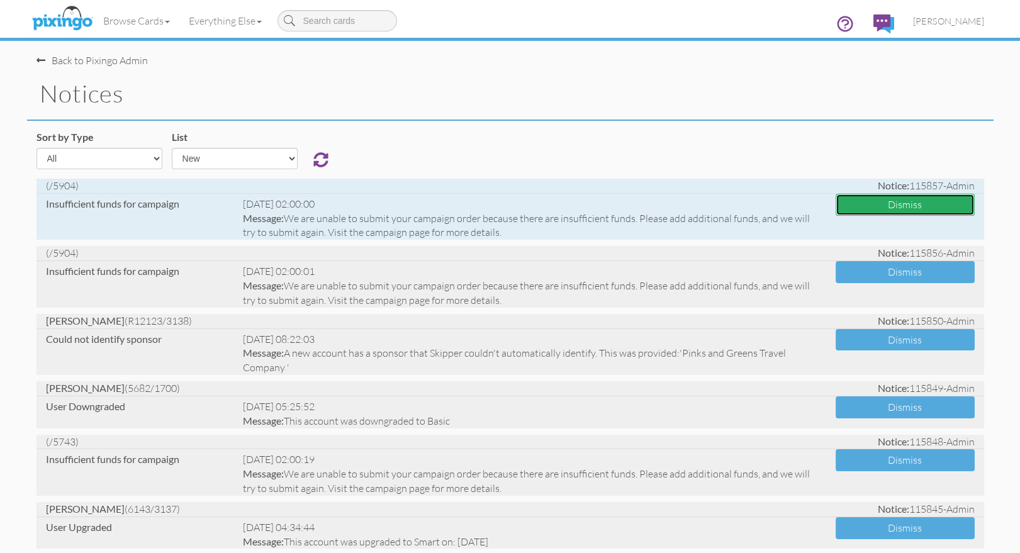
click at [890, 201] on button "Dismiss" at bounding box center [905, 205] width 139 height 22
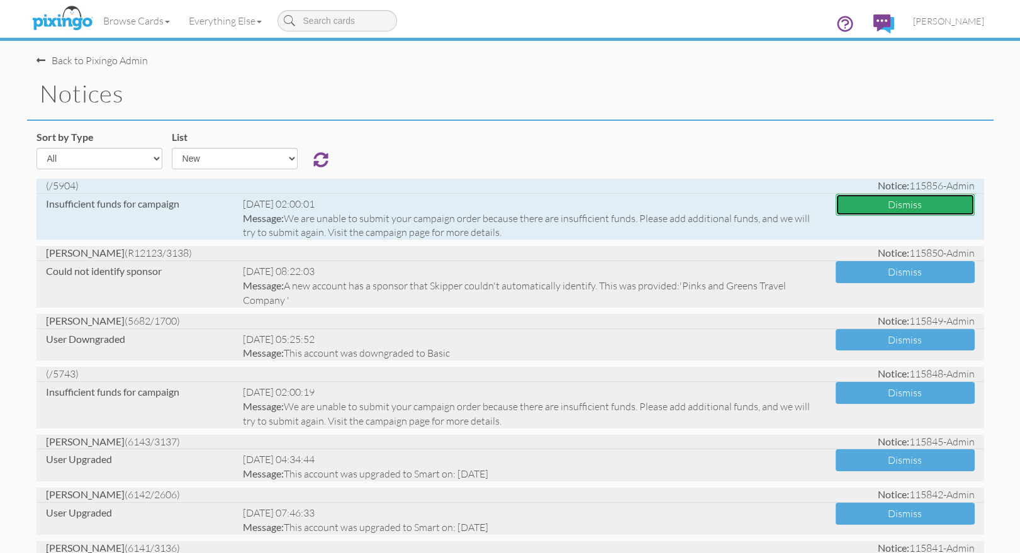
click at [884, 201] on button "Dismiss" at bounding box center [905, 205] width 139 height 22
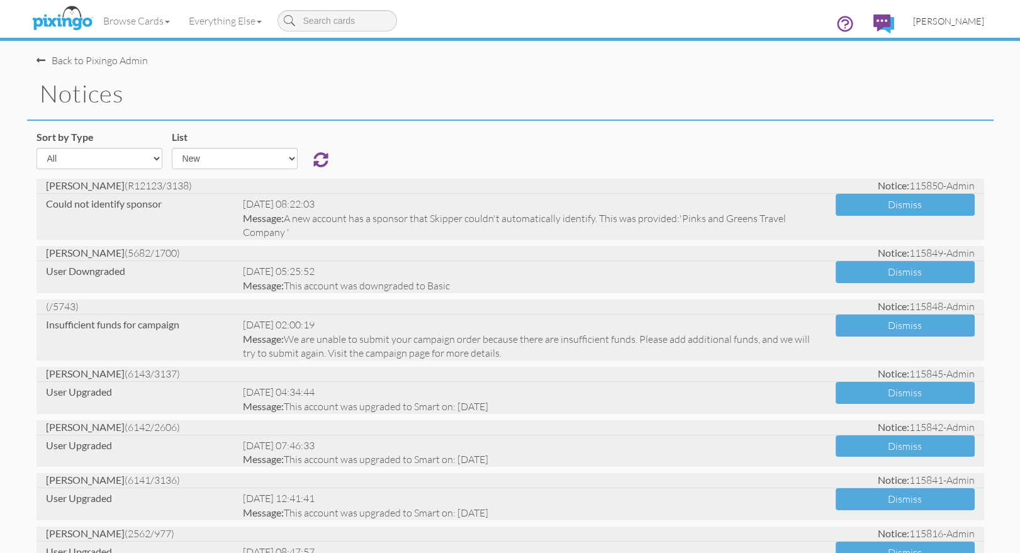
click at [935, 23] on span "[PERSON_NAME]" at bounding box center [948, 21] width 71 height 11
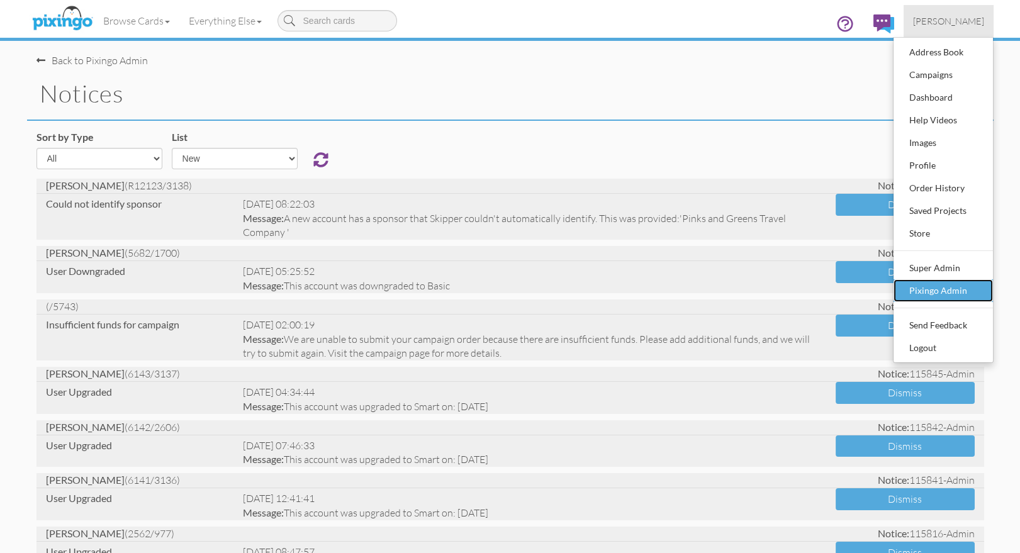
click at [931, 286] on div "Pixingo Admin" at bounding box center [943, 290] width 74 height 19
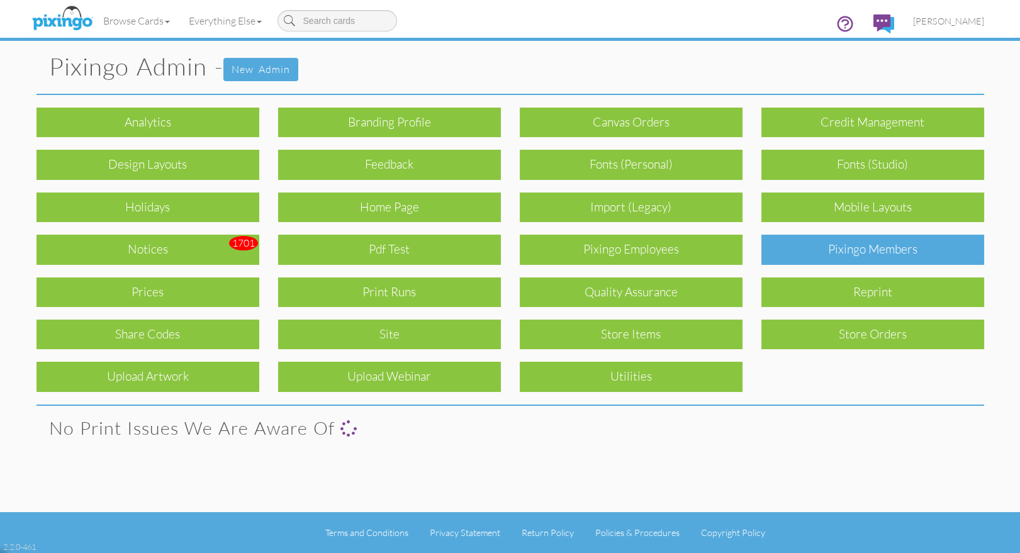
click at [873, 245] on div "Pixingo Members" at bounding box center [872, 250] width 223 height 30
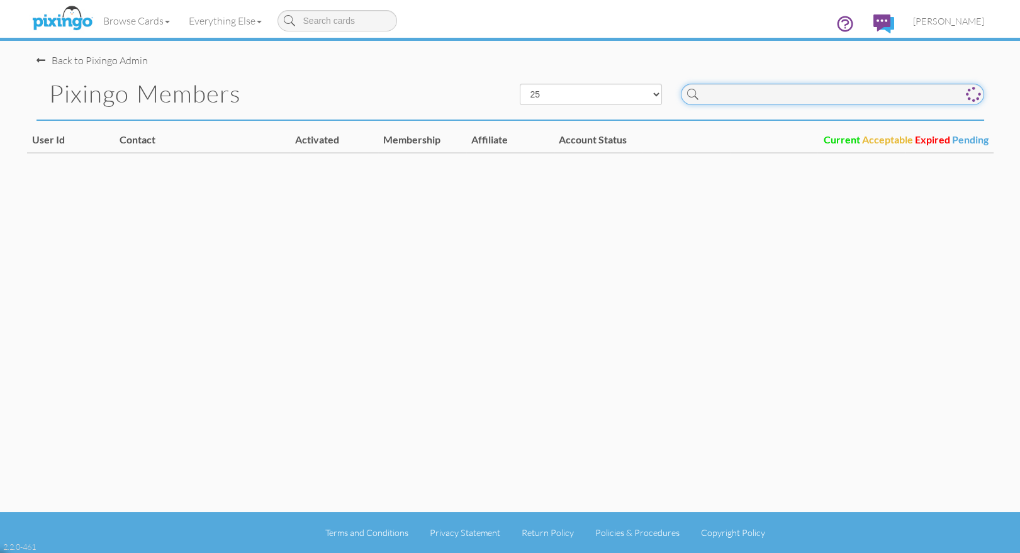
click at [779, 87] on input at bounding box center [832, 94] width 303 height 21
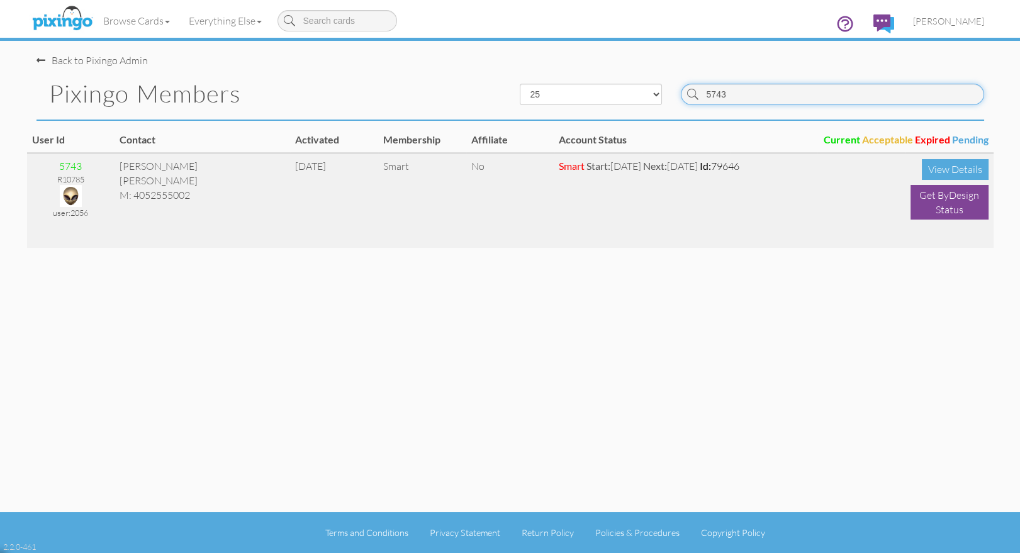
type input "5743"
click at [69, 191] on img at bounding box center [71, 196] width 22 height 22
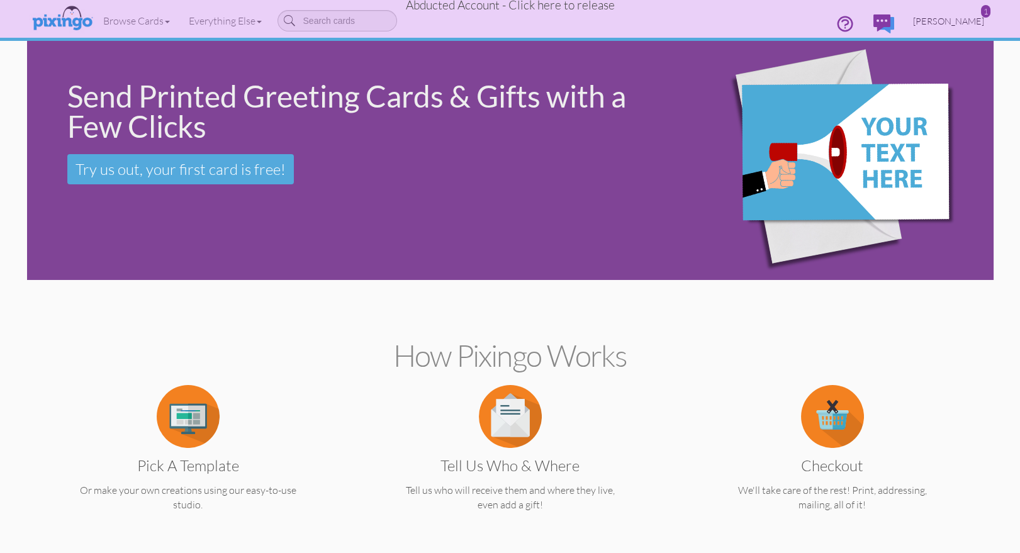
click at [951, 14] on link "Michael Frisbie 1" at bounding box center [949, 21] width 90 height 32
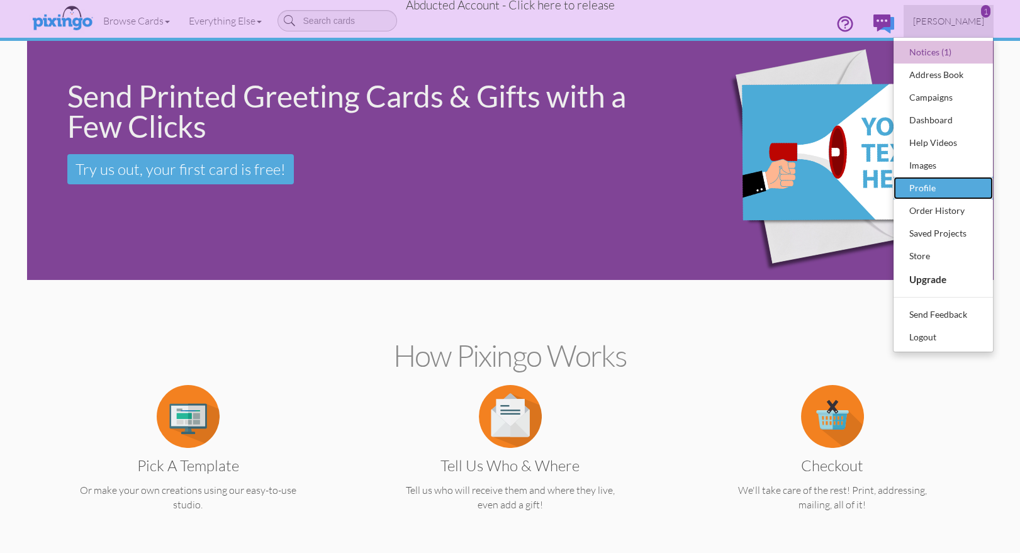
click at [935, 183] on div "Profile" at bounding box center [943, 188] width 74 height 19
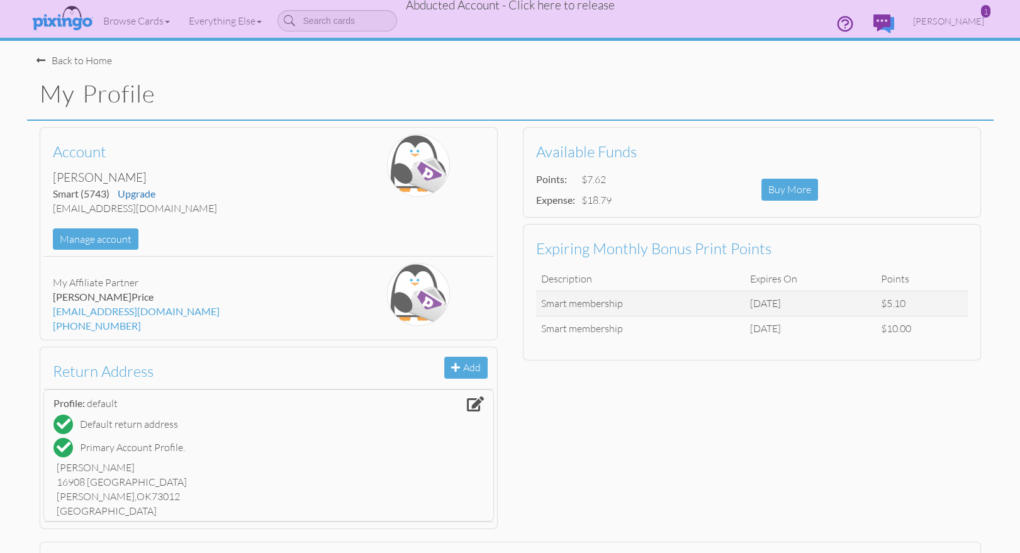
click at [547, 9] on span "Abducted Account - Click here to release" at bounding box center [510, 4] width 209 height 15
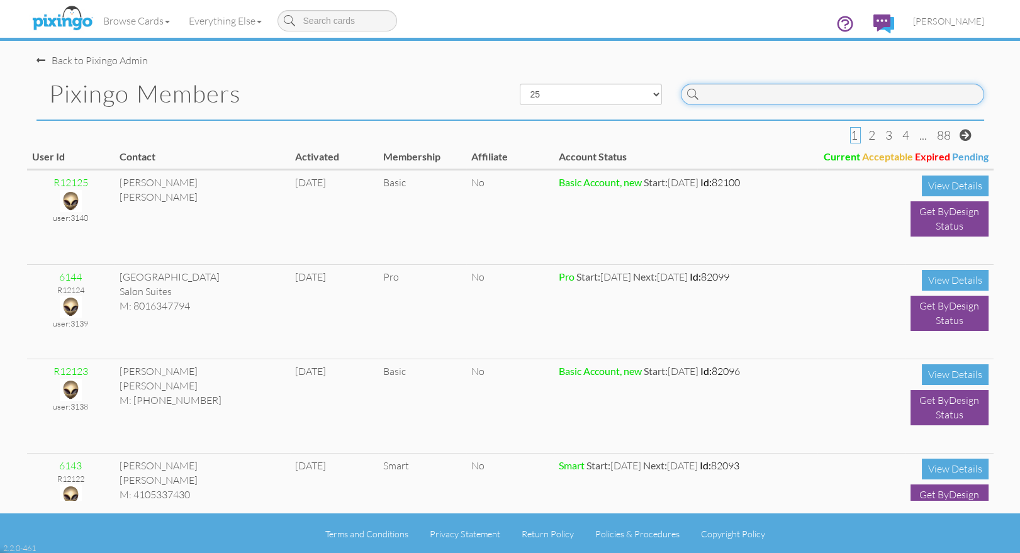
click at [739, 98] on input at bounding box center [832, 94] width 303 height 21
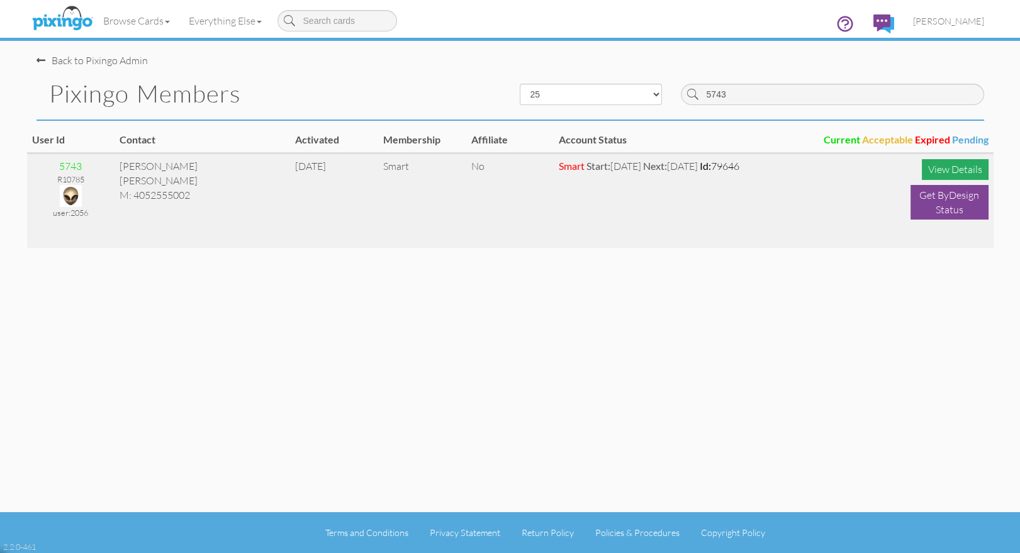
click at [962, 174] on div "View Details" at bounding box center [955, 169] width 67 height 21
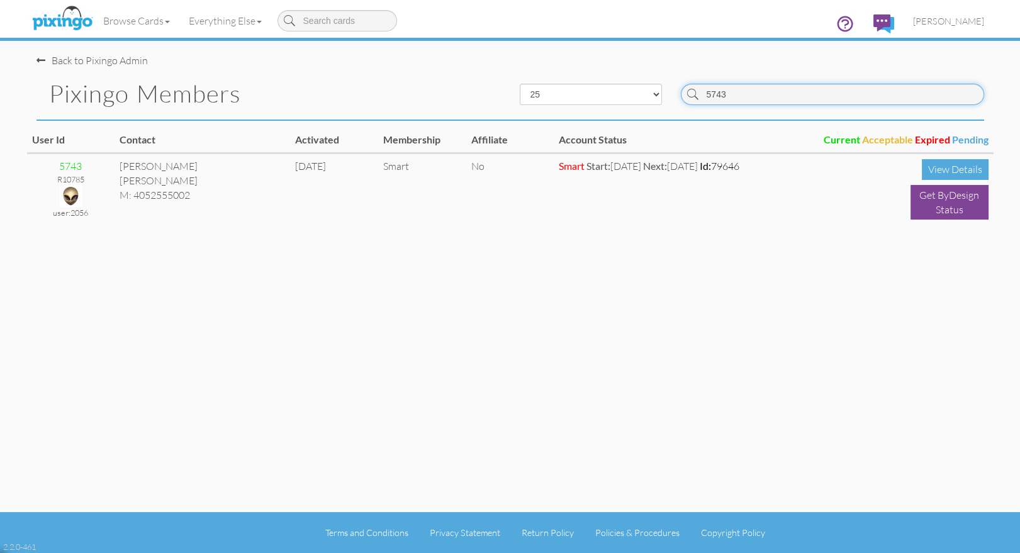
click at [800, 87] on input "5743" at bounding box center [832, 94] width 303 height 21
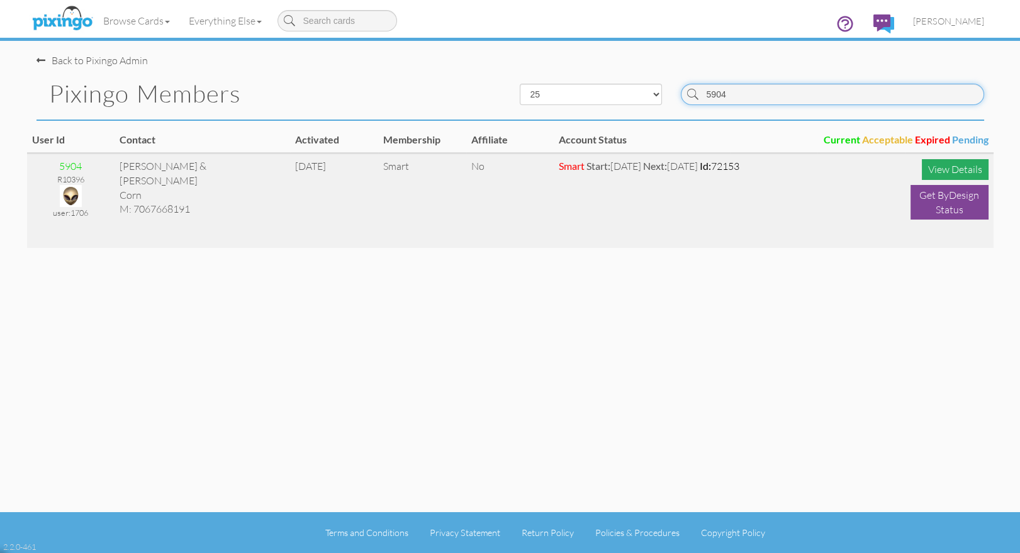
type input "5904"
click at [928, 169] on div "View Details" at bounding box center [955, 169] width 67 height 21
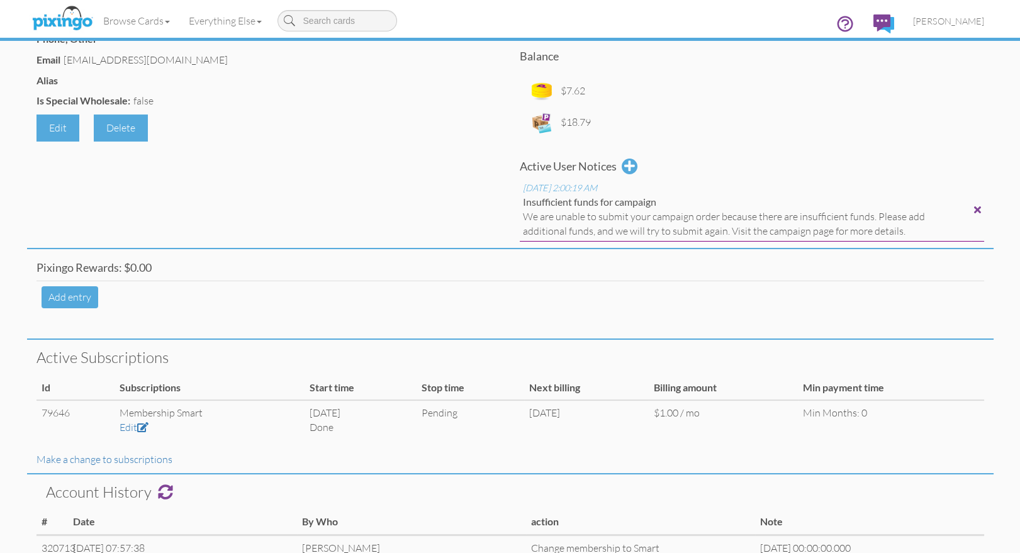
scroll to position [214, 0]
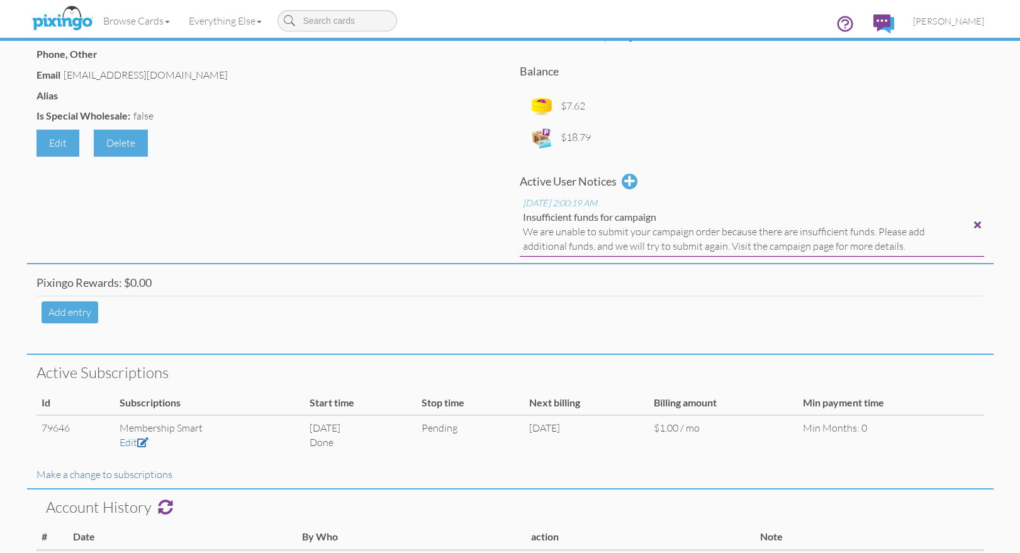
click at [977, 223] on div at bounding box center [977, 225] width 7 height 10
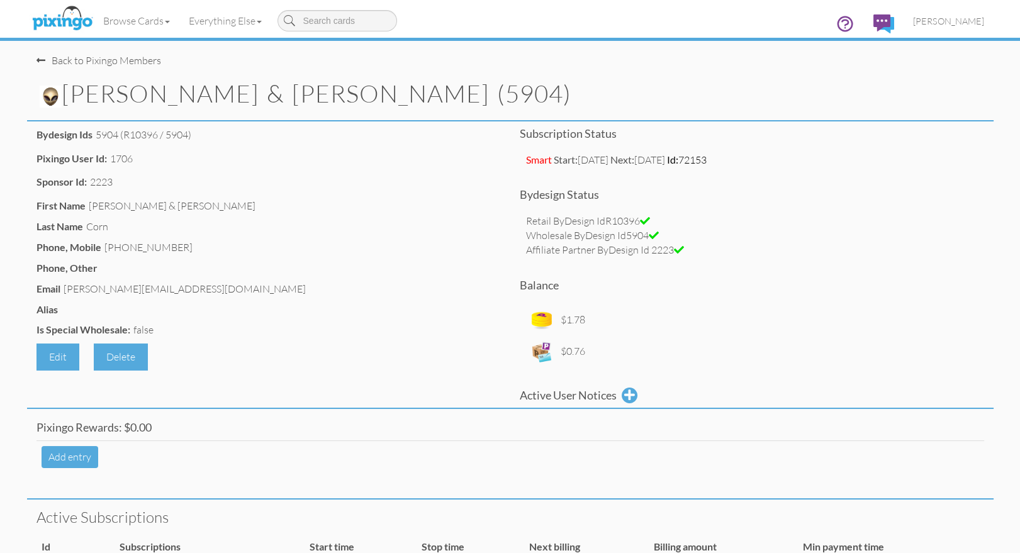
click at [67, 58] on div "Back to Pixingo Members" at bounding box center [98, 60] width 125 height 14
